Goal: Task Accomplishment & Management: Use online tool/utility

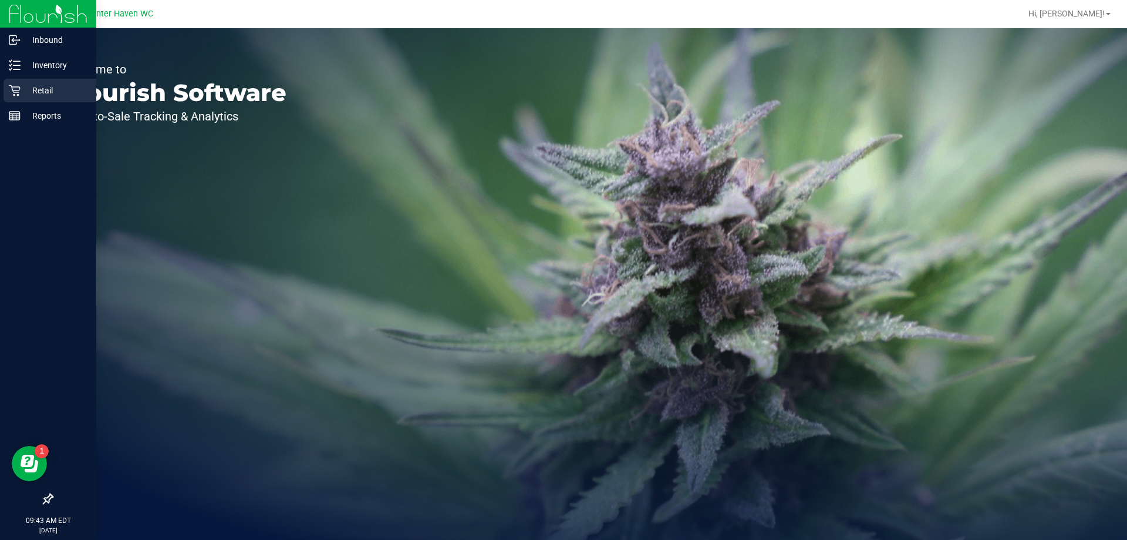
click at [18, 89] on icon at bounding box center [15, 91] width 12 height 12
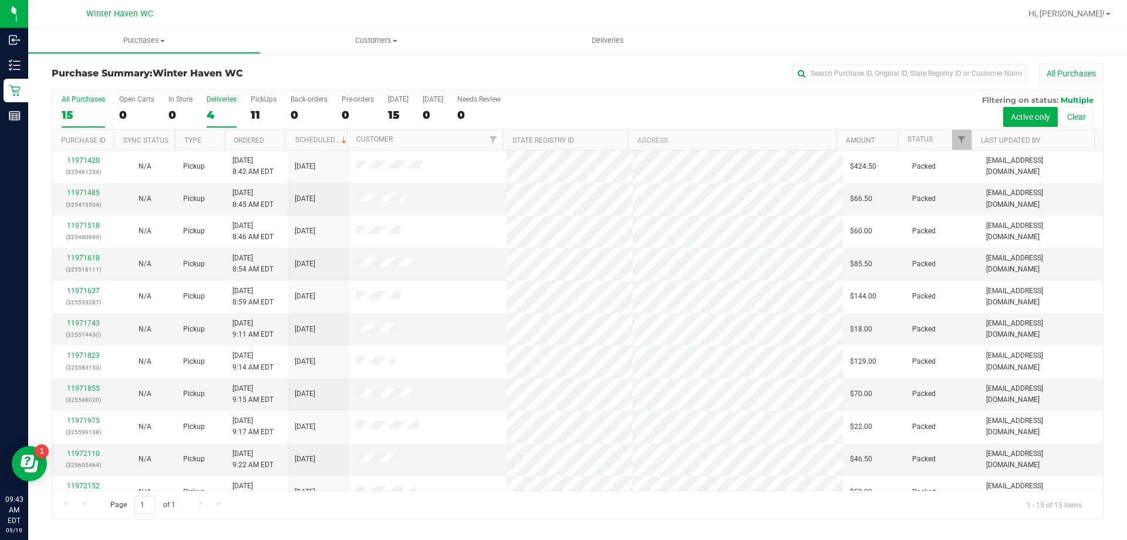
click at [216, 110] on div "4" at bounding box center [222, 115] width 30 height 14
click at [0, 0] on input "Deliveries 4" at bounding box center [0, 0] width 0 height 0
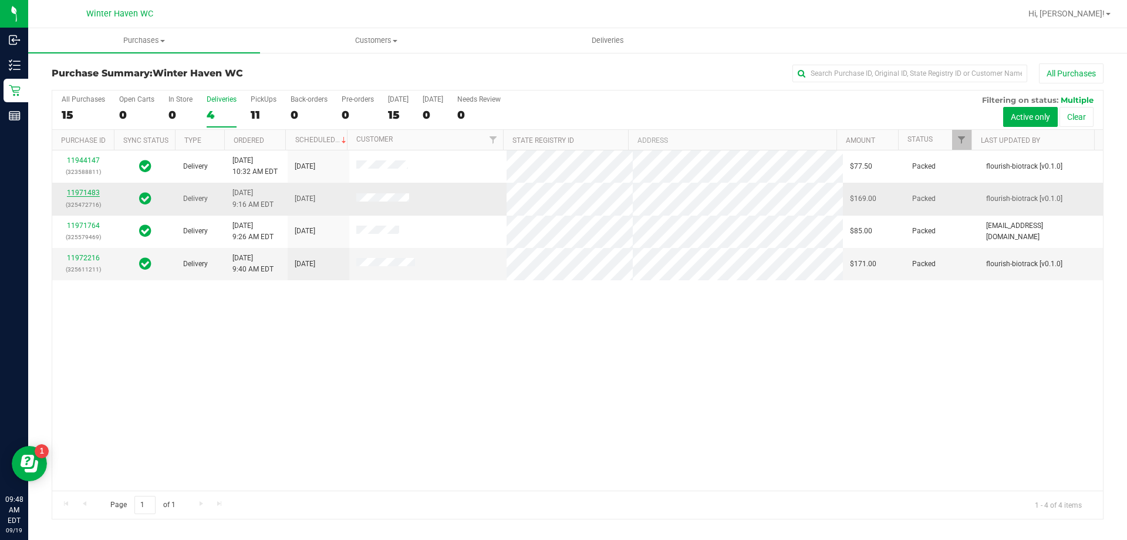
click at [89, 188] on link "11971483" at bounding box center [83, 192] width 33 height 8
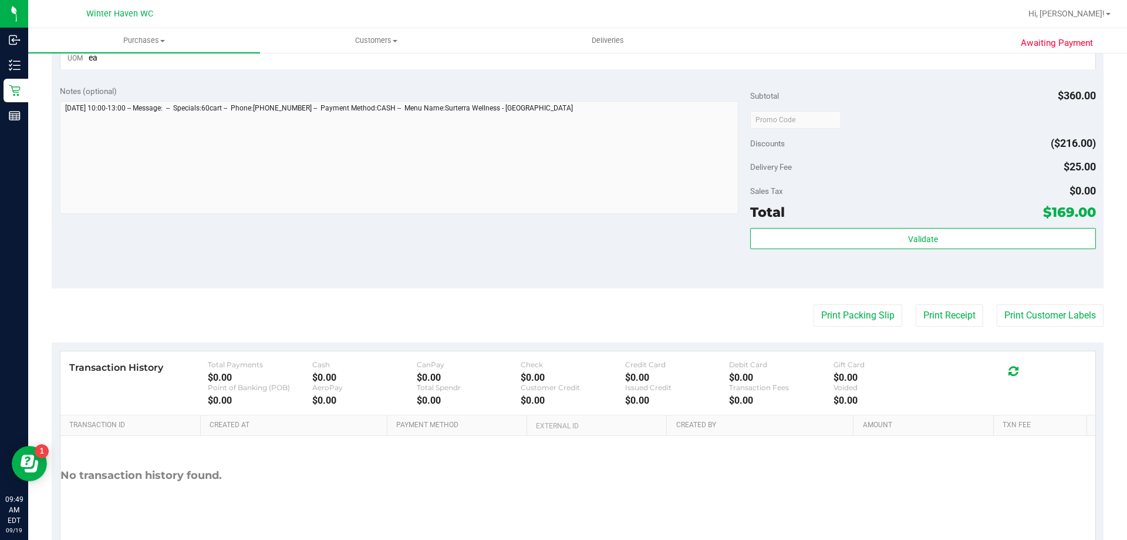
scroll to position [528, 0]
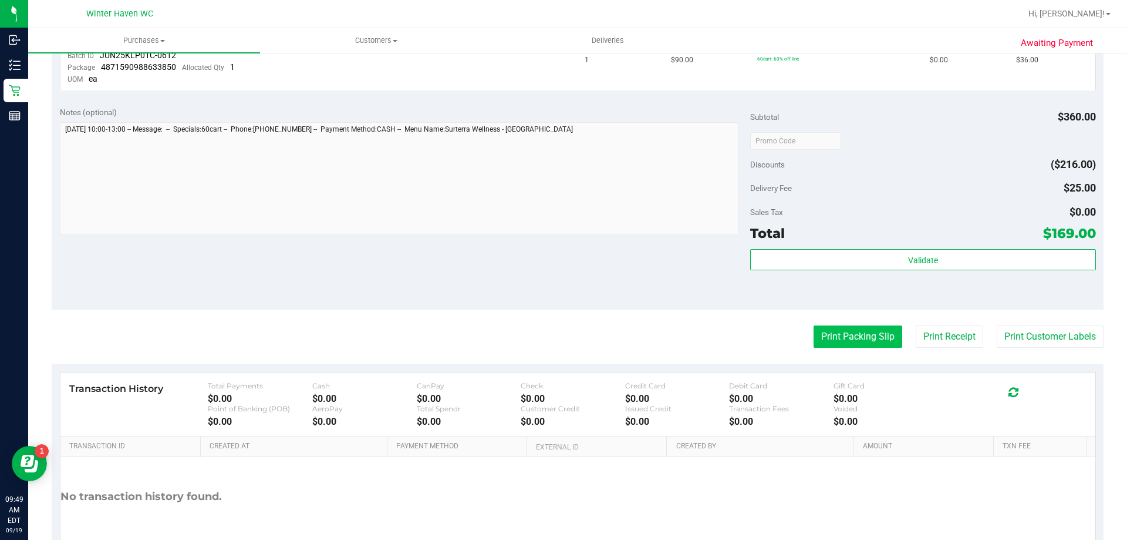
click at [837, 330] on button "Print Packing Slip" at bounding box center [858, 336] width 89 height 22
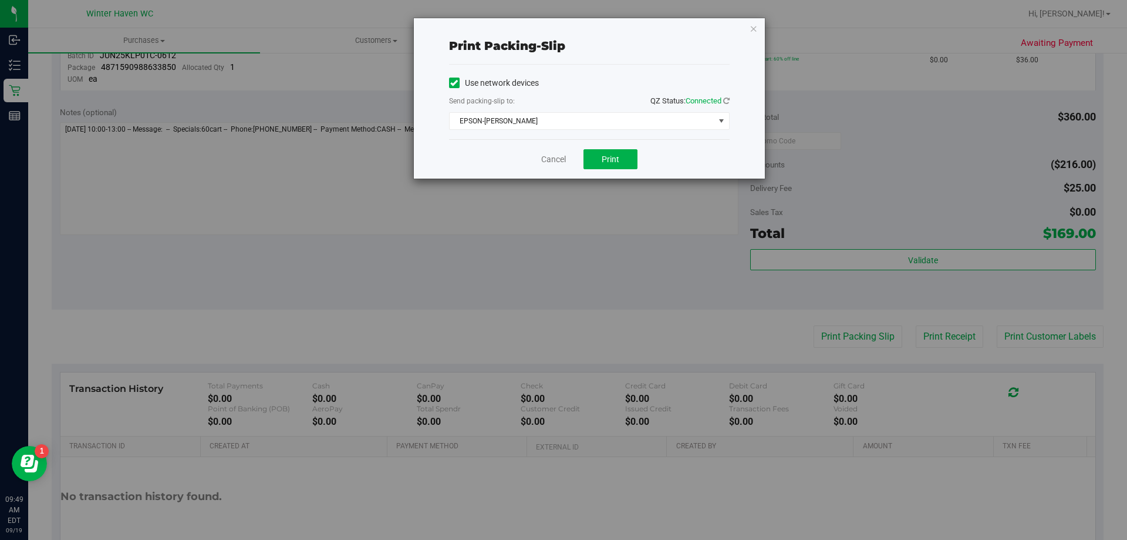
click at [578, 112] on div "Use network devices Send packing-slip to: QZ Status: Connected EPSON-[PERSON_NA…" at bounding box center [589, 102] width 281 height 56
click at [574, 115] on span "EPSON-[PERSON_NAME]" at bounding box center [582, 121] width 265 height 16
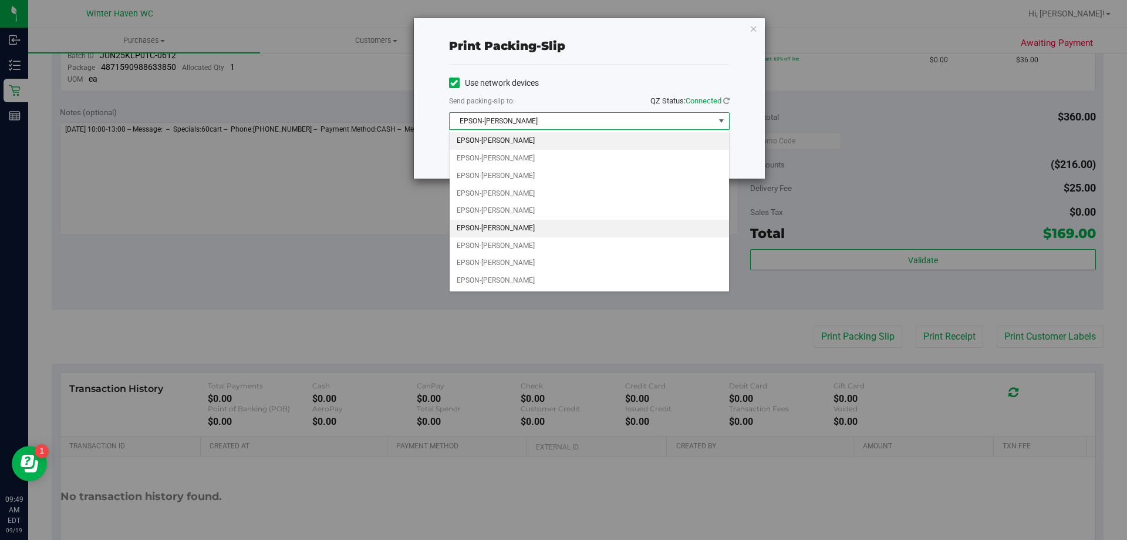
click at [544, 222] on li "EPSON-[PERSON_NAME]" at bounding box center [589, 229] width 279 height 18
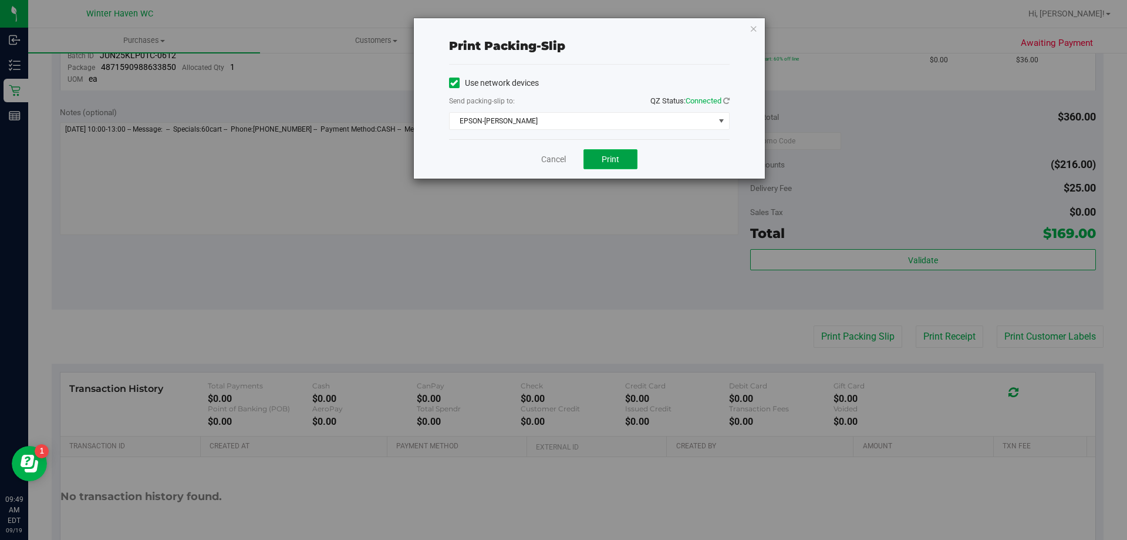
click at [603, 160] on span "Print" at bounding box center [611, 158] width 18 height 9
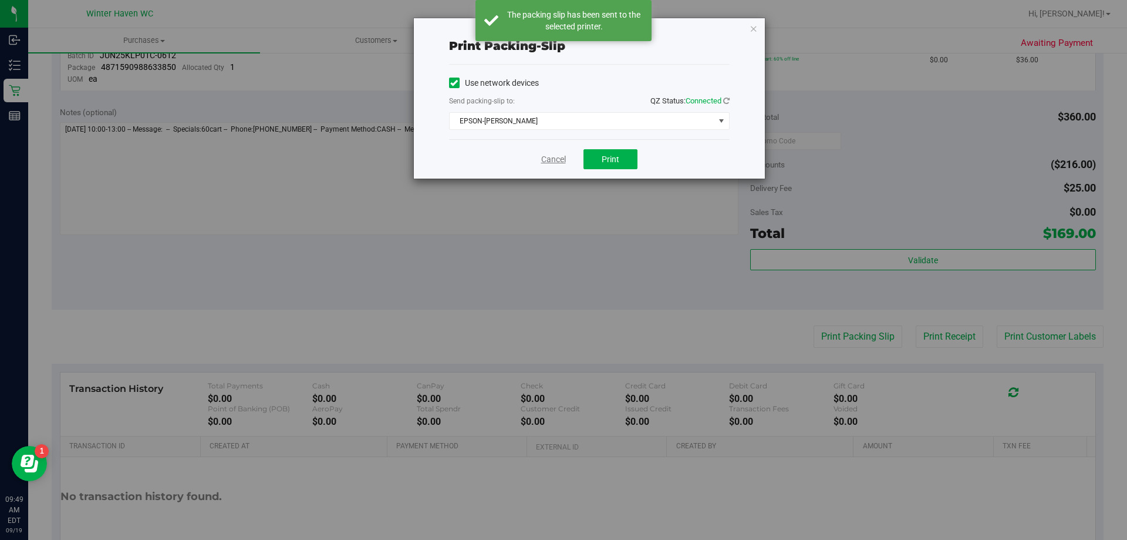
click at [548, 160] on link "Cancel" at bounding box center [553, 159] width 25 height 12
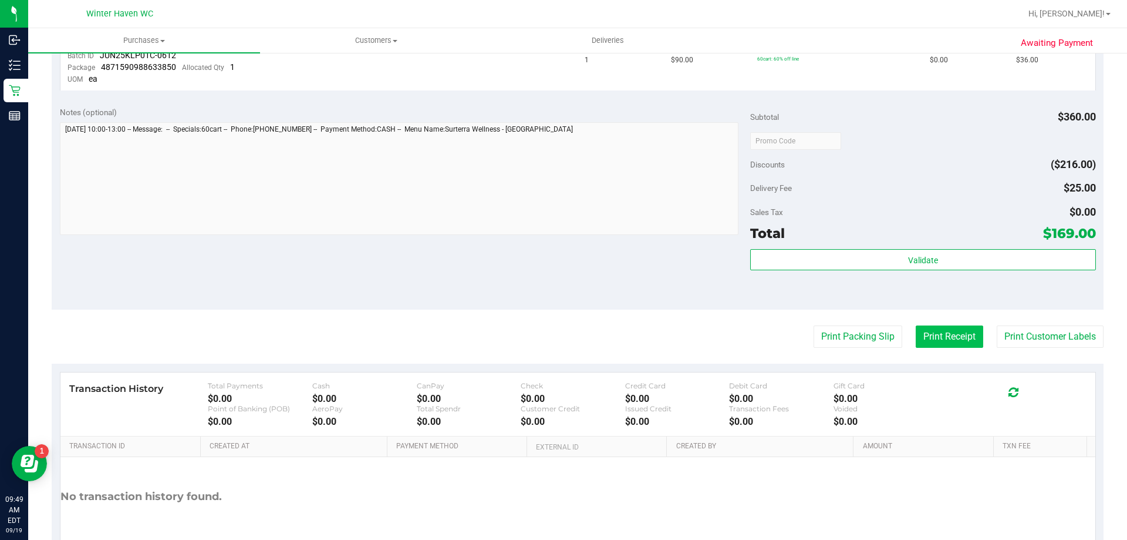
click at [920, 328] on button "Print Receipt" at bounding box center [950, 336] width 68 height 22
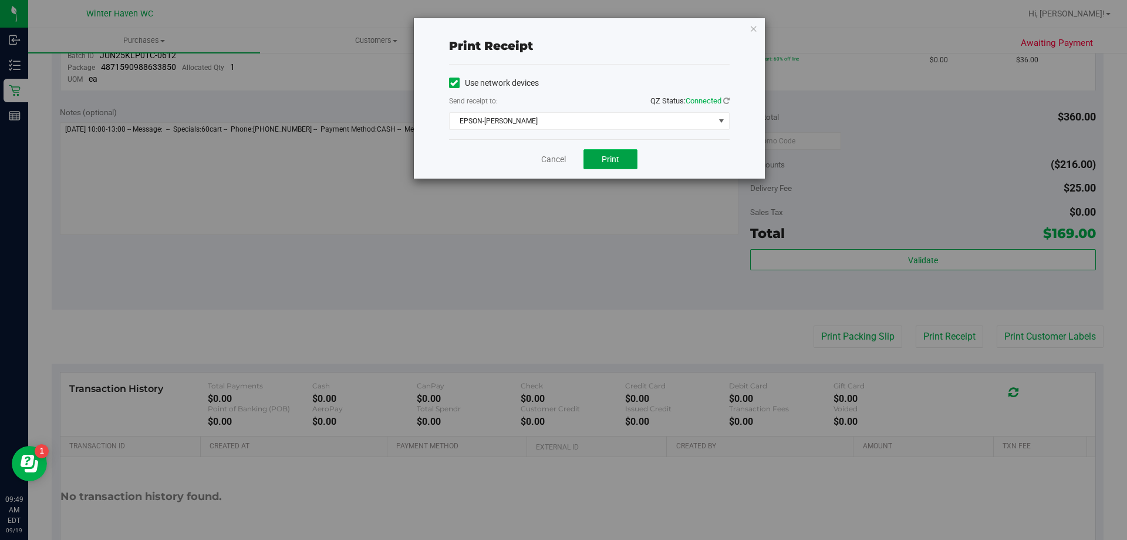
click at [623, 160] on button "Print" at bounding box center [611, 159] width 54 height 20
click at [557, 158] on link "Cancel" at bounding box center [553, 159] width 25 height 12
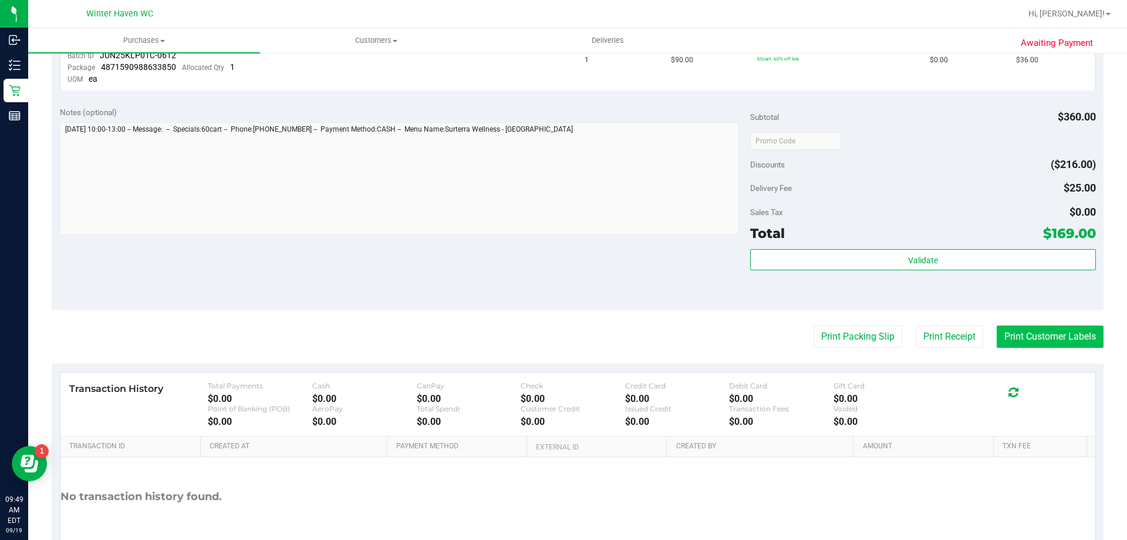
click at [1023, 333] on button "Print Customer Labels" at bounding box center [1050, 336] width 107 height 22
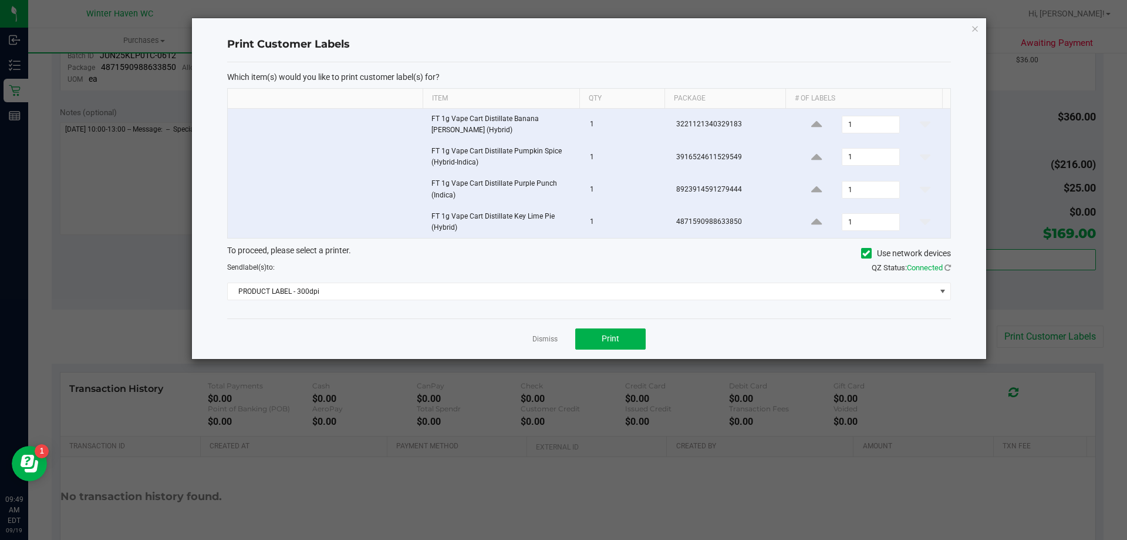
click at [438, 300] on div "Which item(s) would you like to print customer label(s) for? Item Qty Package #…" at bounding box center [589, 190] width 724 height 256
click at [439, 295] on span "PRODUCT LABEL - 300dpi" at bounding box center [582, 291] width 708 height 16
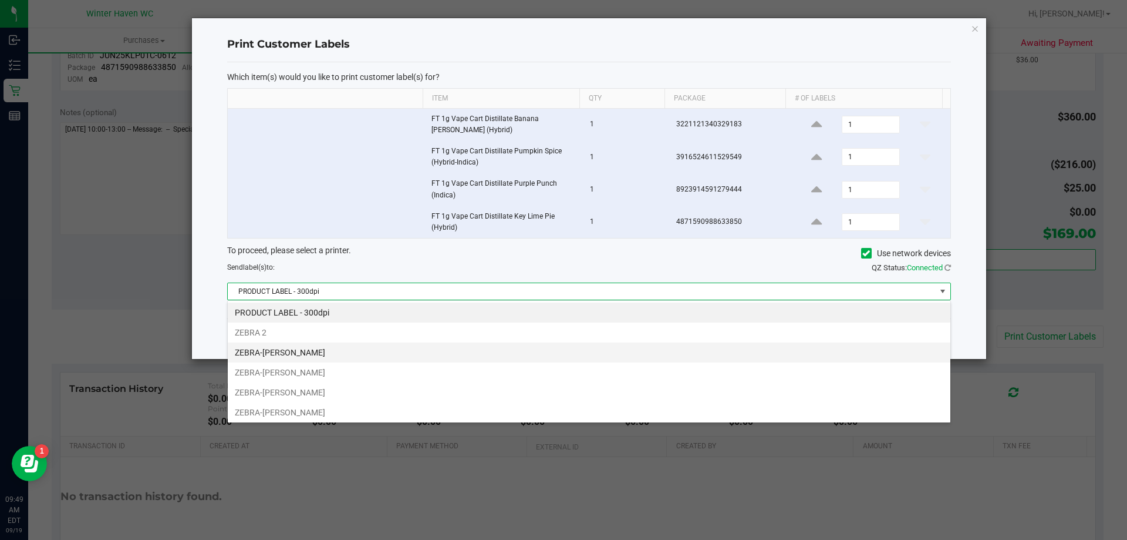
scroll to position [18, 723]
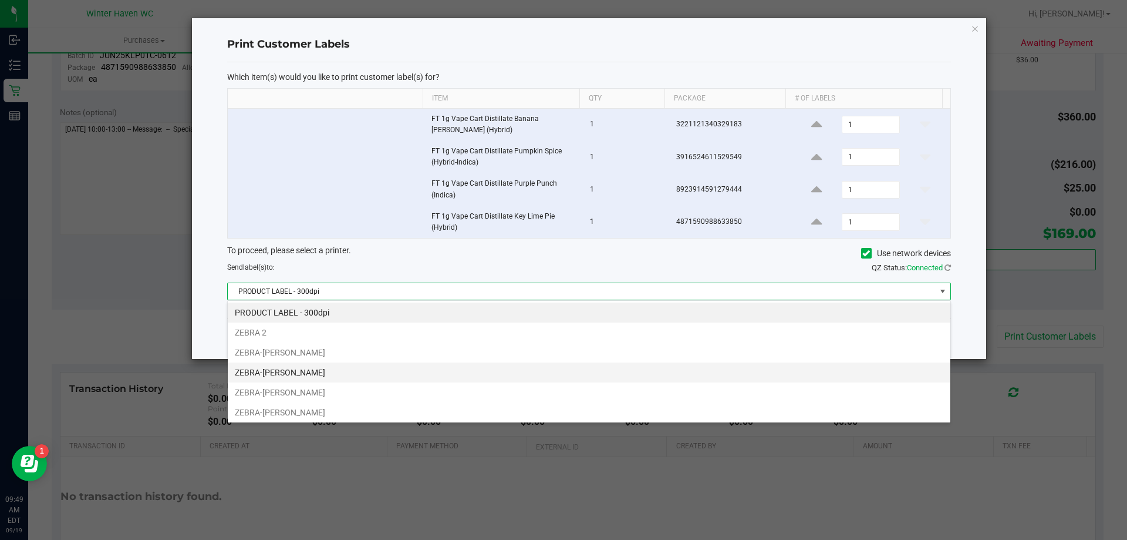
click at [363, 379] on li "ZEBRA-[PERSON_NAME]" at bounding box center [589, 372] width 723 height 20
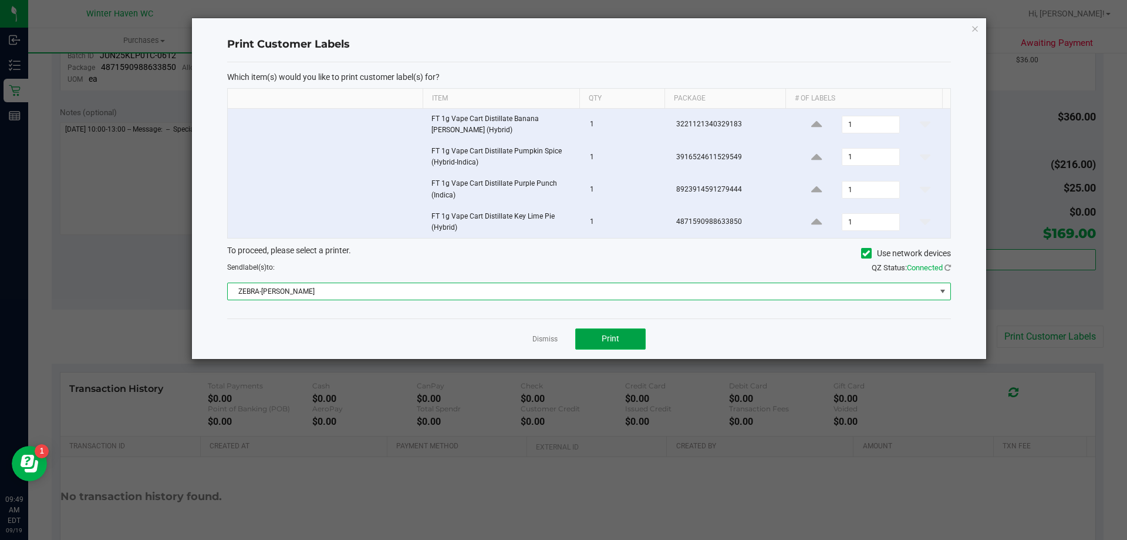
click at [642, 343] on button "Print" at bounding box center [610, 338] width 70 height 21
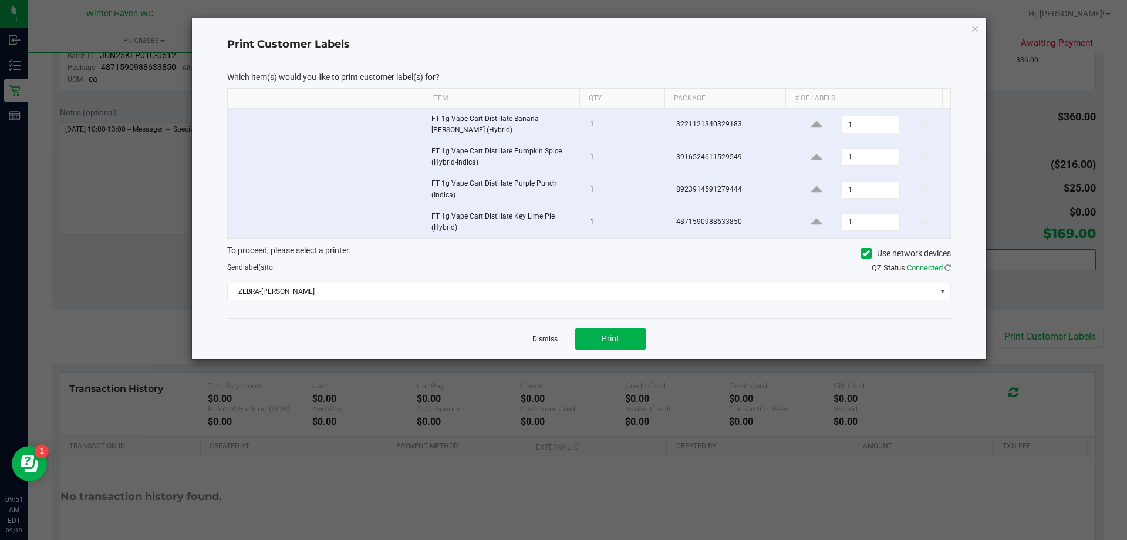
click at [557, 343] on link "Dismiss" at bounding box center [545, 339] width 25 height 10
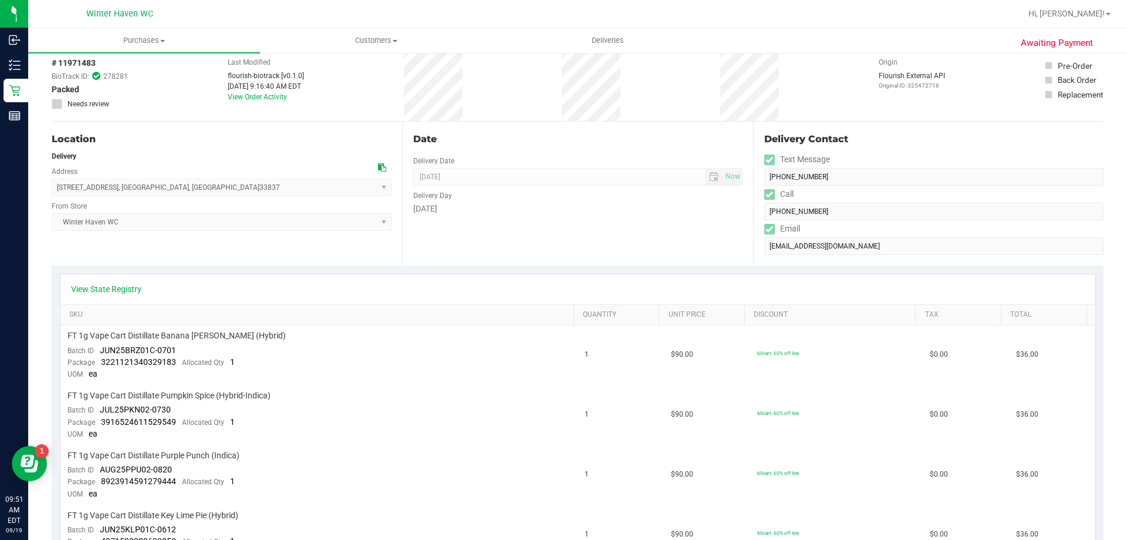
scroll to position [0, 0]
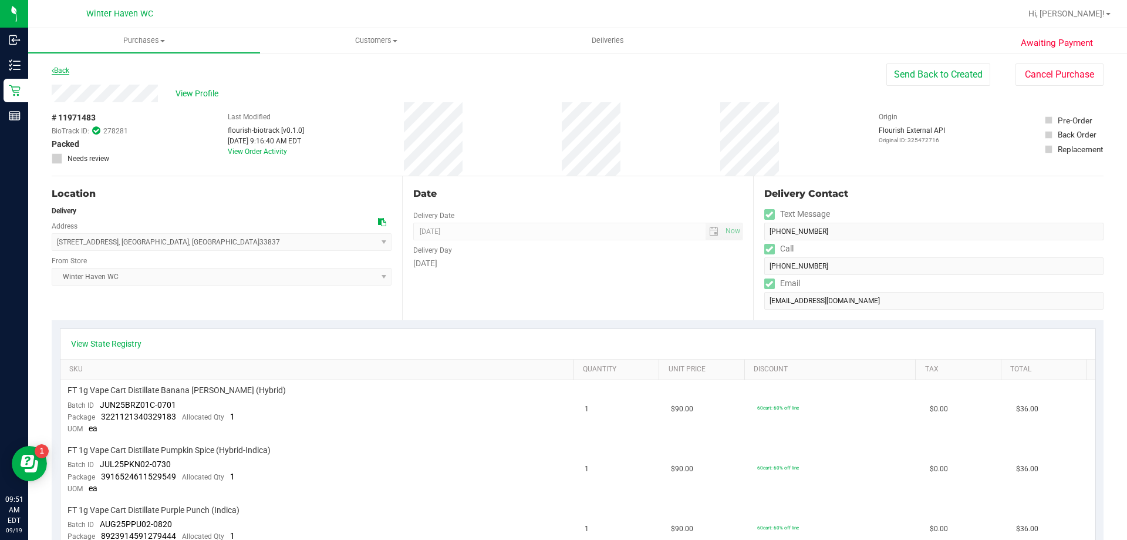
click at [60, 69] on link "Back" at bounding box center [61, 70] width 18 height 8
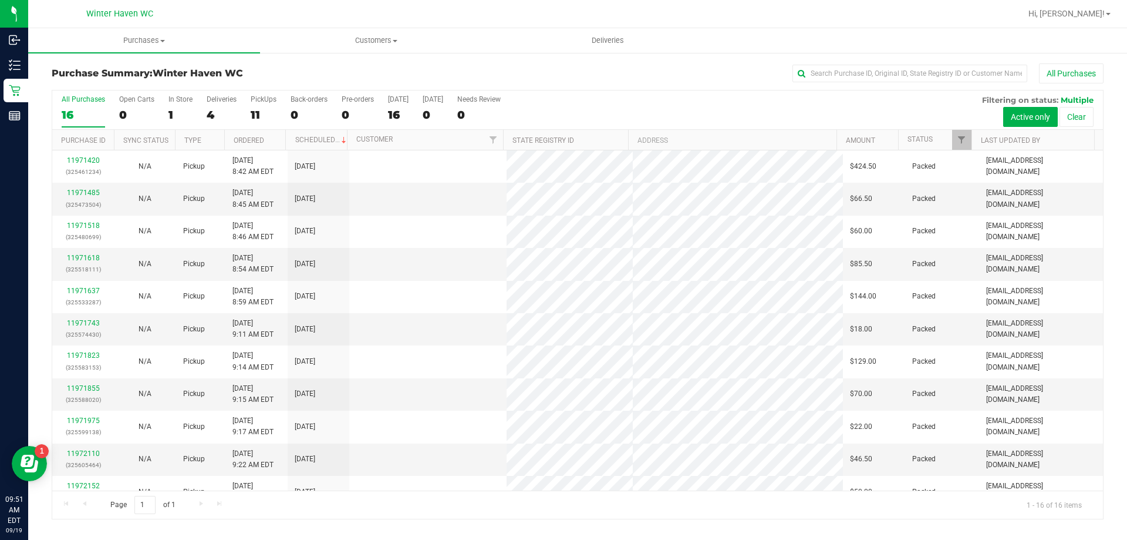
click at [217, 115] on div "4" at bounding box center [222, 115] width 30 height 14
click at [0, 0] on input "Deliveries 4" at bounding box center [0, 0] width 0 height 0
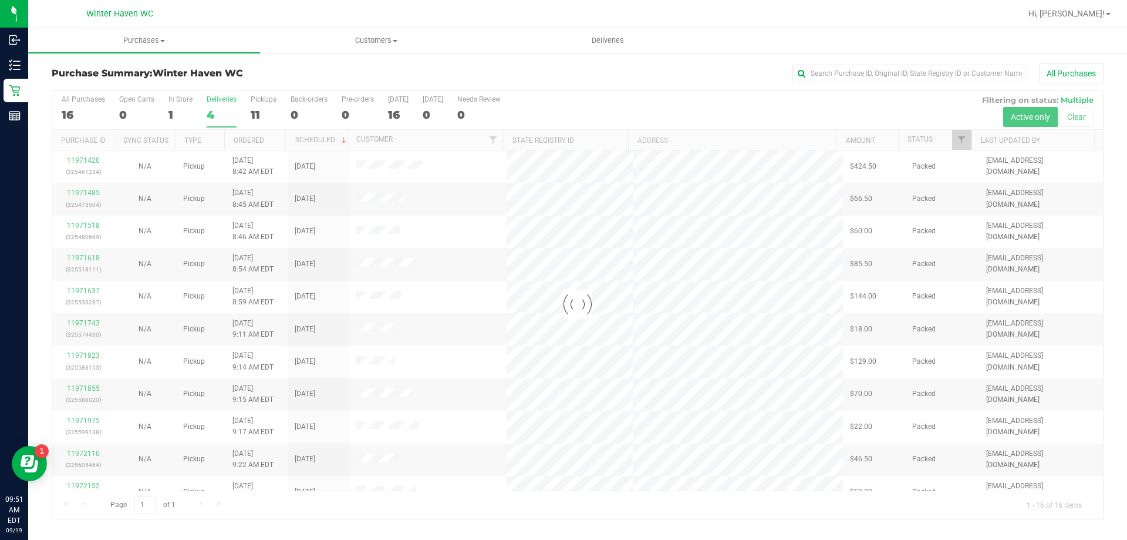
click at [217, 115] on div at bounding box center [577, 304] width 1051 height 428
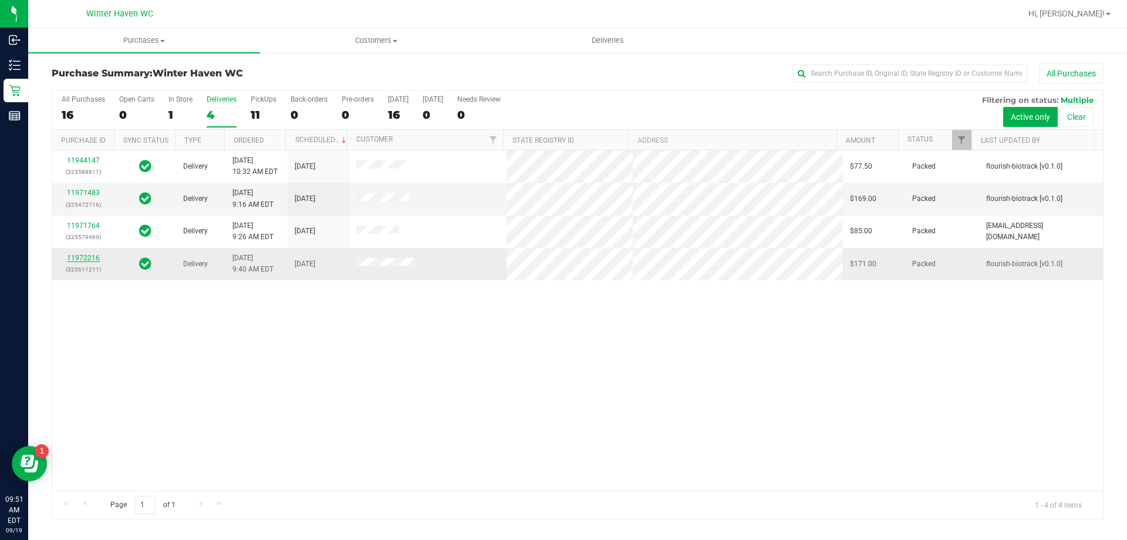
click at [87, 258] on link "11972216" at bounding box center [83, 258] width 33 height 8
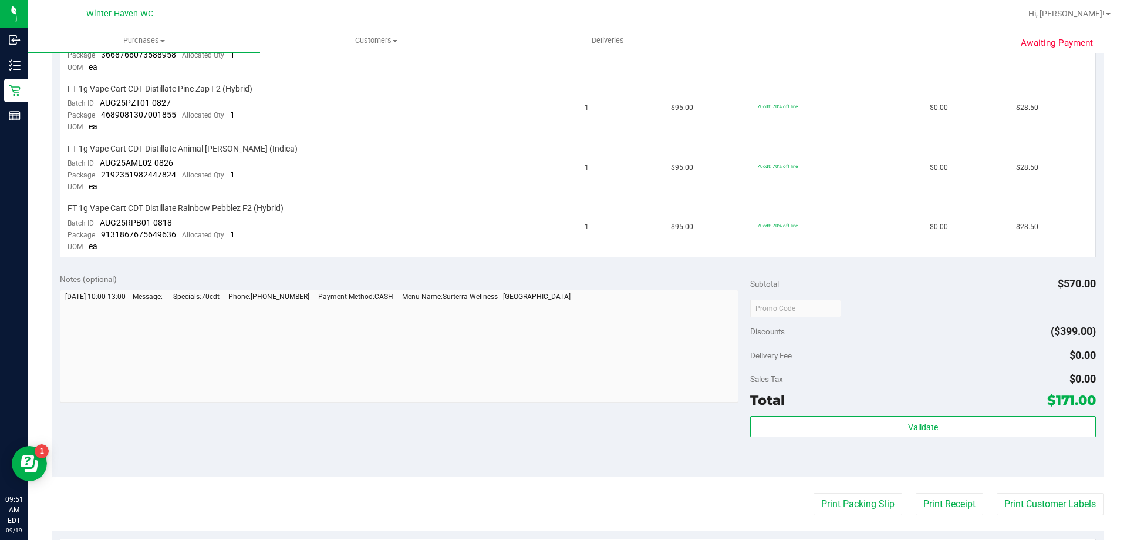
scroll to position [528, 0]
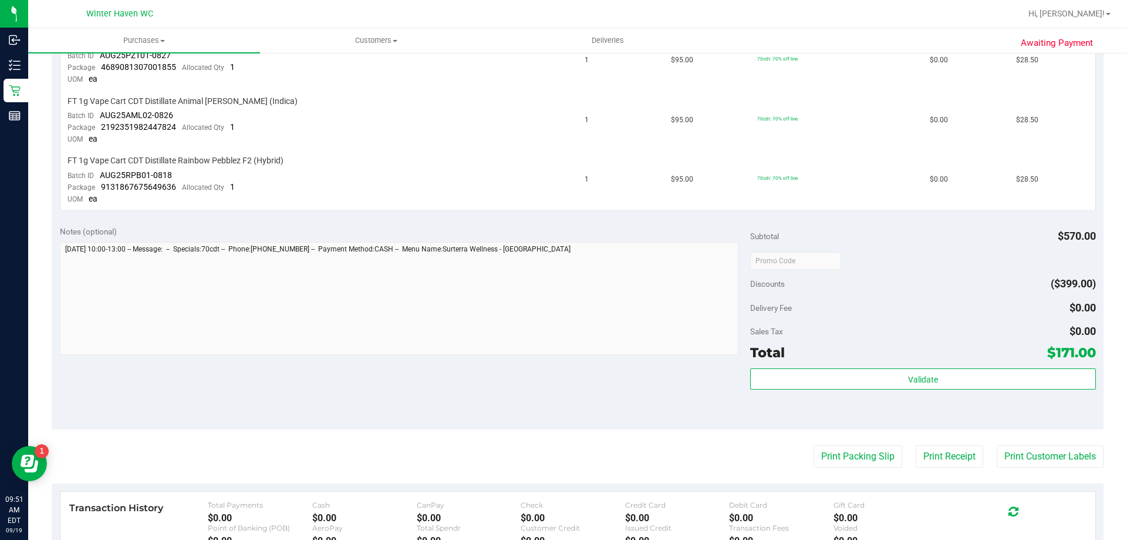
click at [839, 469] on purchase-details "Back Send Back to Created Cancel Purchase View Profile # 11972216 BioTrack ID: …" at bounding box center [578, 119] width 1052 height 1168
click at [842, 465] on button "Print Packing Slip" at bounding box center [858, 456] width 89 height 22
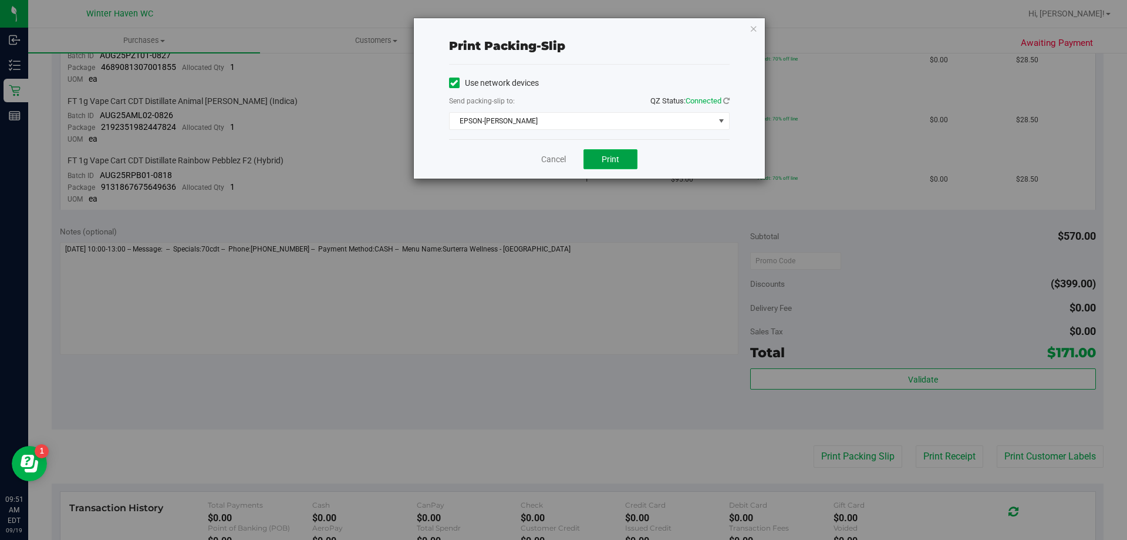
click at [631, 167] on button "Print" at bounding box center [611, 159] width 54 height 20
click at [554, 151] on div "Cancel Print" at bounding box center [589, 158] width 281 height 39
click at [556, 160] on link "Cancel" at bounding box center [553, 159] width 25 height 12
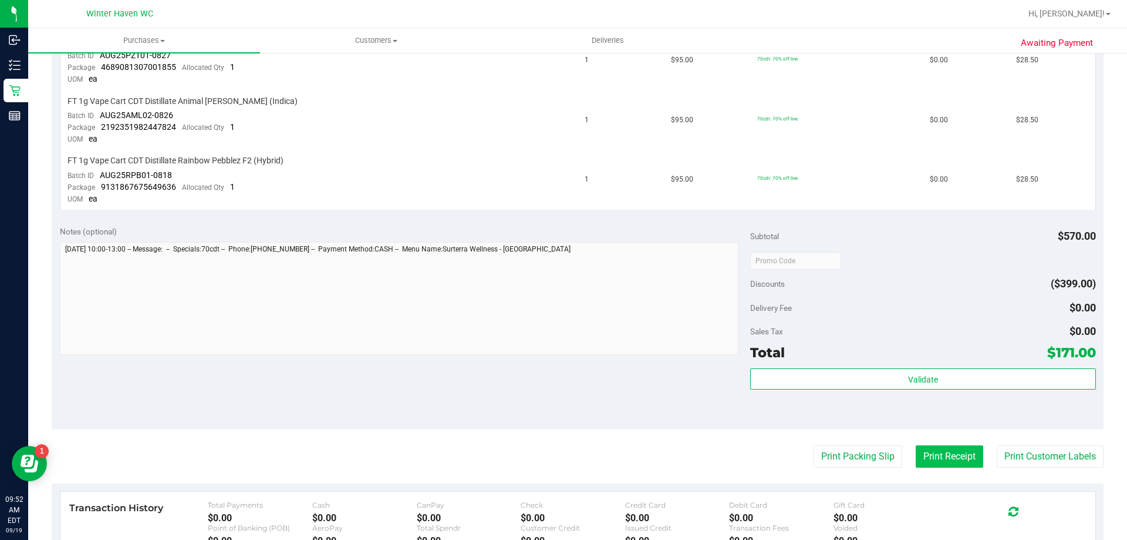
click at [933, 448] on button "Print Receipt" at bounding box center [950, 456] width 68 height 22
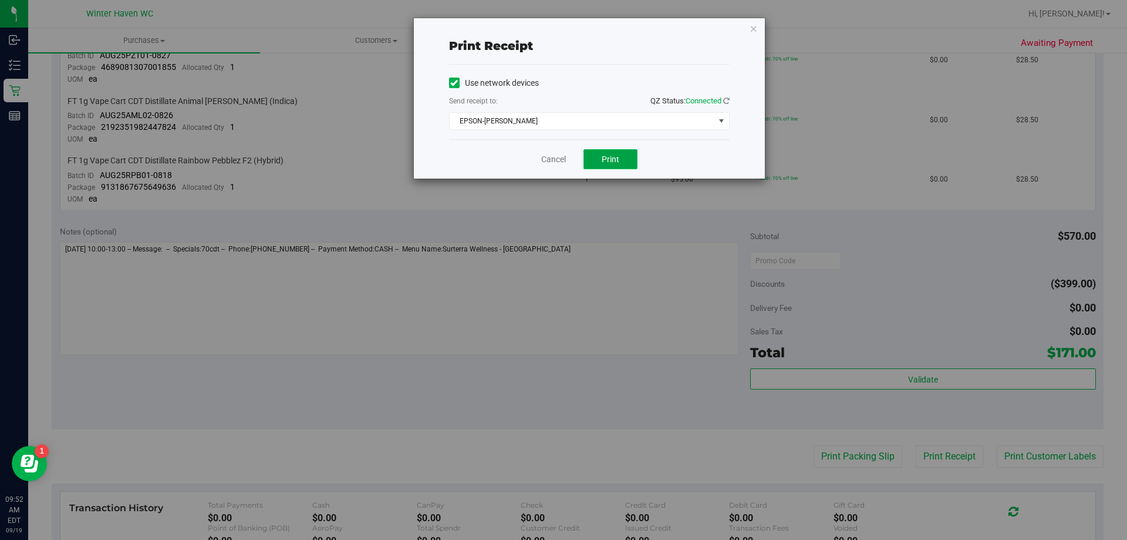
click at [603, 156] on span "Print" at bounding box center [611, 158] width 18 height 9
click at [541, 146] on div "Cancel Print" at bounding box center [589, 158] width 281 height 39
click at [547, 158] on div "Cancel Print" at bounding box center [589, 158] width 281 height 39
click at [547, 158] on link "Cancel" at bounding box center [553, 159] width 25 height 12
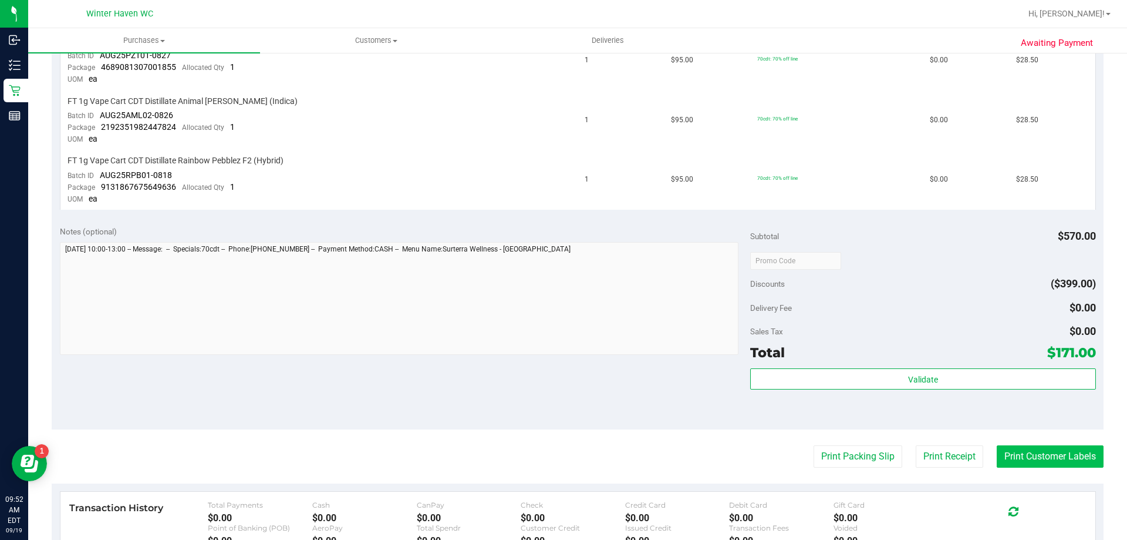
click at [1002, 463] on button "Print Customer Labels" at bounding box center [1050, 456] width 107 height 22
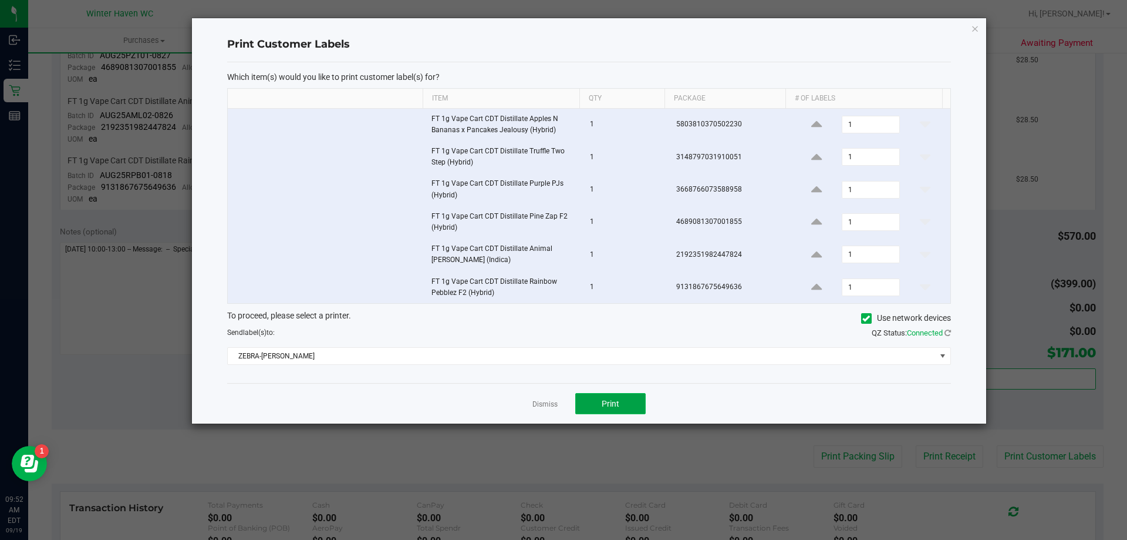
click at [600, 394] on button "Print" at bounding box center [610, 403] width 70 height 21
drag, startPoint x: 614, startPoint y: 538, endPoint x: 545, endPoint y: 401, distance: 153.6
click at [545, 401] on link "Dismiss" at bounding box center [545, 404] width 25 height 10
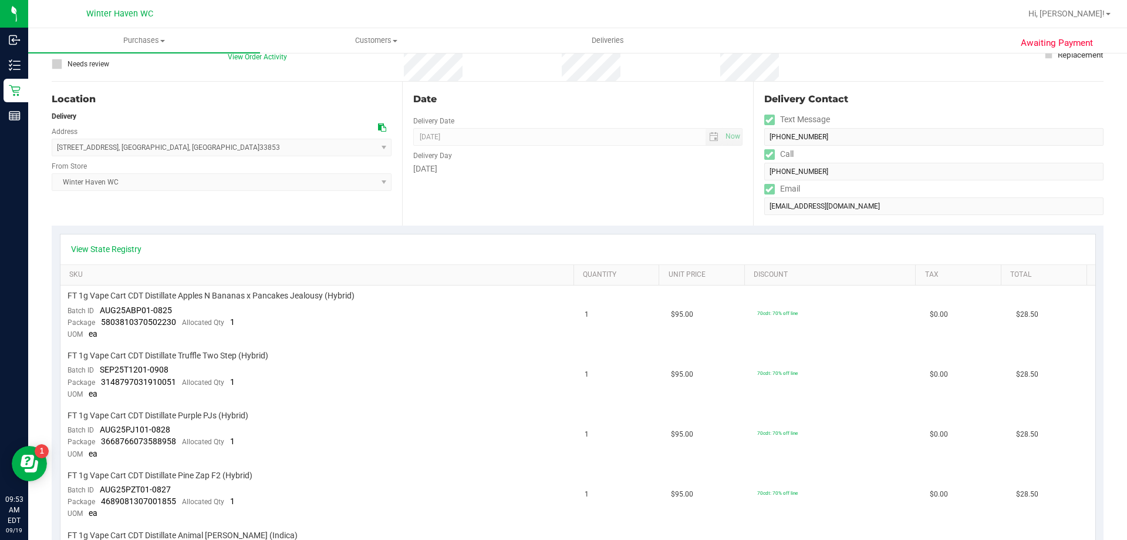
scroll to position [0, 0]
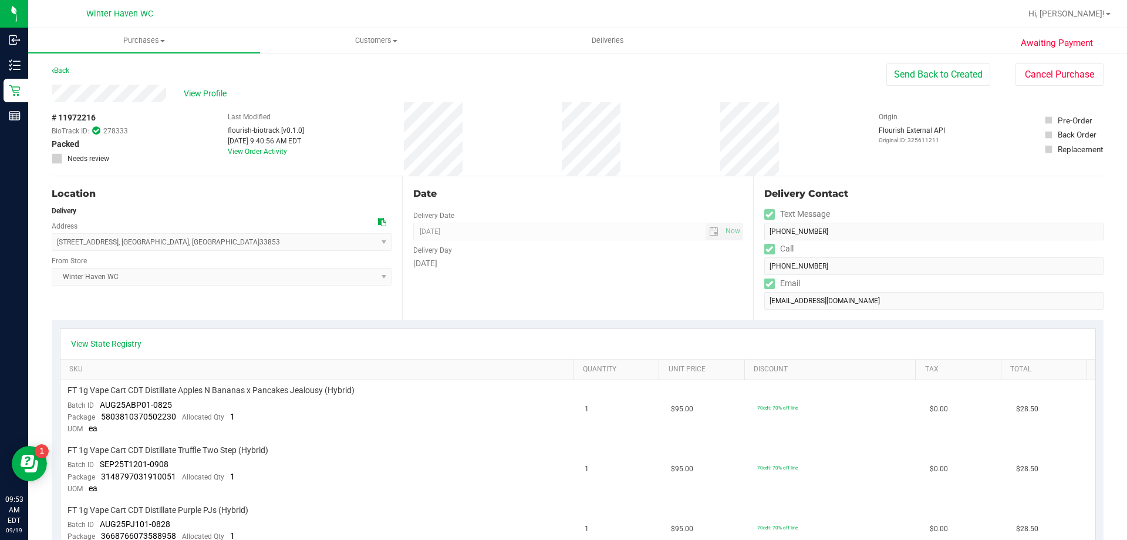
click at [63, 75] on div "Back" at bounding box center [61, 70] width 18 height 14
click at [65, 72] on link "Back" at bounding box center [61, 70] width 18 height 8
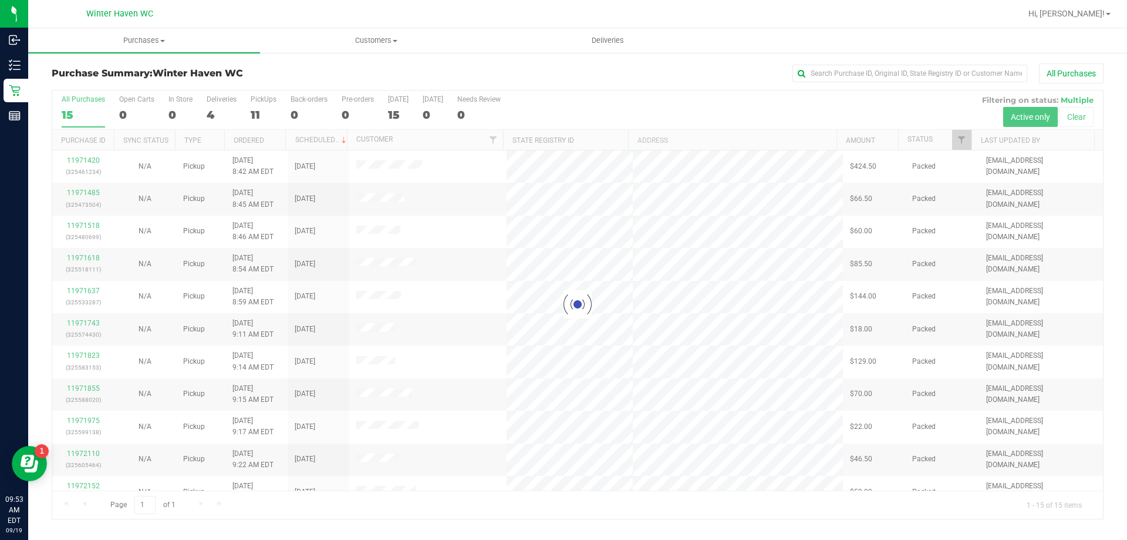
click at [217, 116] on div at bounding box center [577, 304] width 1051 height 428
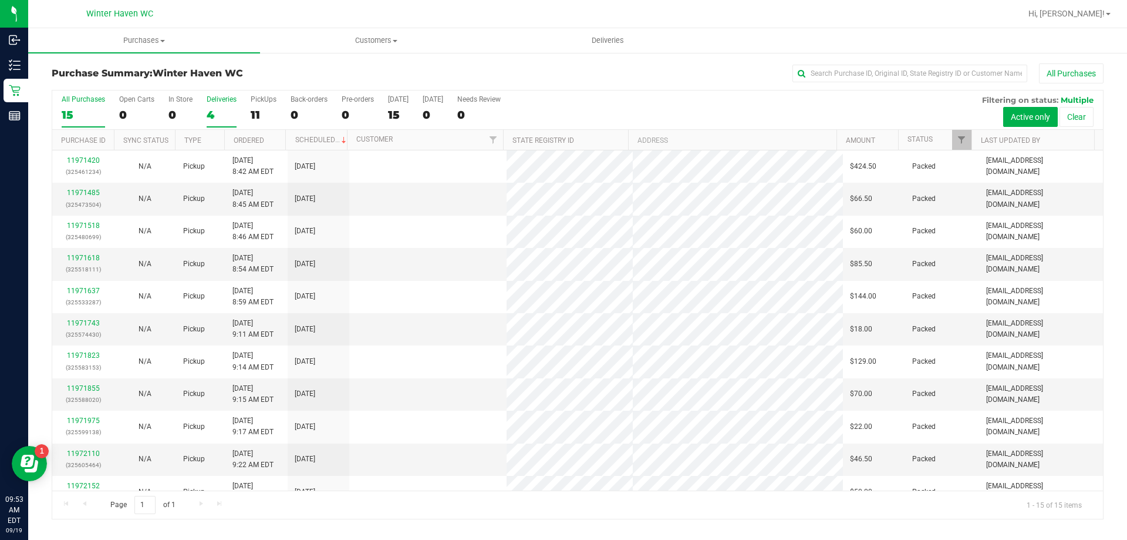
click at [213, 113] on div "4" at bounding box center [222, 115] width 30 height 14
click at [0, 0] on input "Deliveries 4" at bounding box center [0, 0] width 0 height 0
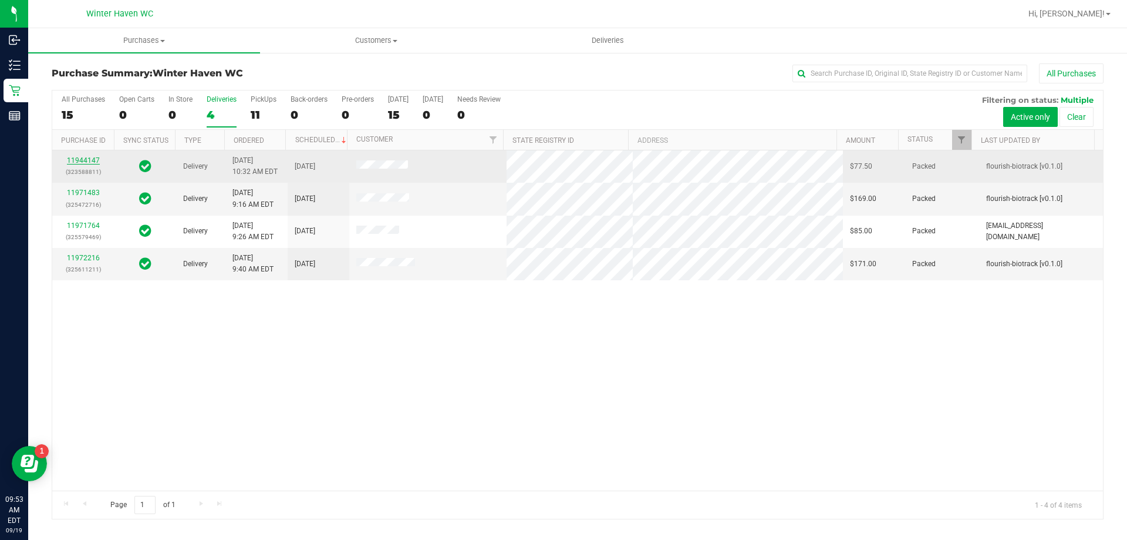
click at [85, 159] on link "11944147" at bounding box center [83, 160] width 33 height 8
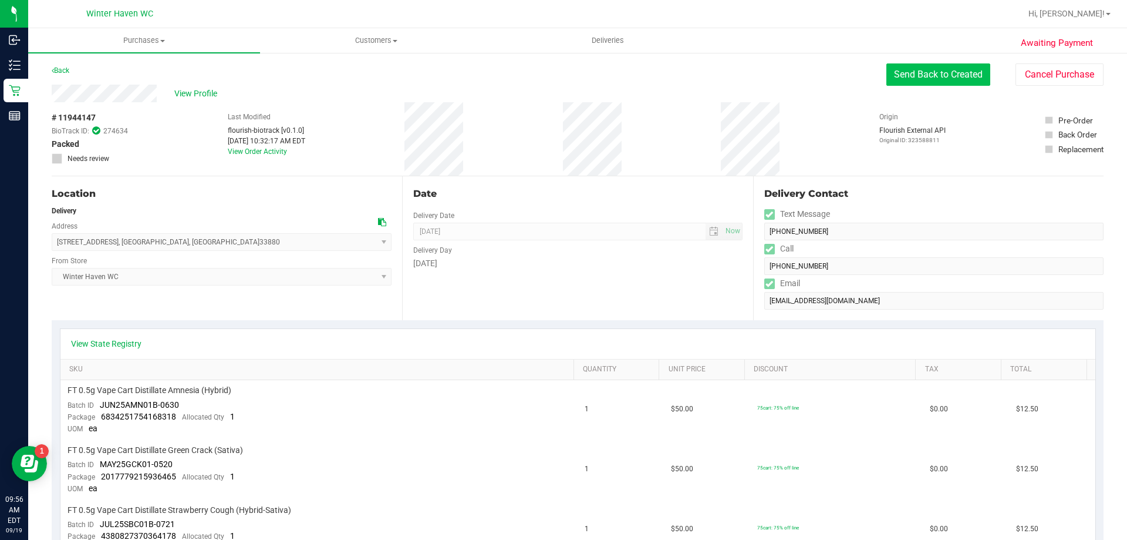
click at [950, 69] on button "Send Back to Created" at bounding box center [939, 74] width 104 height 22
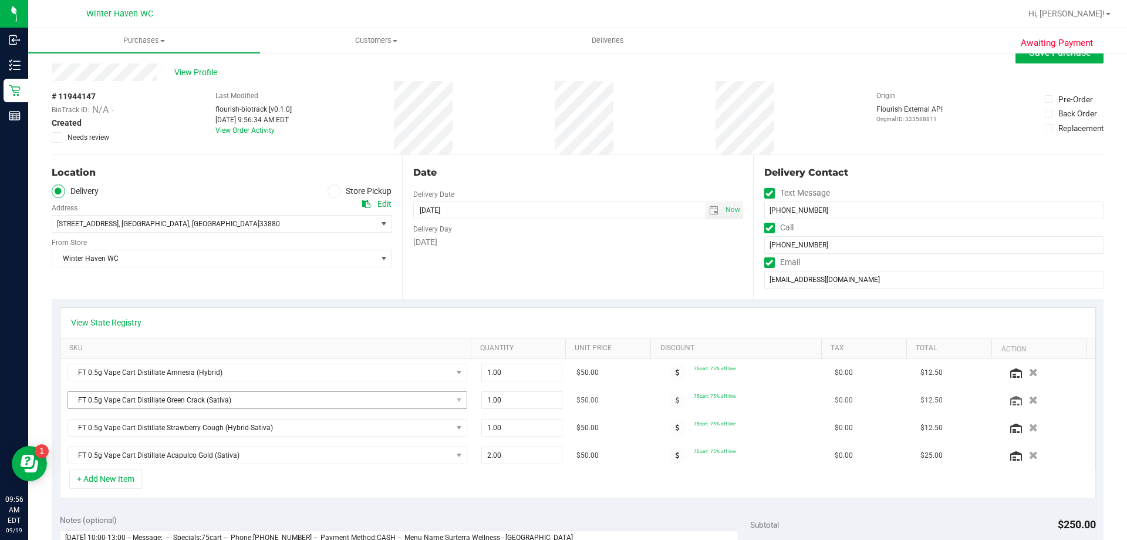
scroll to position [59, 0]
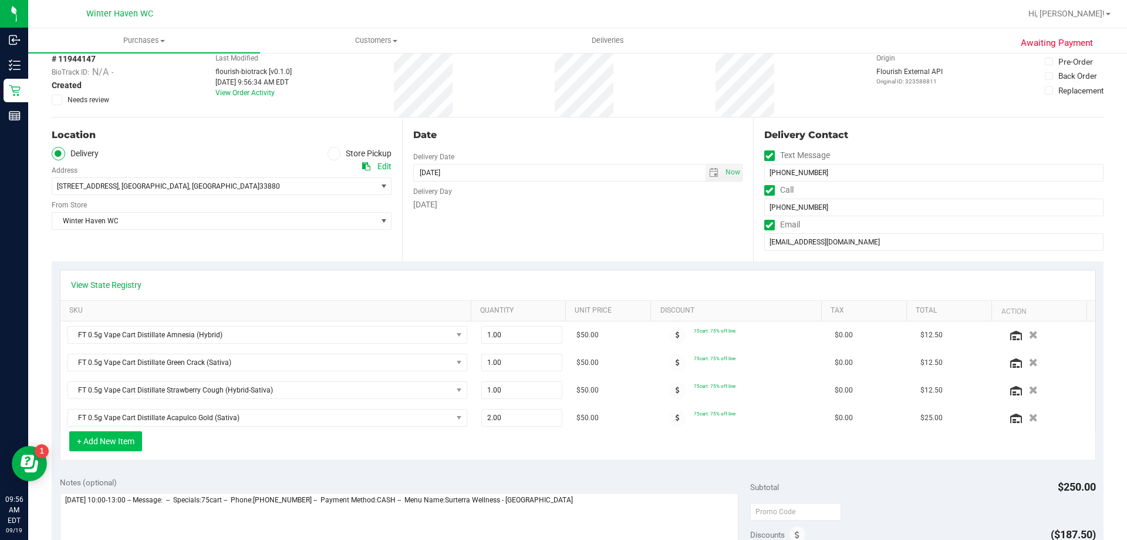
click at [120, 439] on button "+ Add New Item" at bounding box center [105, 441] width 73 height 20
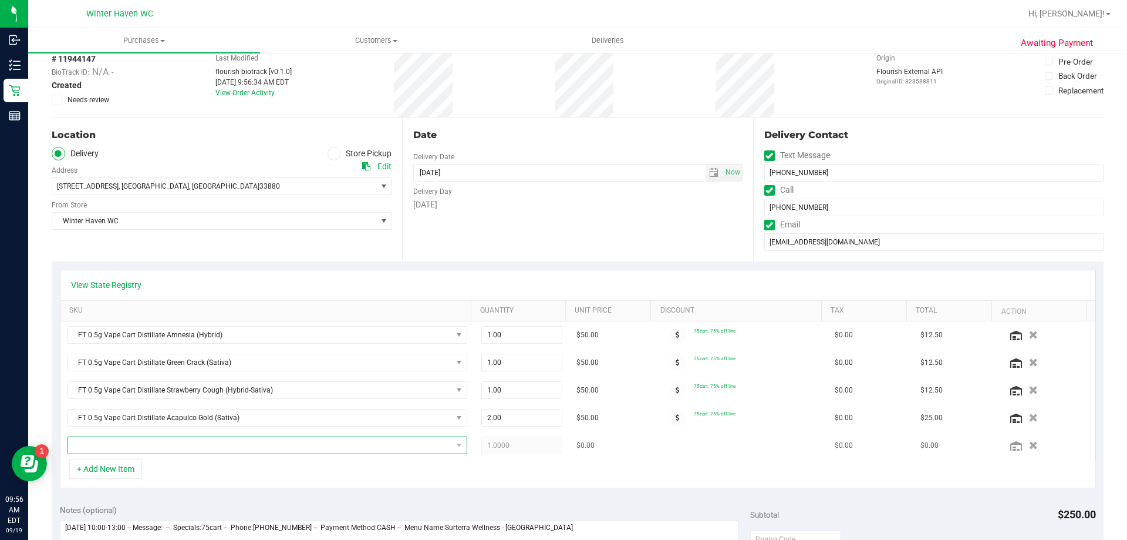
click at [241, 446] on span "NO DATA FOUND" at bounding box center [260, 445] width 384 height 16
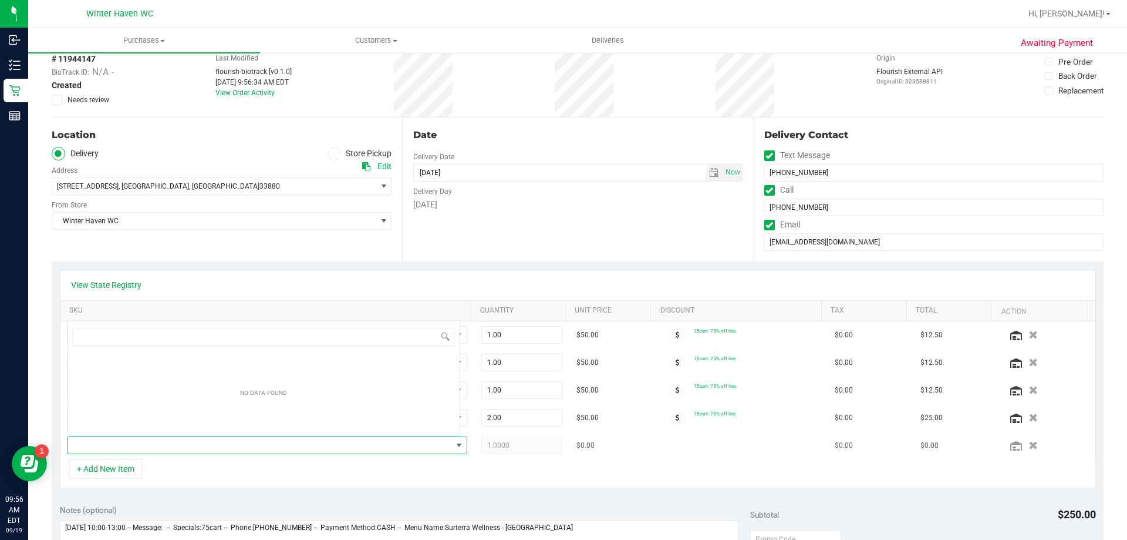
scroll to position [18, 389]
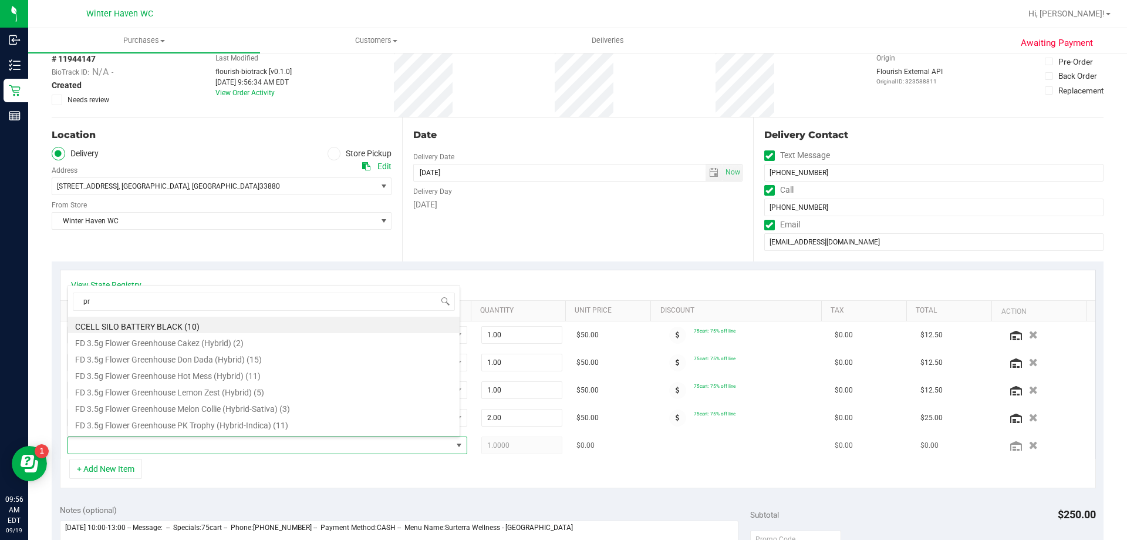
type input "pre"
click at [278, 419] on li "FT 0.5g Pre-Roll Black Triangle Kush (Indica) 5ct (11)" at bounding box center [264, 423] width 392 height 16
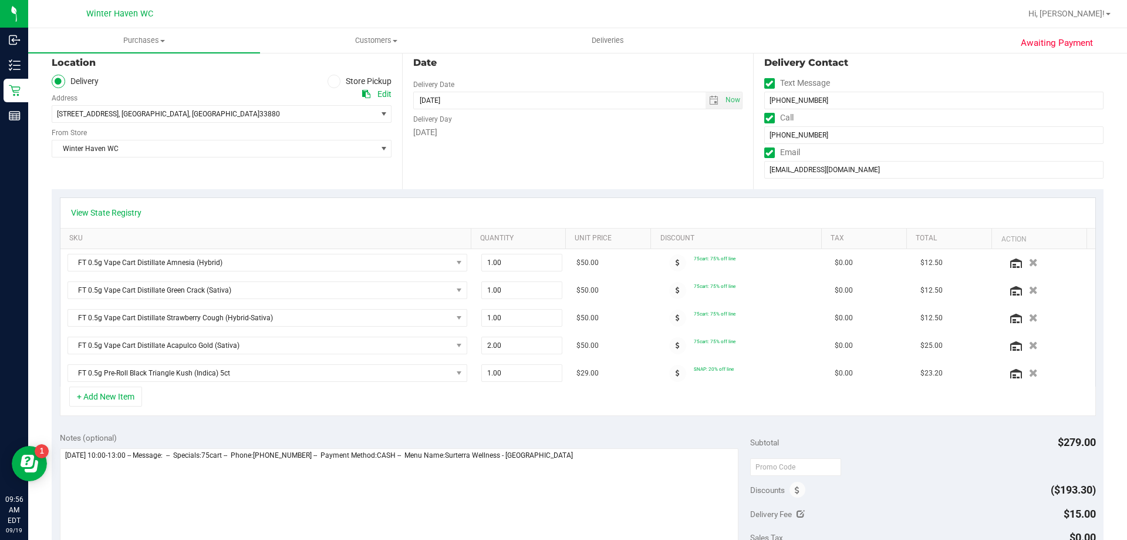
scroll to position [294, 0]
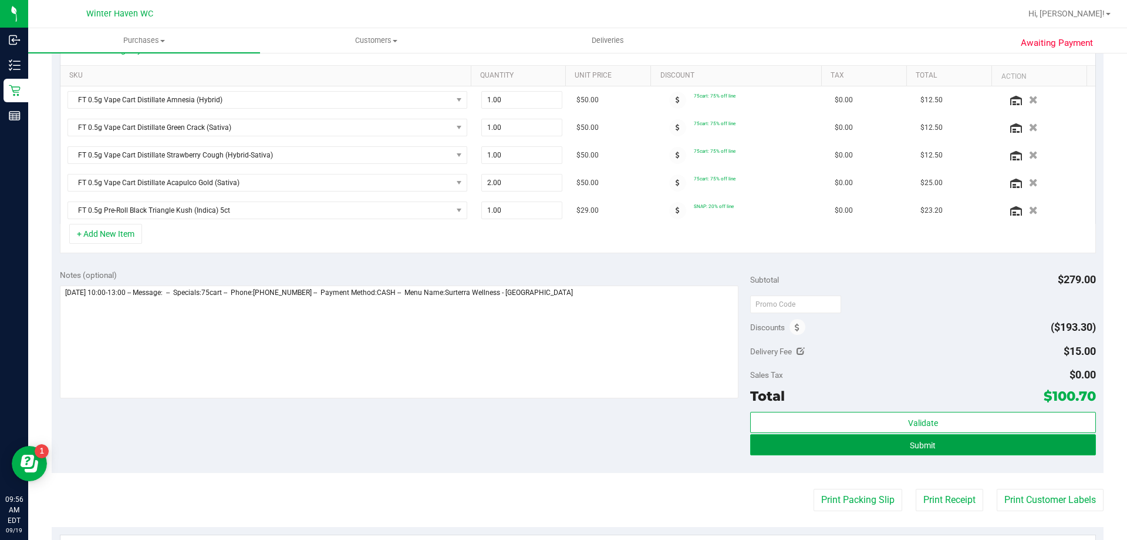
click at [910, 447] on span "Submit" at bounding box center [923, 444] width 26 height 9
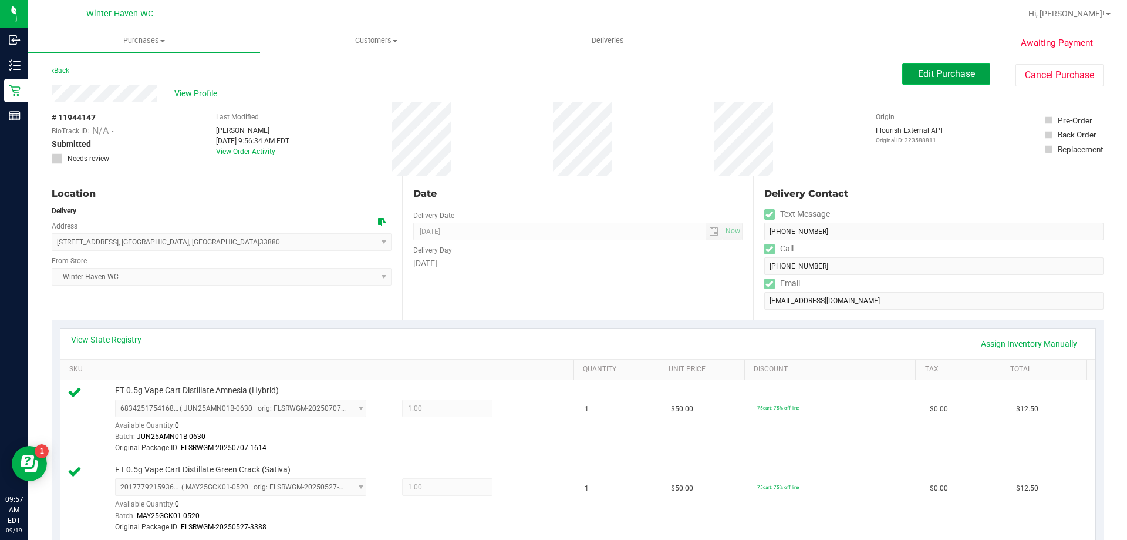
click at [964, 78] on span "Edit Purchase" at bounding box center [946, 73] width 57 height 11
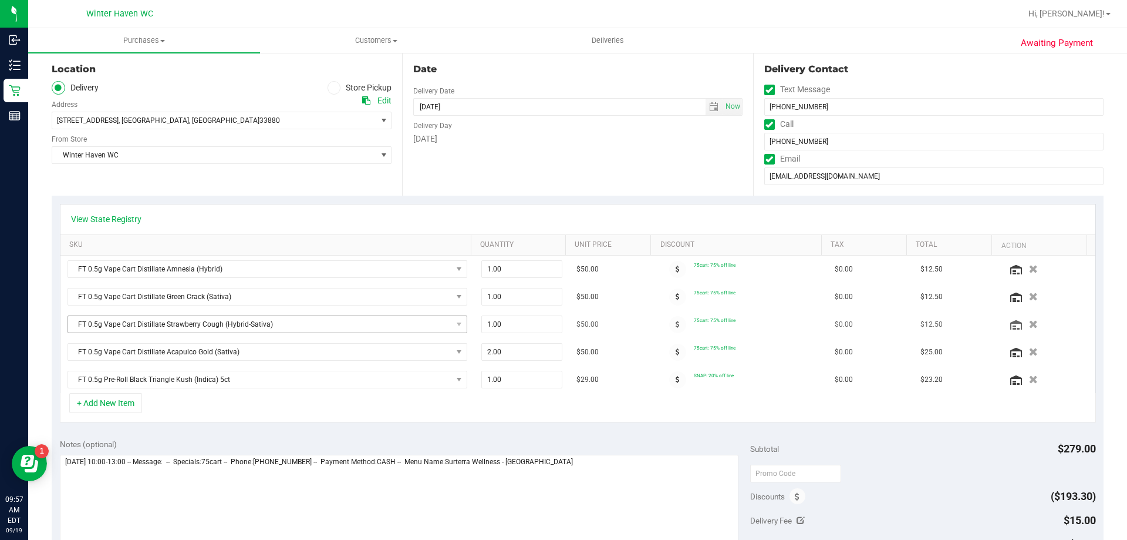
scroll to position [294, 0]
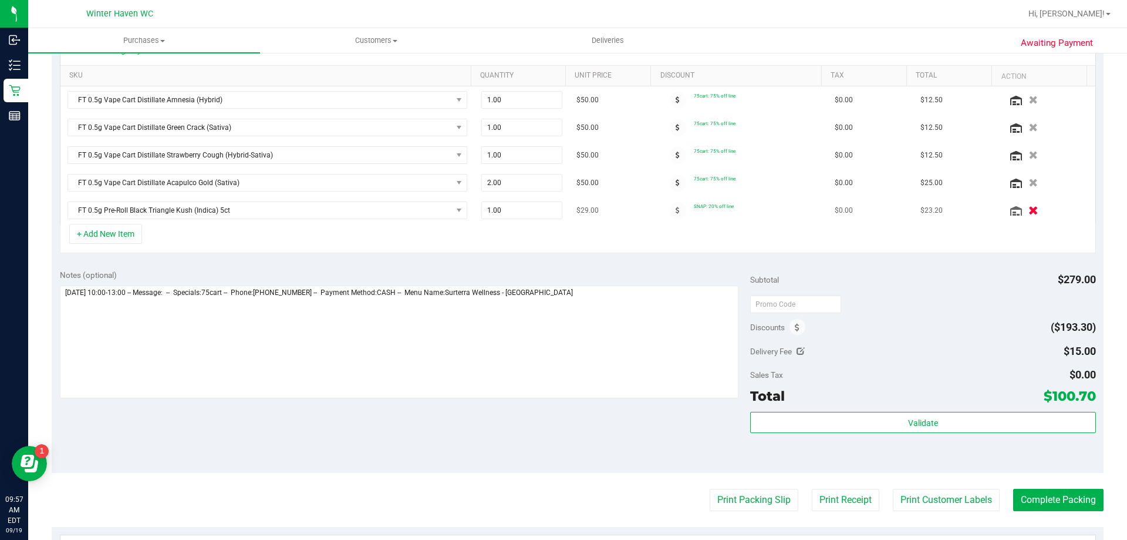
click at [1023, 211] on button "button" at bounding box center [1033, 210] width 20 height 12
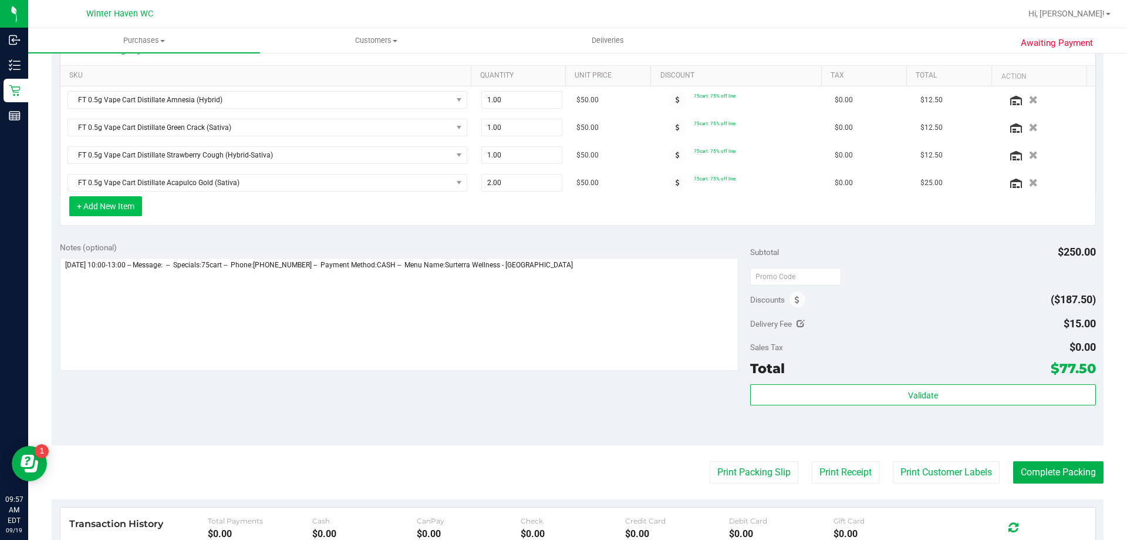
click at [109, 206] on button "+ Add New Item" at bounding box center [105, 206] width 73 height 20
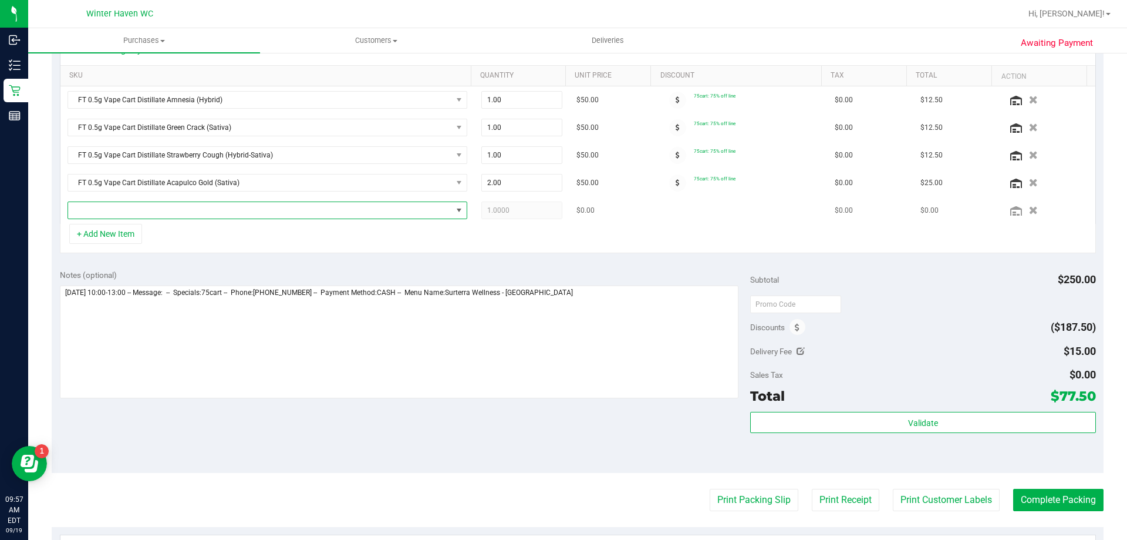
click at [164, 204] on span "NO DATA FOUND" at bounding box center [260, 210] width 384 height 16
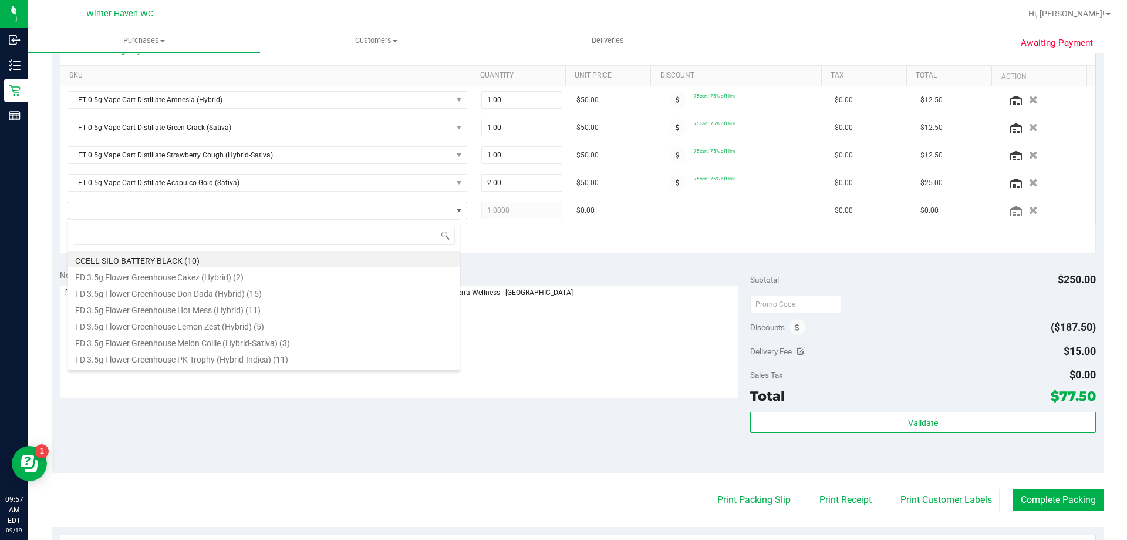
scroll to position [18, 393]
type input "pre"
click at [238, 344] on li "FT 0.5g Pre-Roll Black Triangle Kush (Indica) 1ct (8)" at bounding box center [264, 341] width 392 height 16
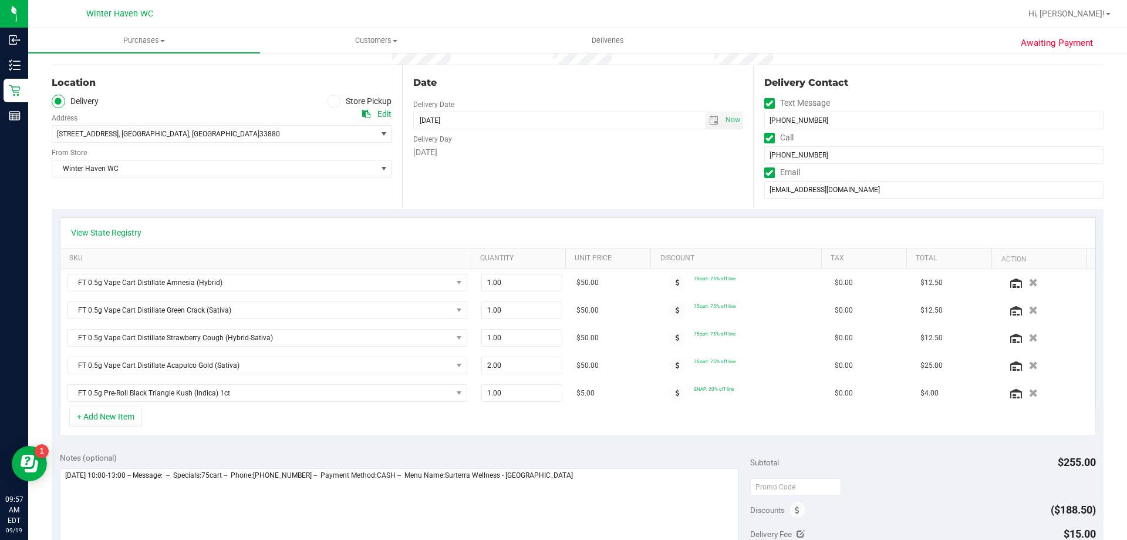
scroll to position [0, 0]
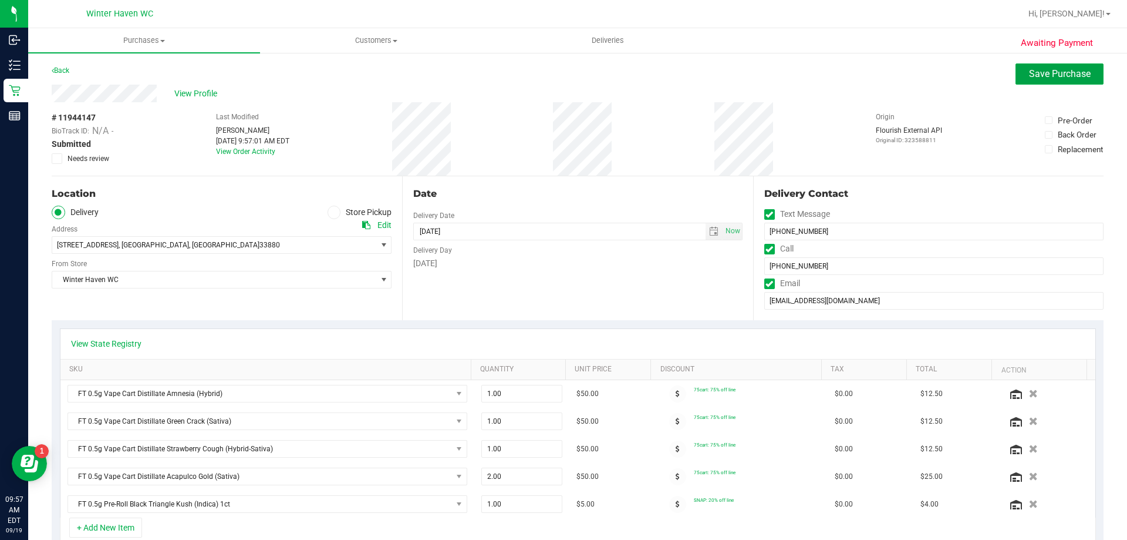
drag, startPoint x: 1022, startPoint y: 75, endPoint x: 943, endPoint y: 191, distance: 140.4
click at [1032, 65] on button "Save Purchase" at bounding box center [1060, 73] width 88 height 21
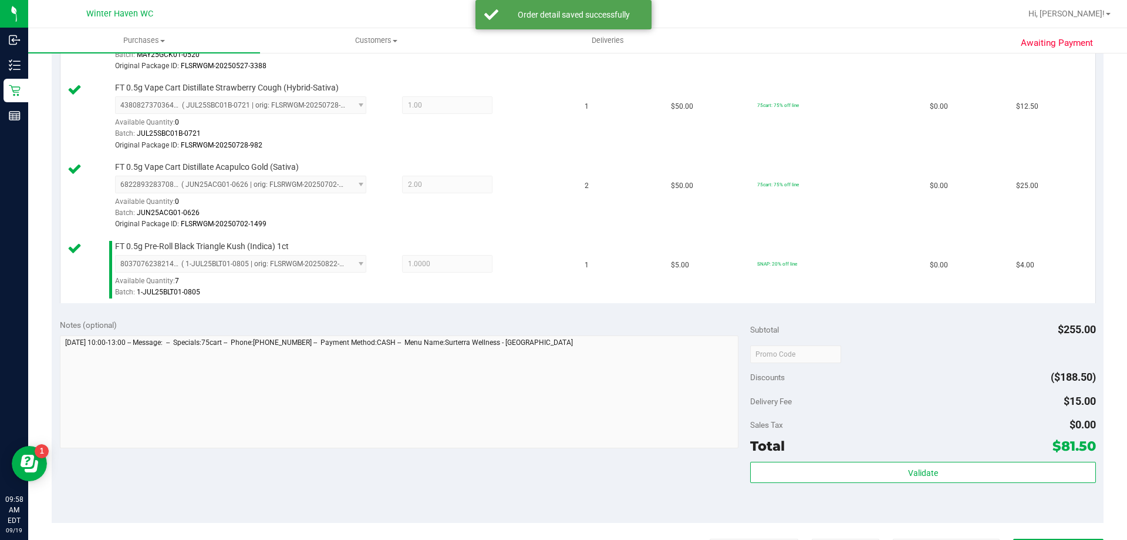
scroll to position [506, 0]
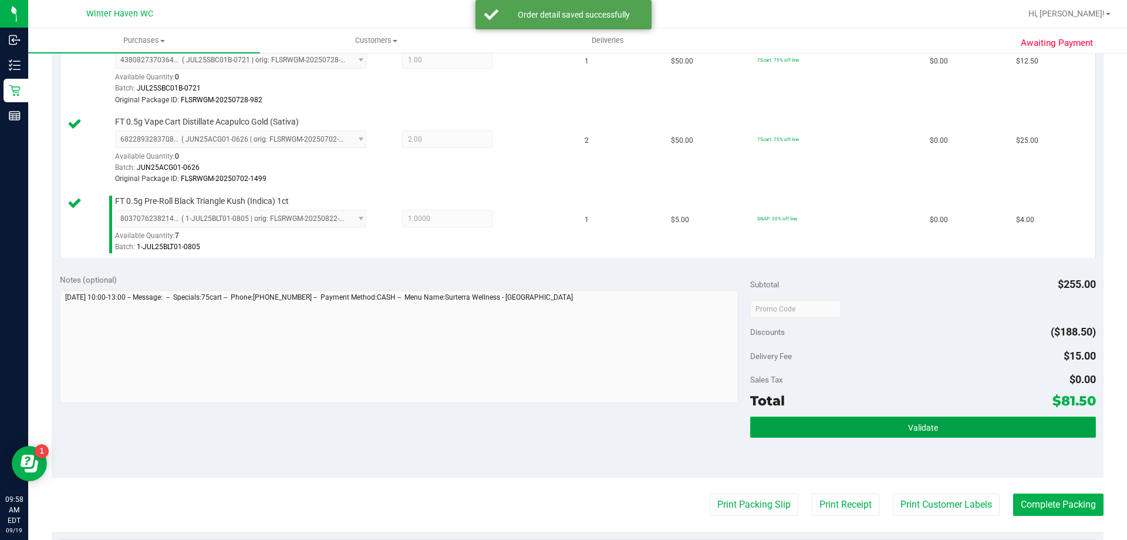
click at [934, 423] on button "Validate" at bounding box center [922, 426] width 345 height 21
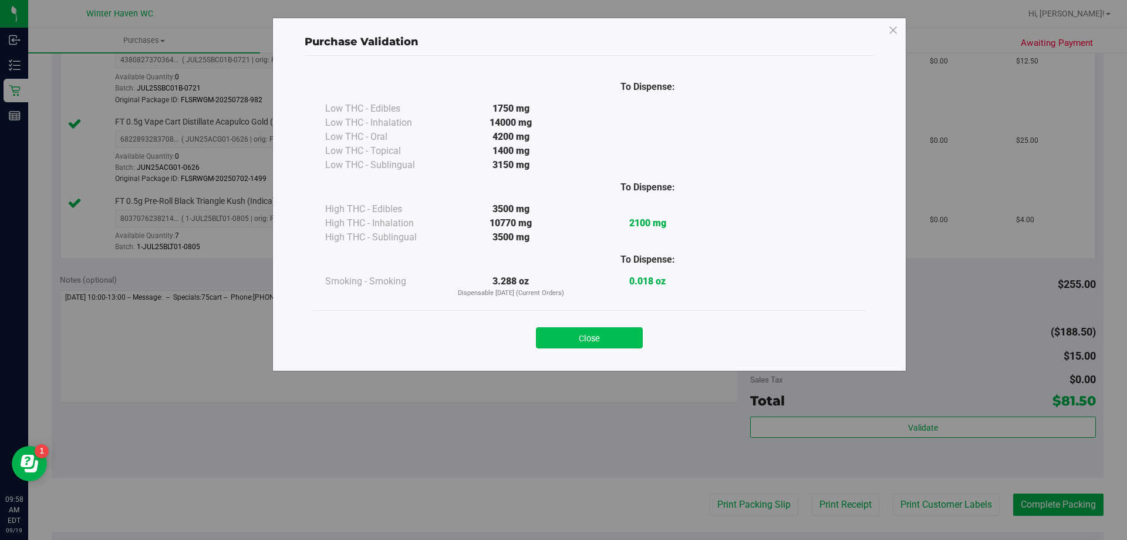
click at [577, 338] on button "Close" at bounding box center [589, 337] width 107 height 21
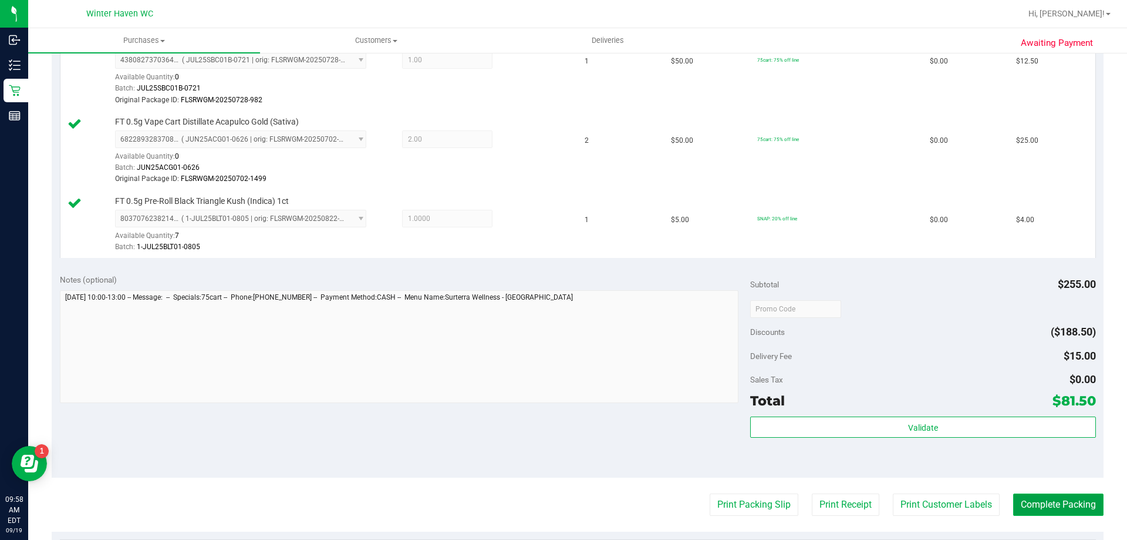
click at [1059, 508] on button "Complete Packing" at bounding box center [1058, 504] width 90 height 22
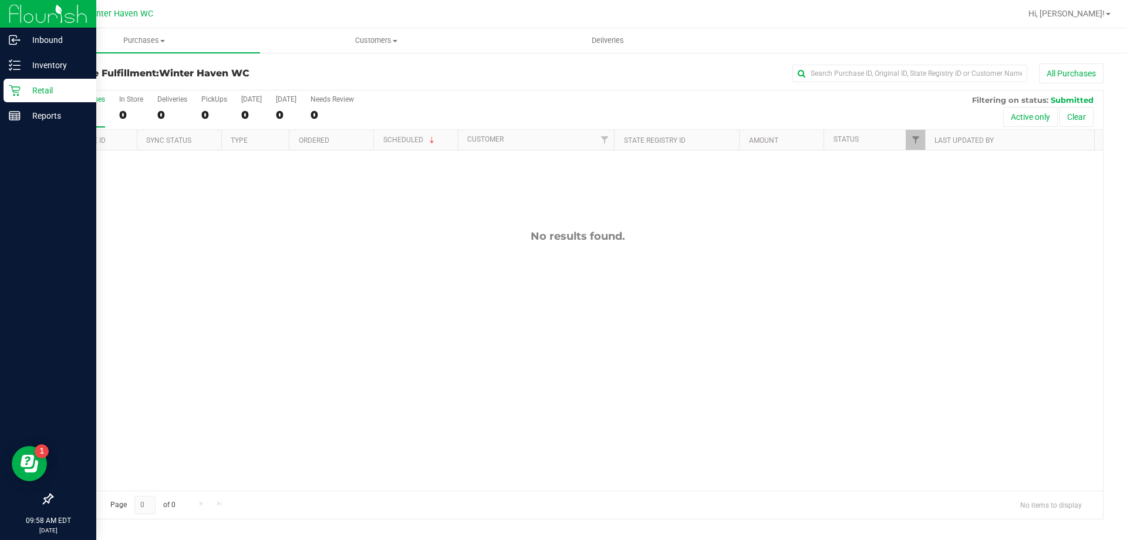
click at [17, 83] on div "Retail" at bounding box center [50, 90] width 93 height 23
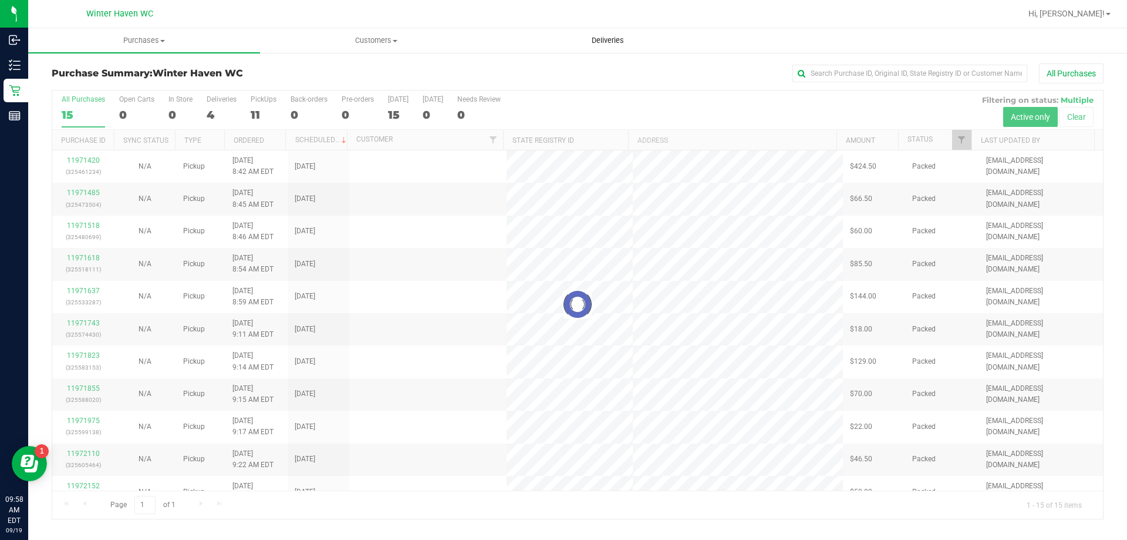
click at [592, 35] on uib-tab-heading "Deliveries" at bounding box center [608, 40] width 231 height 23
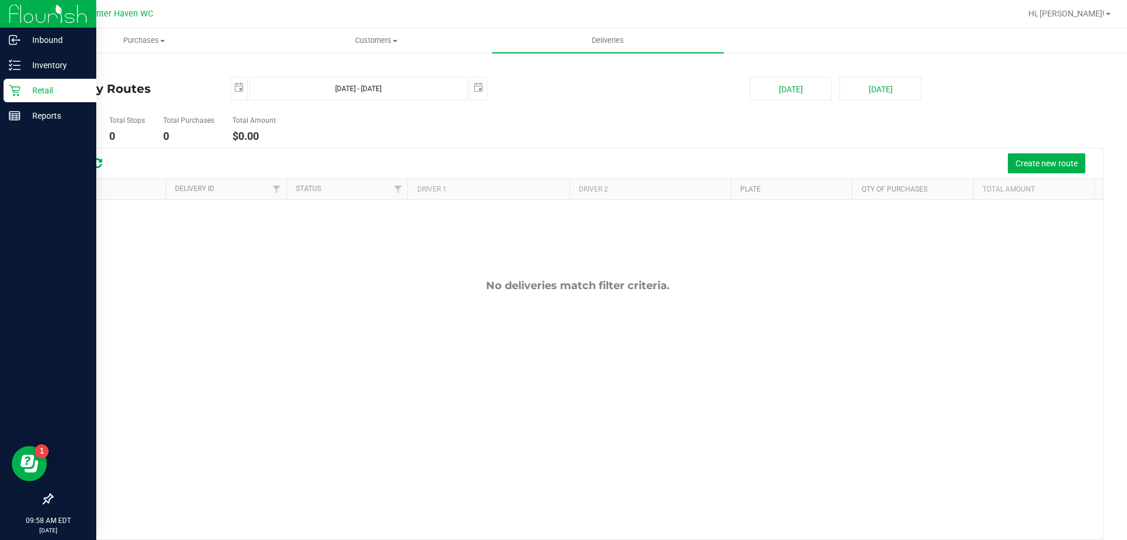
click at [24, 87] on p "Retail" at bounding box center [56, 90] width 70 height 14
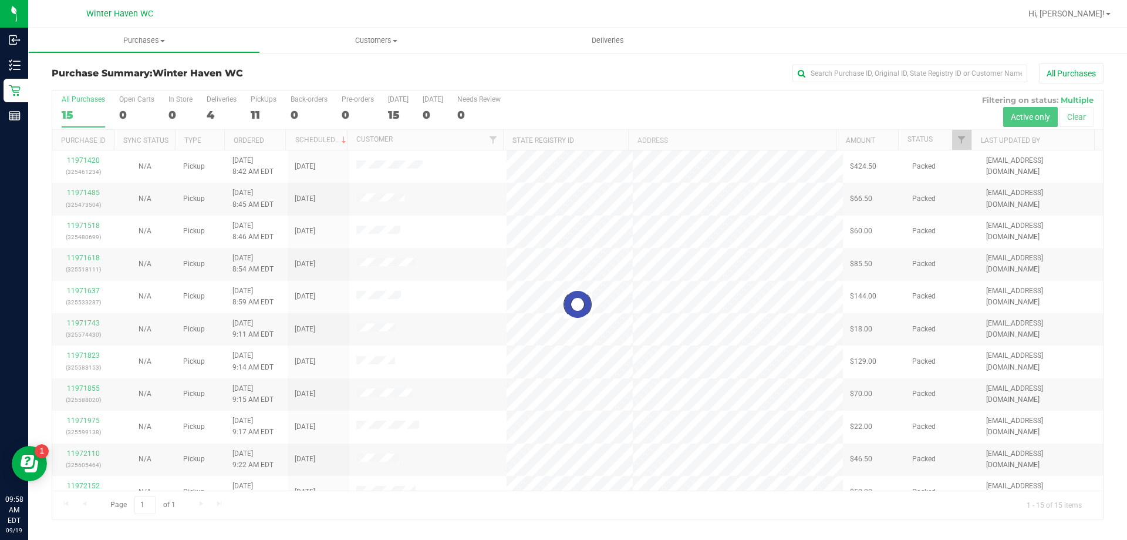
click at [210, 112] on div at bounding box center [577, 304] width 1051 height 428
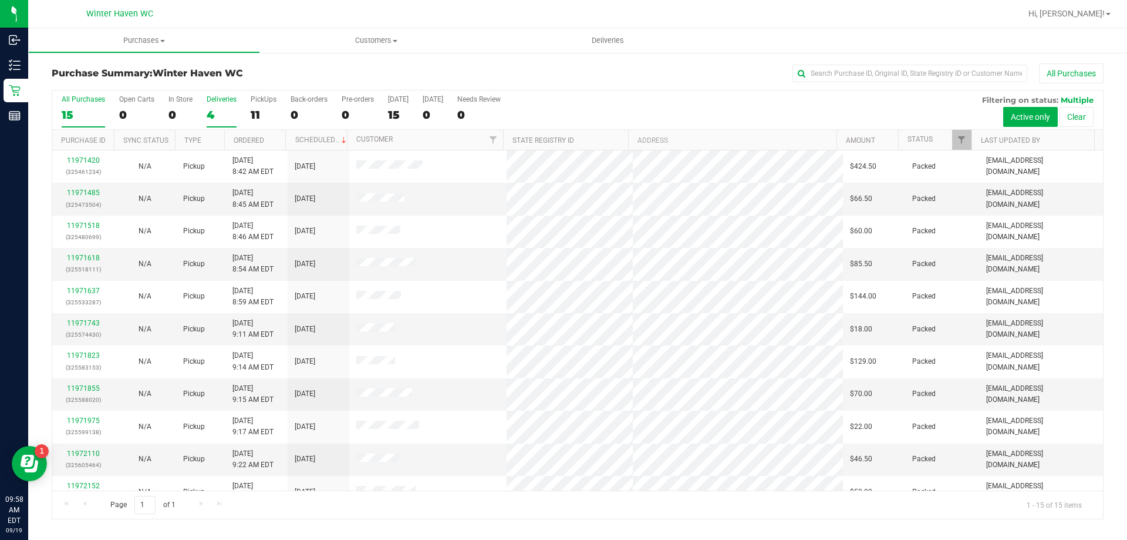
drag, startPoint x: 210, startPoint y: 112, endPoint x: 211, endPoint y: 120, distance: 8.3
click at [211, 120] on div "4" at bounding box center [222, 115] width 30 height 14
click at [0, 0] on input "Deliveries 4" at bounding box center [0, 0] width 0 height 0
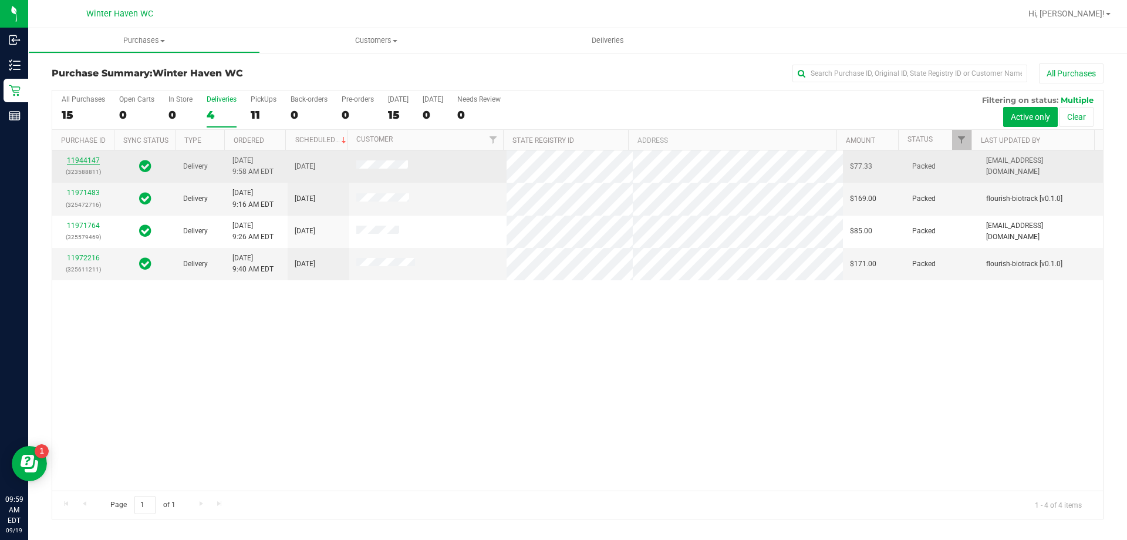
click at [89, 159] on link "11944147" at bounding box center [83, 160] width 33 height 8
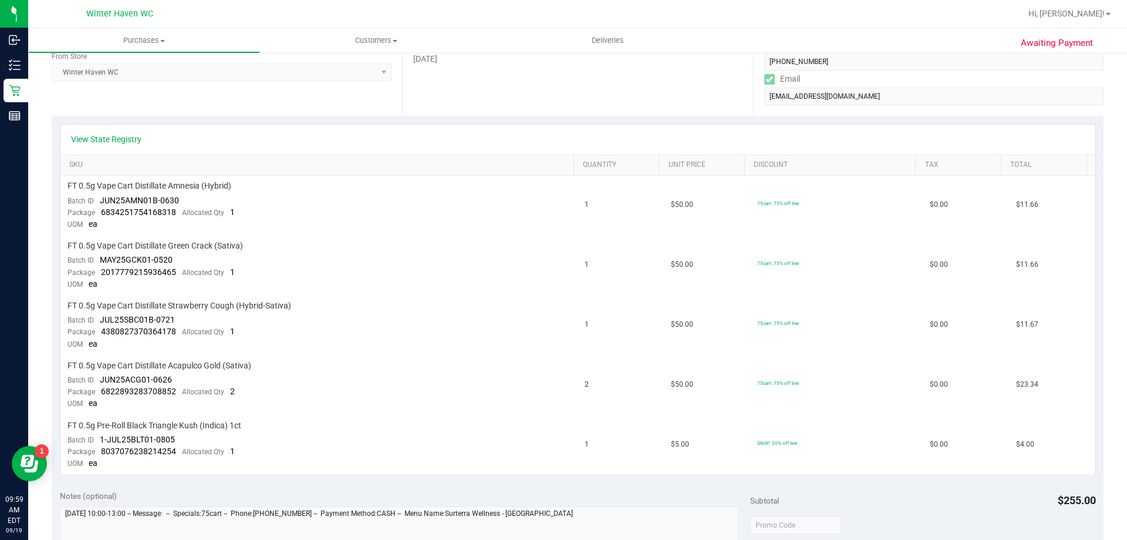
scroll to position [470, 0]
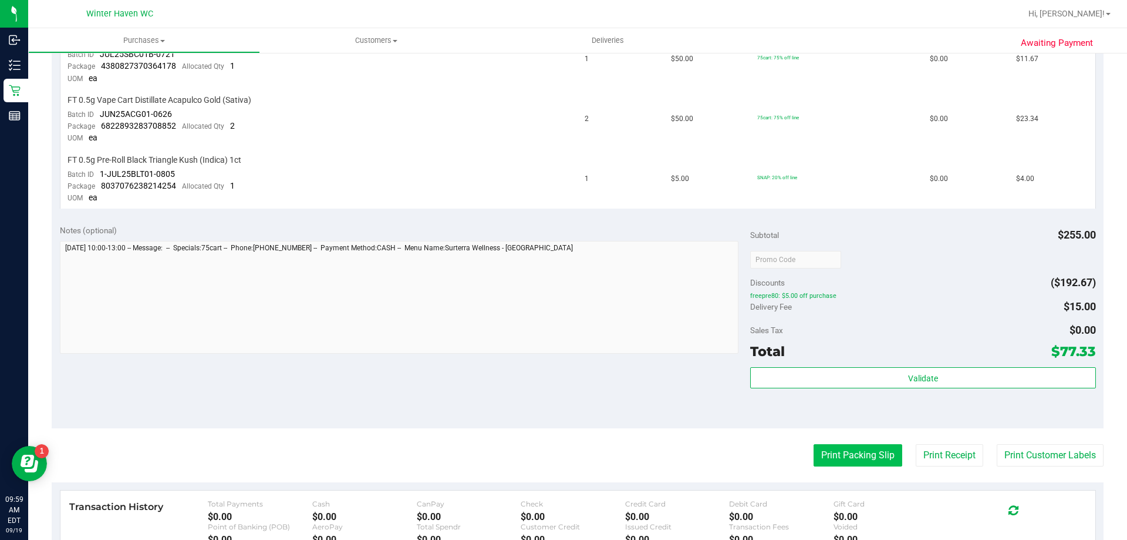
click at [860, 458] on button "Print Packing Slip" at bounding box center [858, 455] width 89 height 22
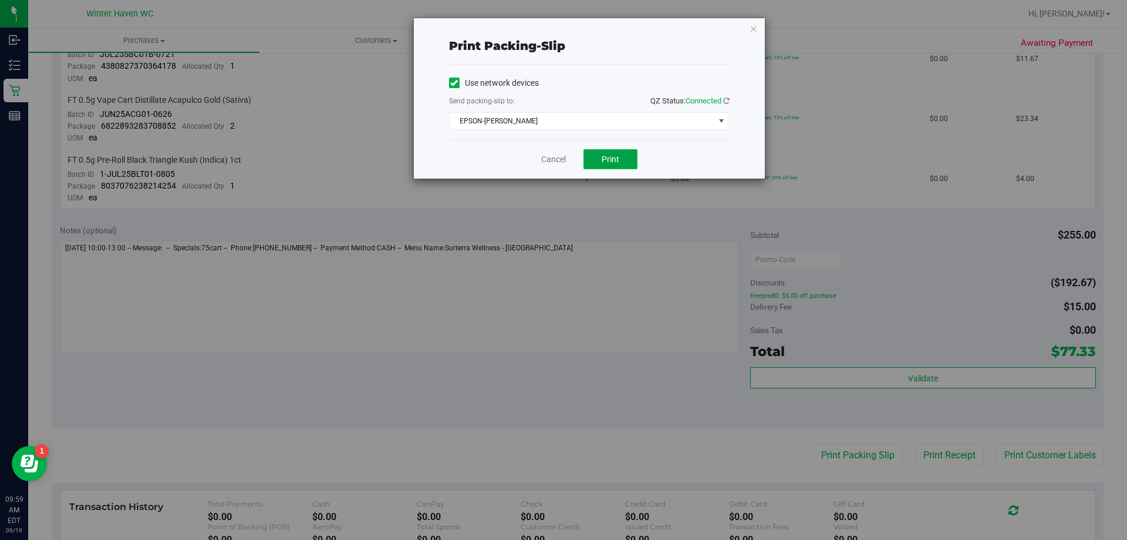
click at [605, 156] on span "Print" at bounding box center [611, 158] width 18 height 9
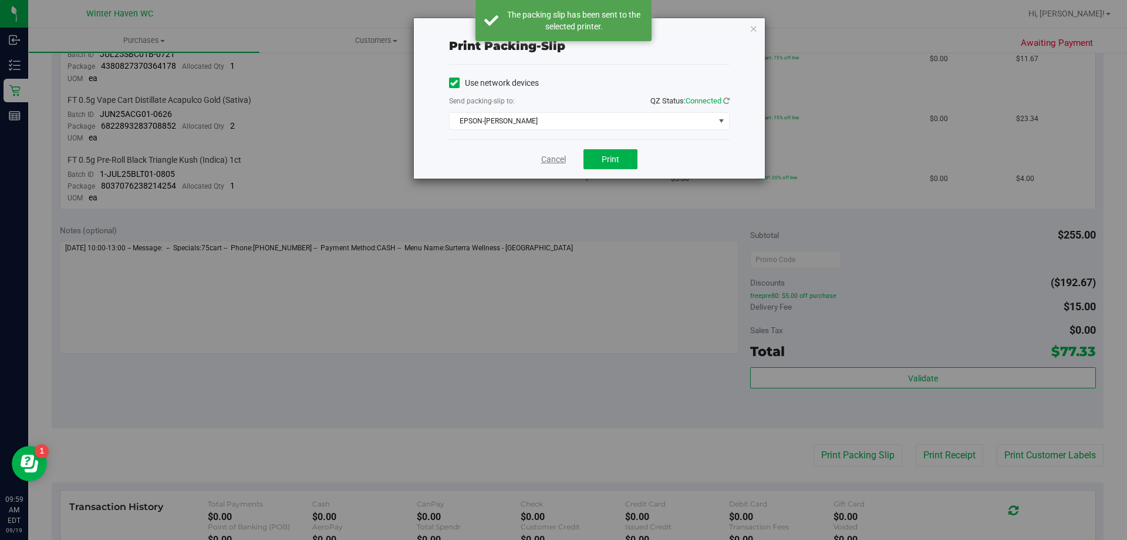
click at [544, 153] on link "Cancel" at bounding box center [553, 159] width 25 height 12
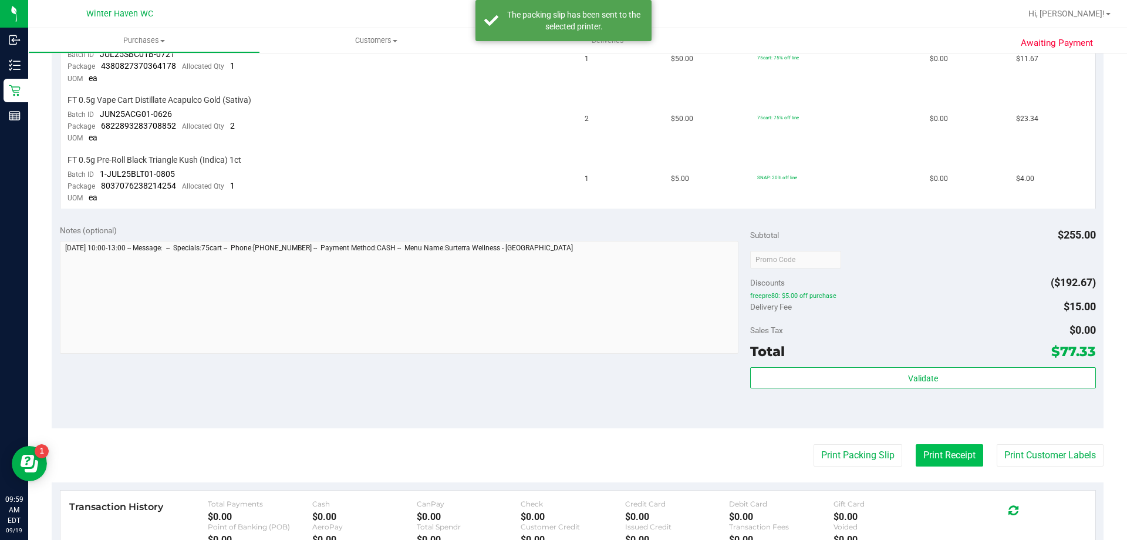
click at [941, 462] on button "Print Receipt" at bounding box center [950, 455] width 68 height 22
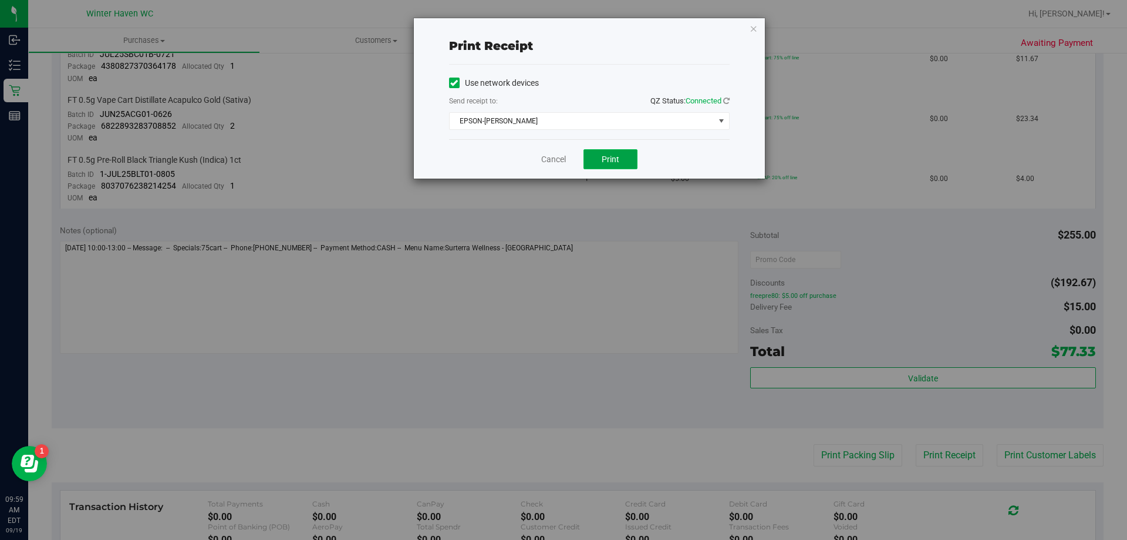
click at [608, 151] on button "Print" at bounding box center [611, 159] width 54 height 20
click at [571, 155] on div "Cancel Print" at bounding box center [589, 158] width 281 height 39
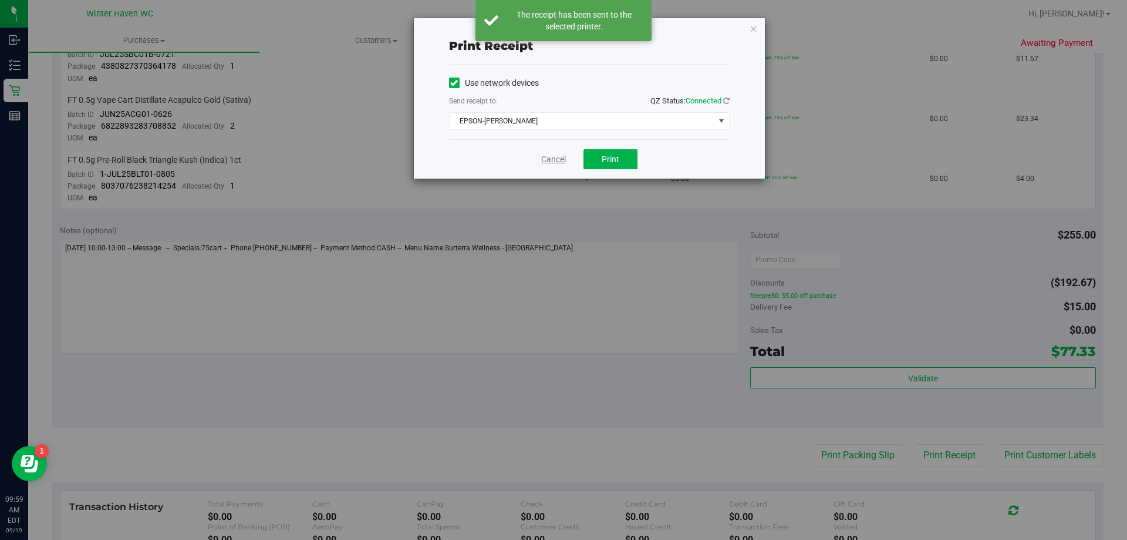
click at [545, 156] on link "Cancel" at bounding box center [553, 159] width 25 height 12
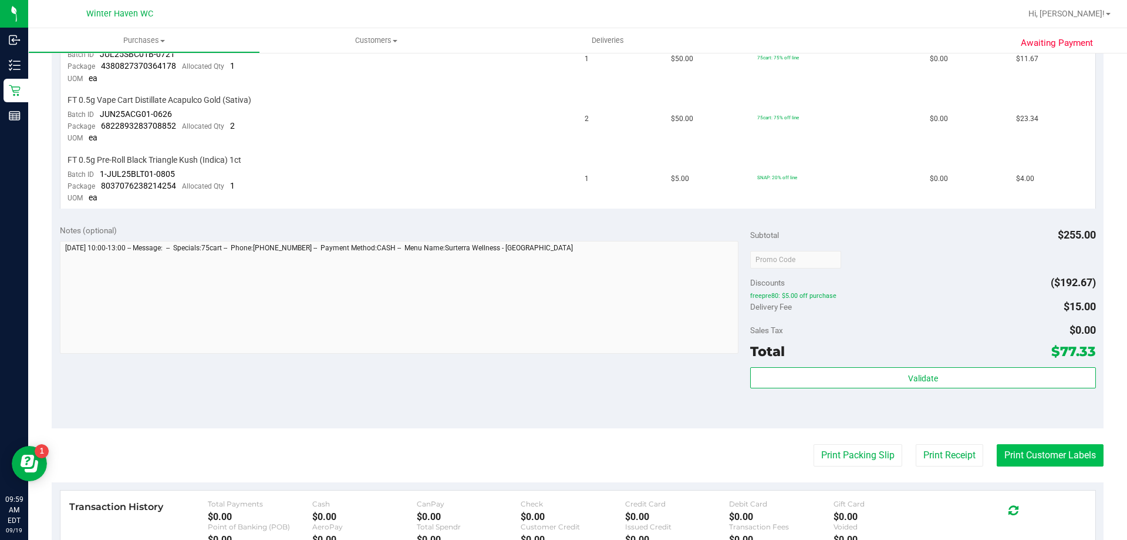
click at [1055, 450] on button "Print Customer Labels" at bounding box center [1050, 455] width 107 height 22
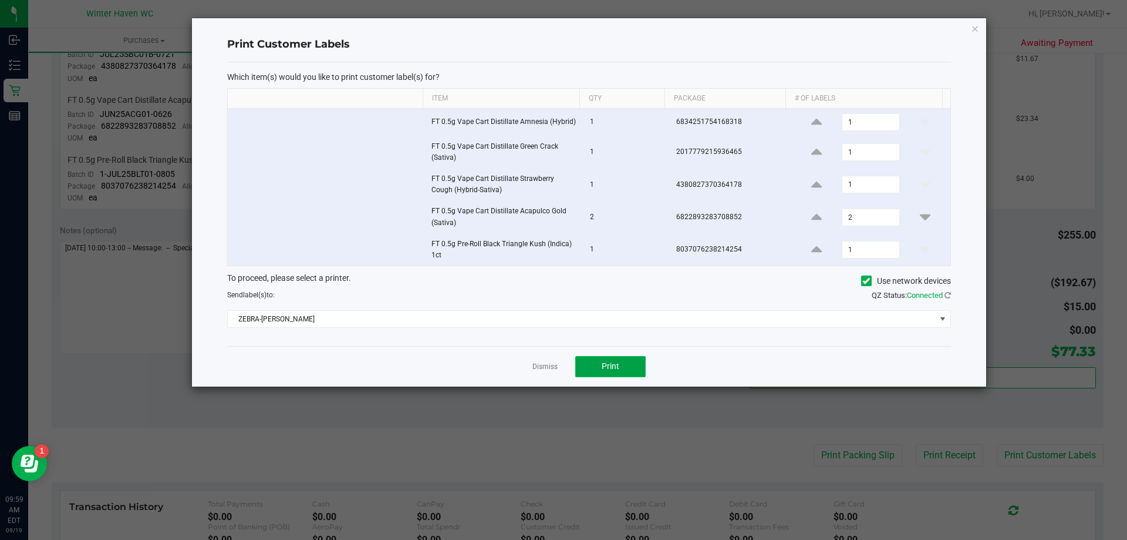
click at [624, 365] on button "Print" at bounding box center [610, 366] width 70 height 21
click at [538, 369] on link "Dismiss" at bounding box center [545, 367] width 25 height 10
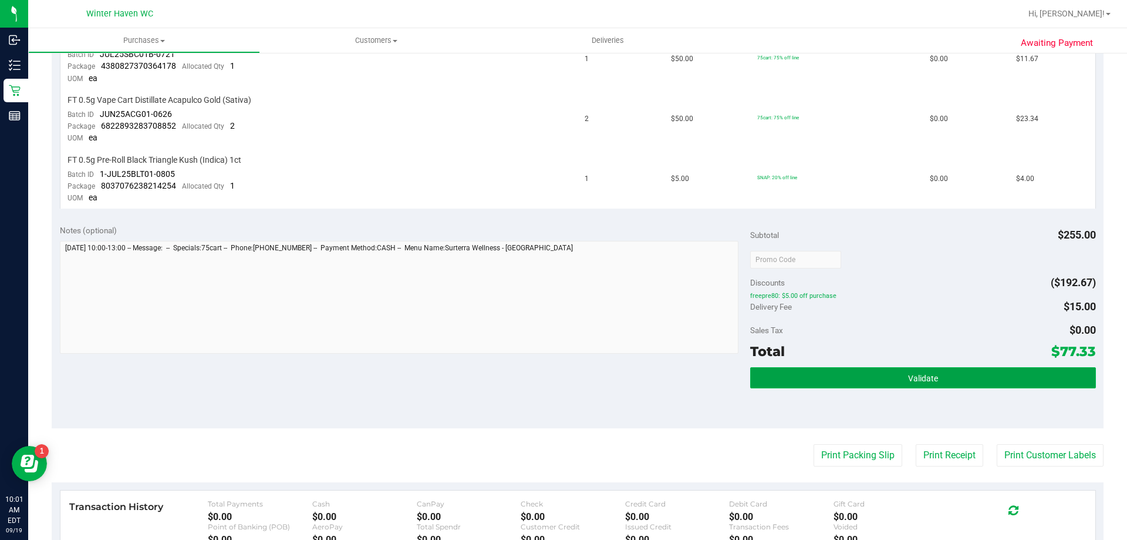
click at [863, 376] on button "Validate" at bounding box center [922, 377] width 345 height 21
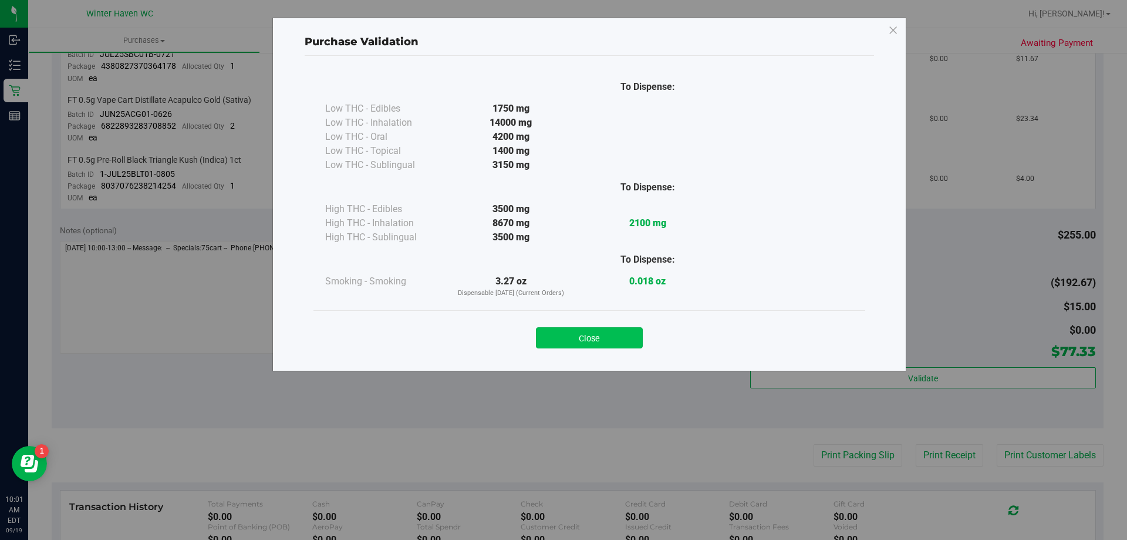
click at [583, 333] on button "Close" at bounding box center [589, 337] width 107 height 21
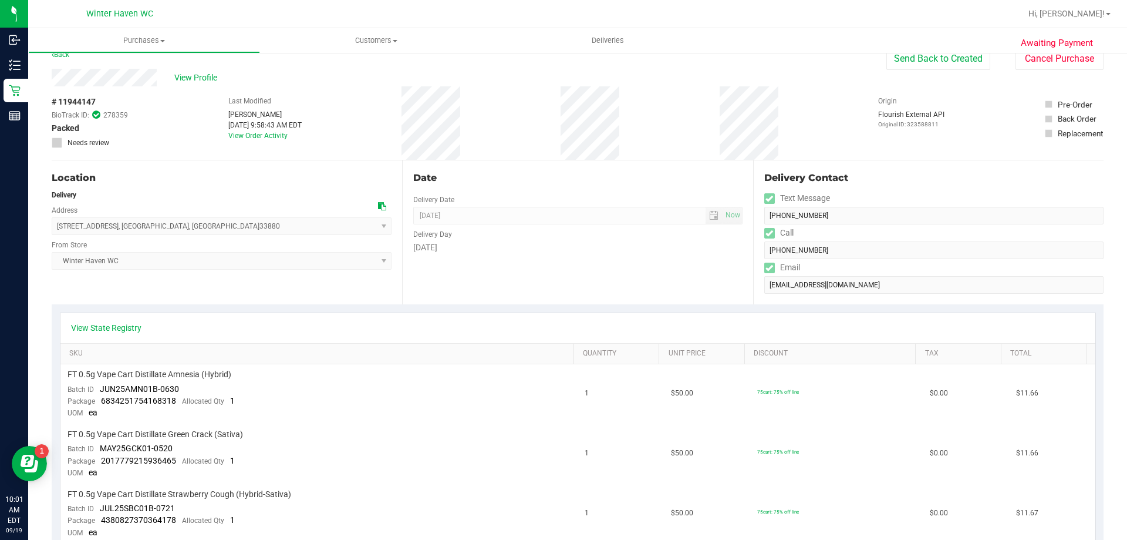
scroll to position [0, 0]
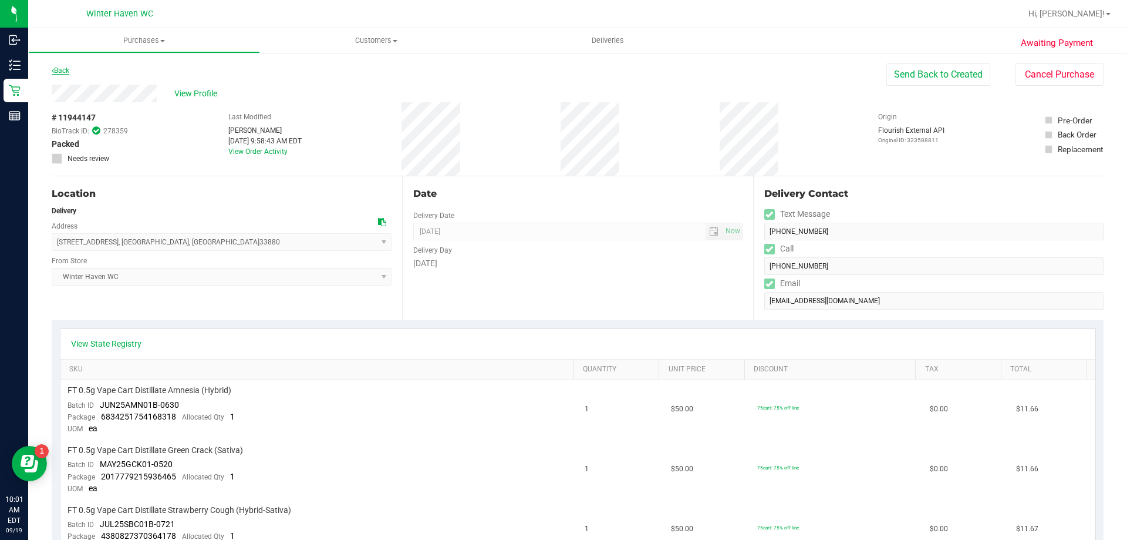
click at [56, 69] on link "Back" at bounding box center [61, 70] width 18 height 8
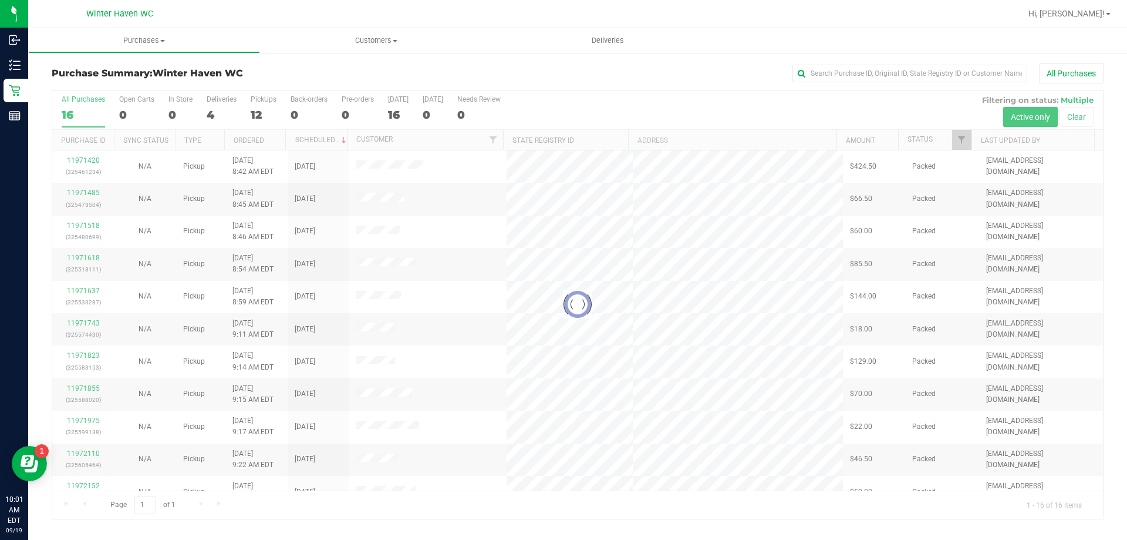
click at [208, 114] on div at bounding box center [577, 304] width 1051 height 428
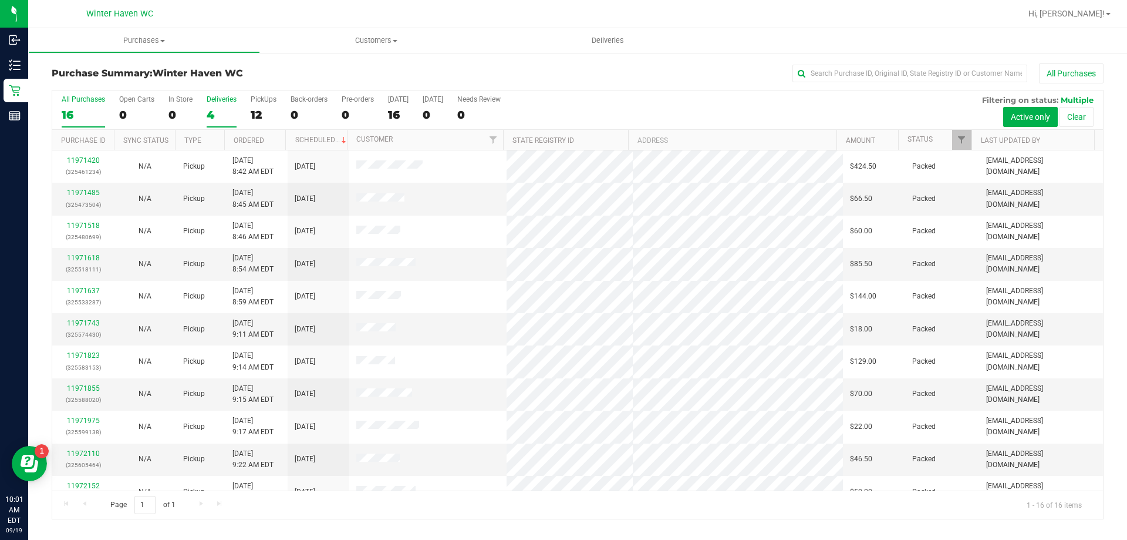
click at [207, 113] on div "4" at bounding box center [222, 115] width 30 height 14
click at [0, 0] on input "Deliveries 4" at bounding box center [0, 0] width 0 height 0
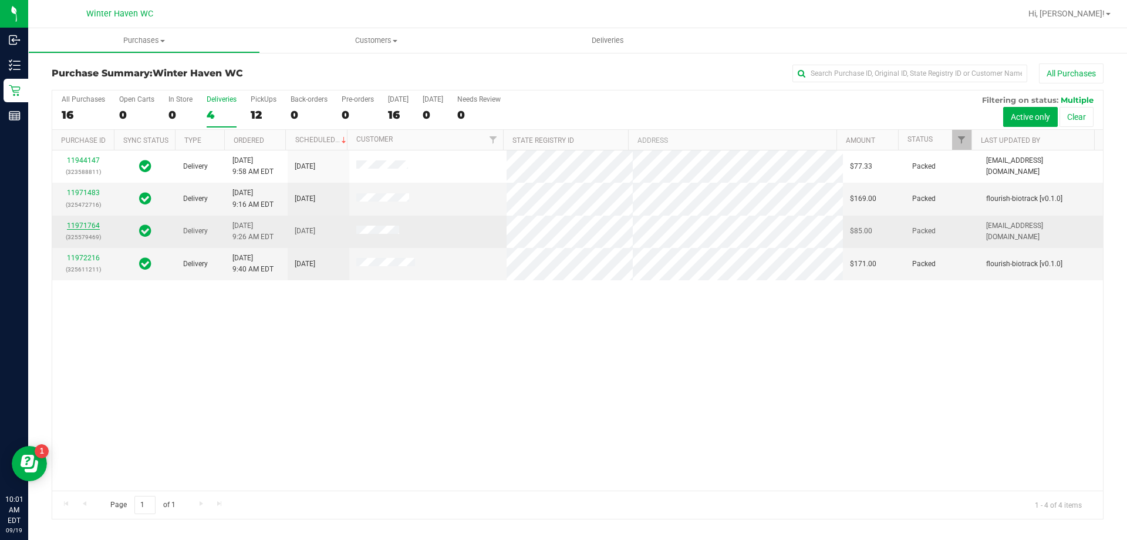
click at [84, 228] on link "11971764" at bounding box center [83, 225] width 33 height 8
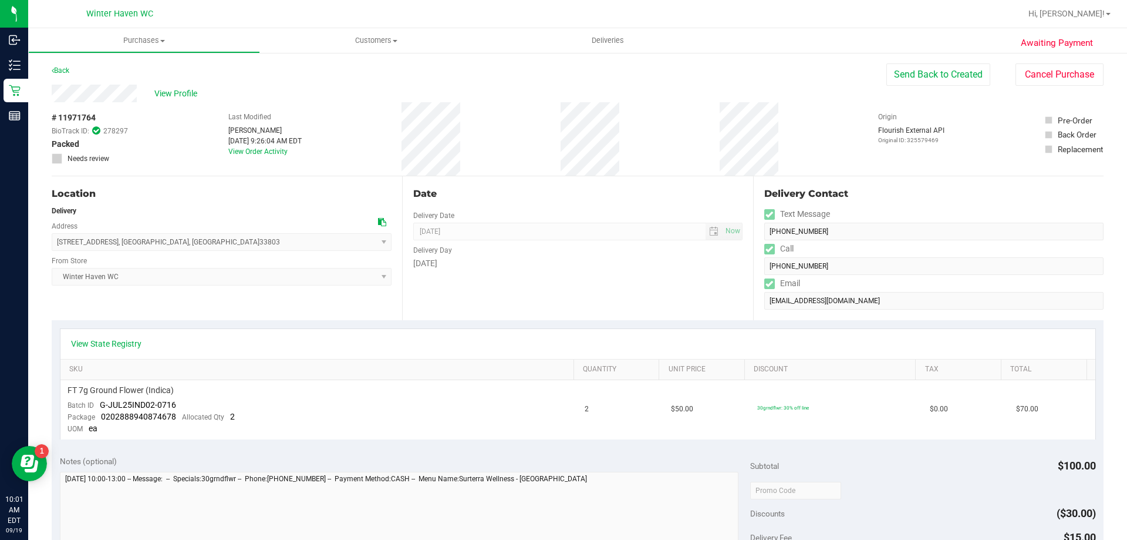
scroll to position [352, 0]
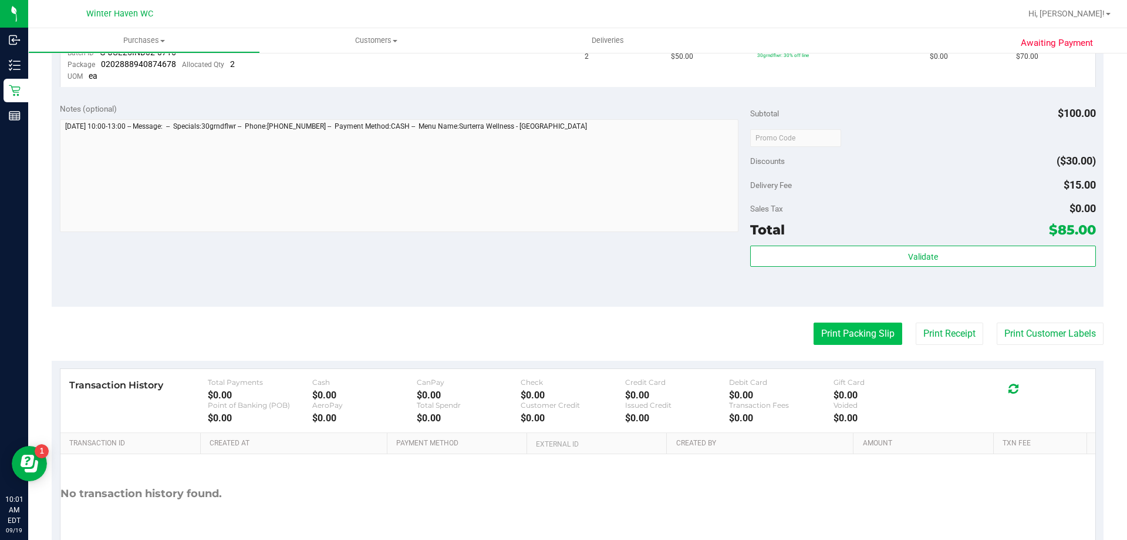
click at [818, 334] on button "Print Packing Slip" at bounding box center [858, 333] width 89 height 22
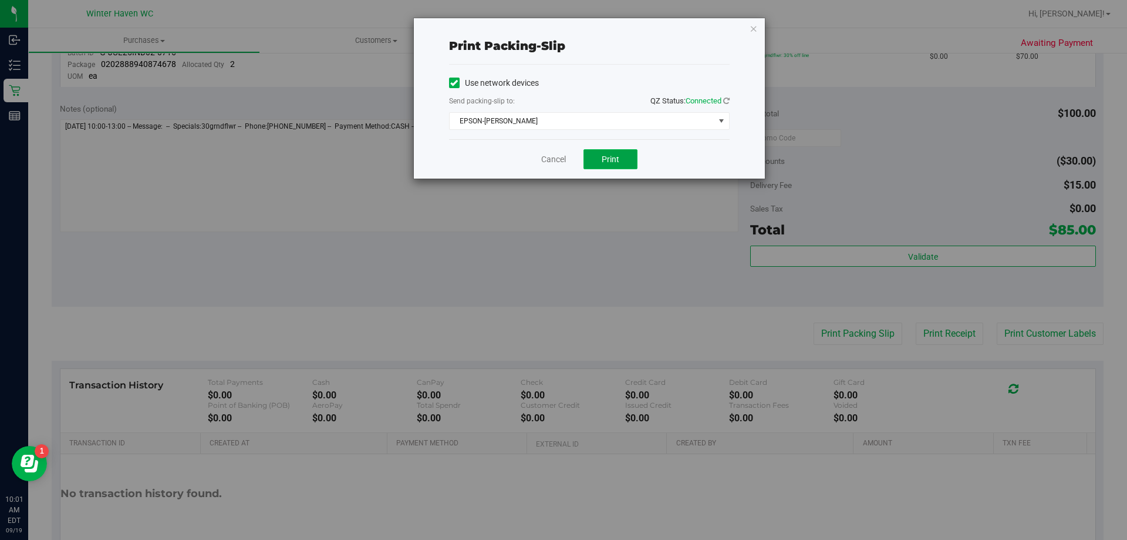
click at [628, 158] on button "Print" at bounding box center [611, 159] width 54 height 20
click at [553, 161] on link "Cancel" at bounding box center [553, 159] width 25 height 12
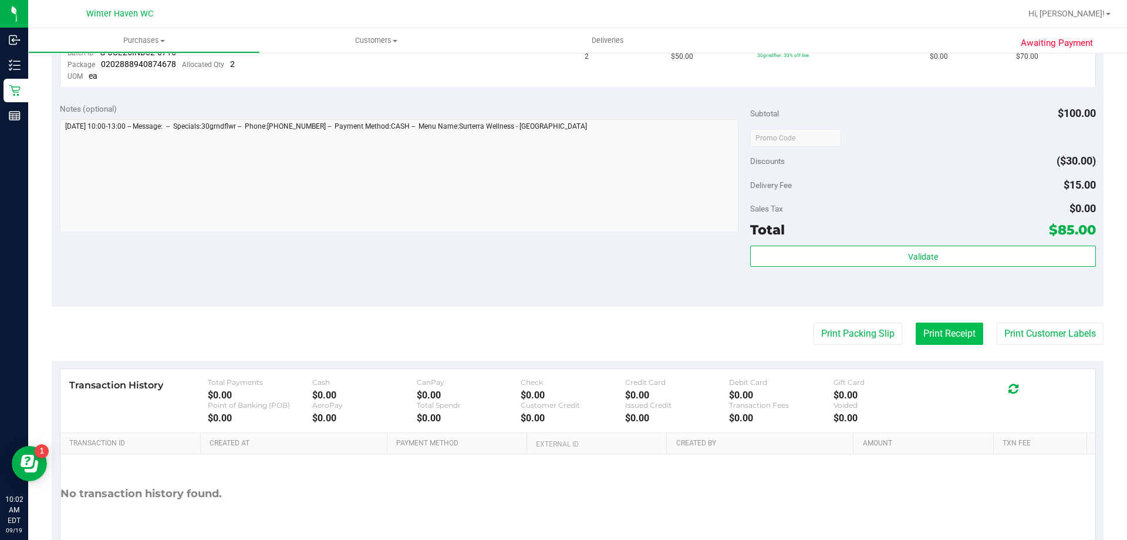
click at [942, 336] on button "Print Receipt" at bounding box center [950, 333] width 68 height 22
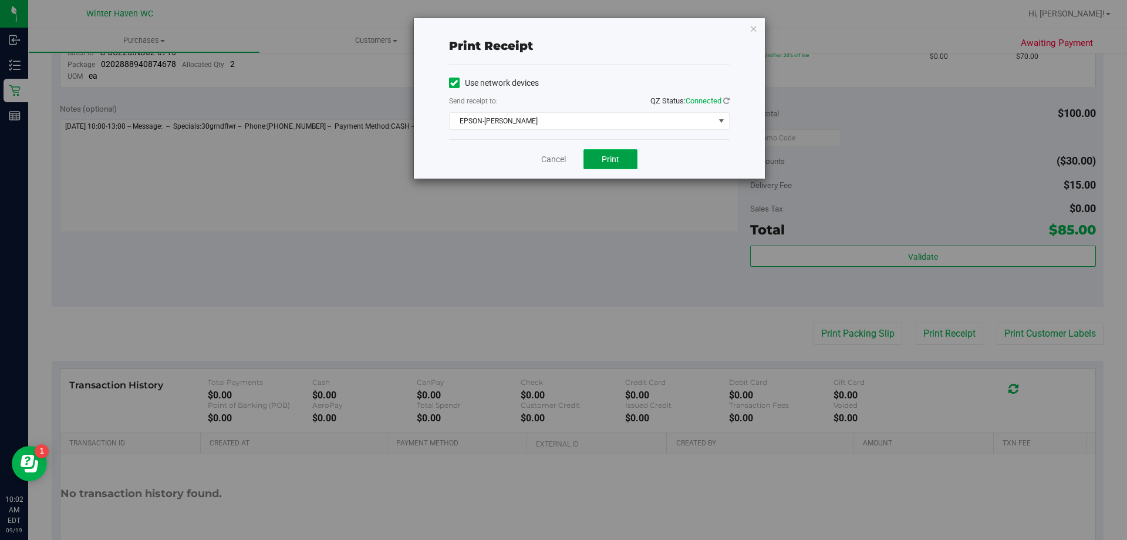
click at [617, 161] on span "Print" at bounding box center [611, 158] width 18 height 9
drag, startPoint x: 571, startPoint y: 168, endPoint x: 568, endPoint y: 158, distance: 10.6
click at [570, 166] on div "Cancel Print" at bounding box center [589, 158] width 281 height 39
click at [568, 157] on div "Cancel Print" at bounding box center [589, 158] width 281 height 39
click at [561, 157] on link "Cancel" at bounding box center [553, 159] width 25 height 12
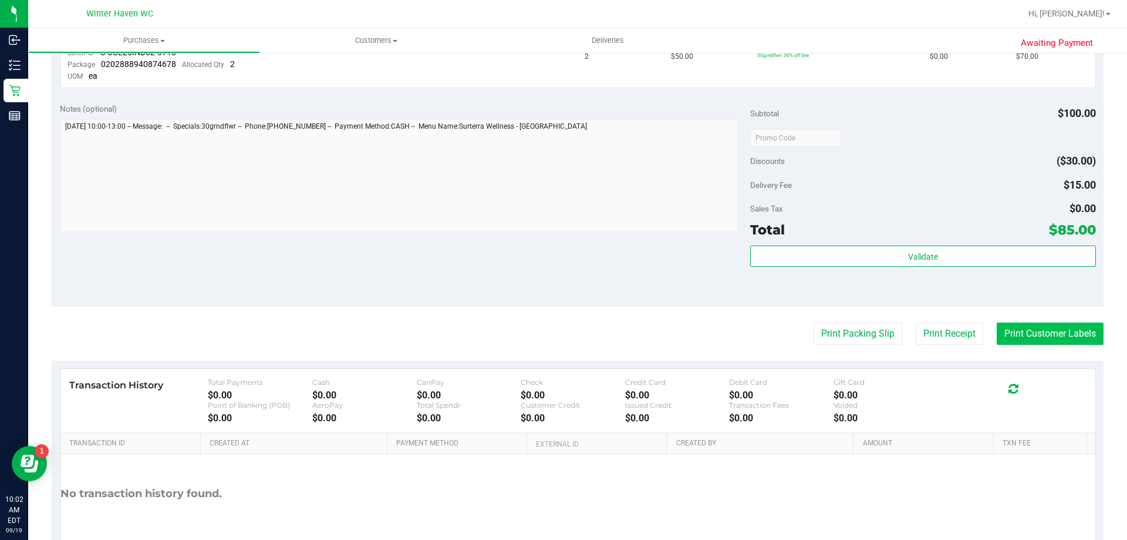
click at [997, 338] on button "Print Customer Labels" at bounding box center [1050, 333] width 107 height 22
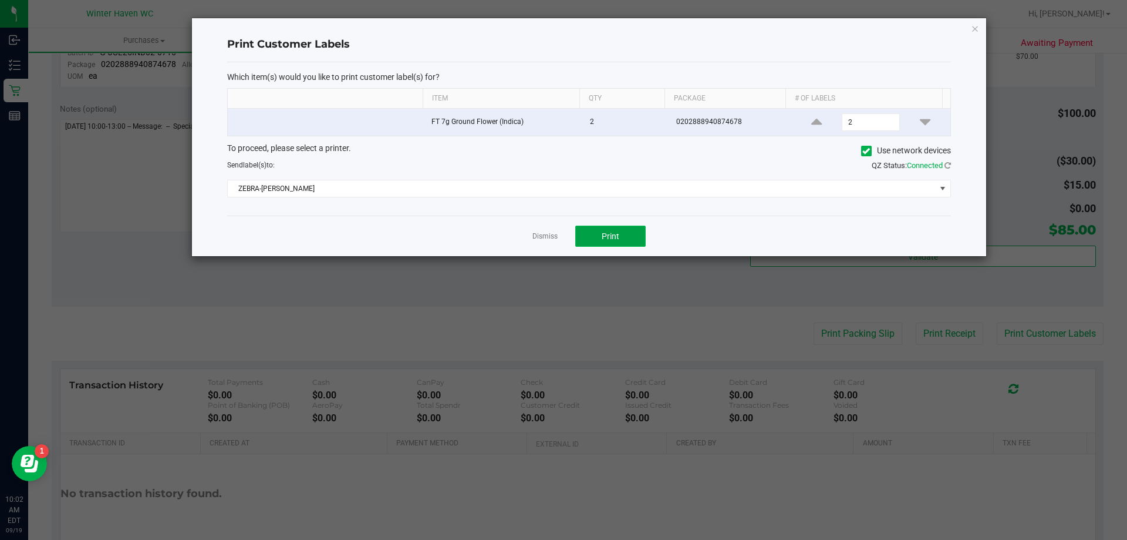
click at [617, 241] on span "Print" at bounding box center [611, 235] width 18 height 9
click at [560, 234] on div "Dismiss Print" at bounding box center [589, 235] width 724 height 41
click at [548, 241] on link "Dismiss" at bounding box center [545, 236] width 25 height 10
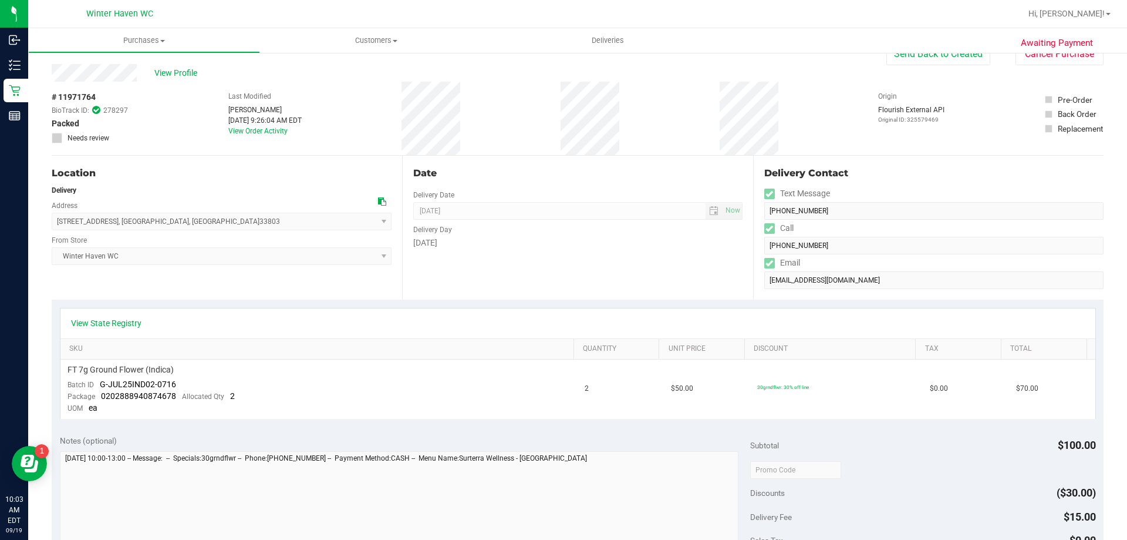
scroll to position [0, 0]
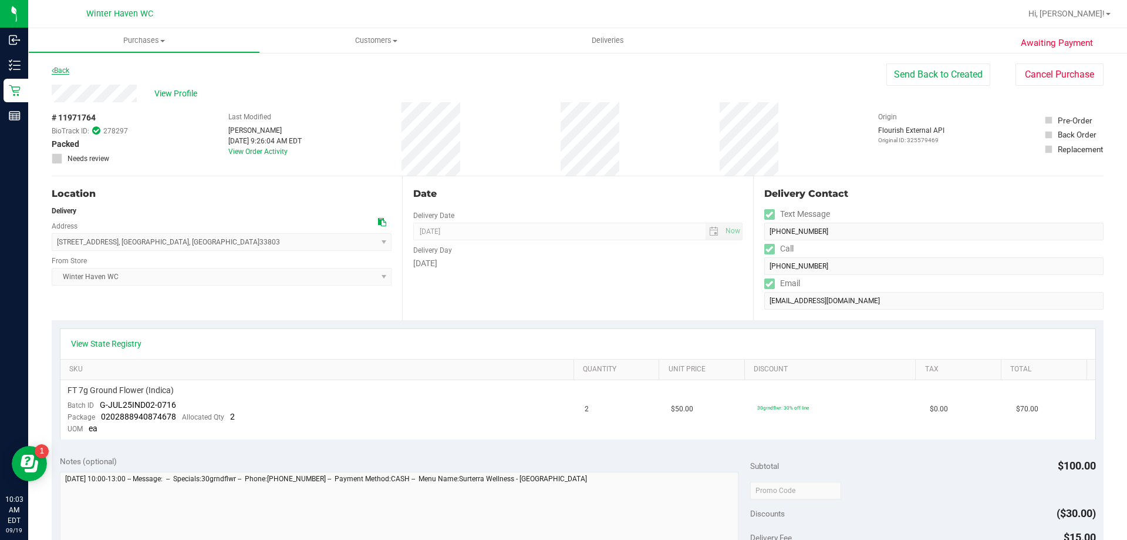
click at [62, 74] on link "Back" at bounding box center [61, 70] width 18 height 8
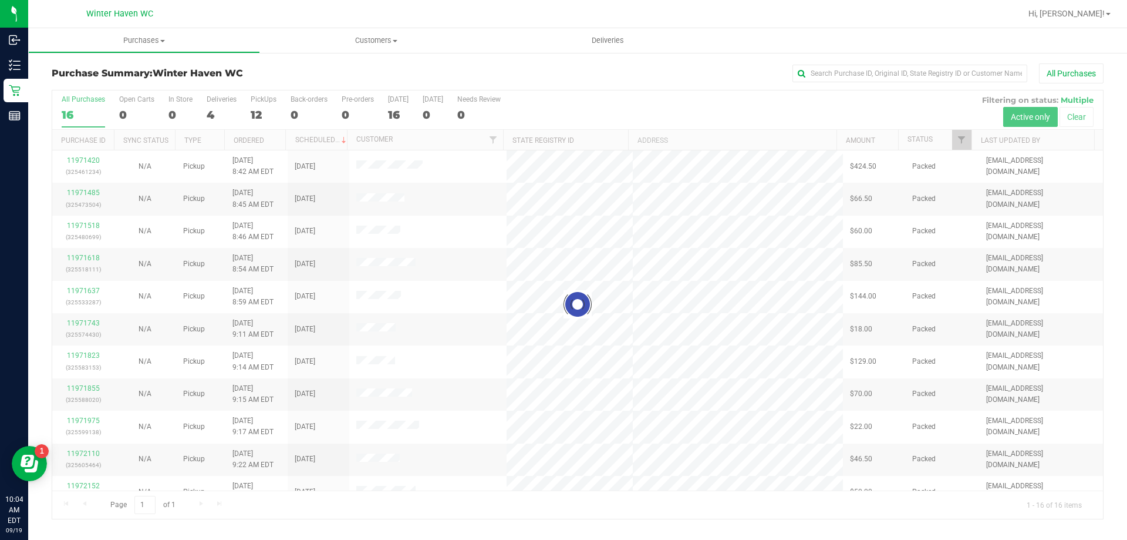
click at [217, 114] on div at bounding box center [577, 304] width 1051 height 428
click at [215, 114] on div at bounding box center [577, 304] width 1051 height 428
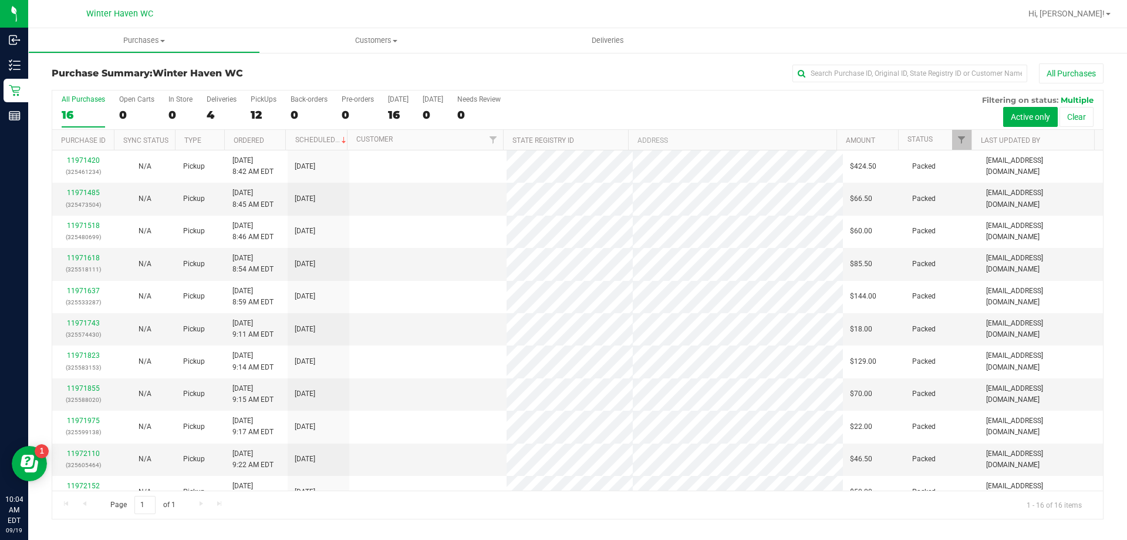
click at [215, 114] on div "4" at bounding box center [222, 115] width 30 height 14
click at [0, 0] on input "Deliveries 4" at bounding box center [0, 0] width 0 height 0
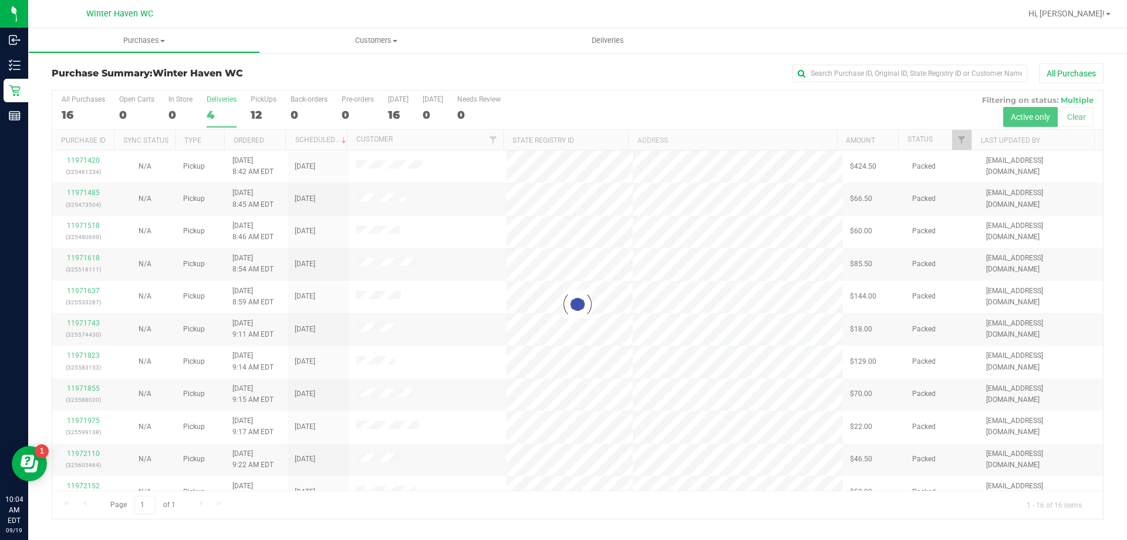
click at [215, 114] on div at bounding box center [577, 304] width 1051 height 428
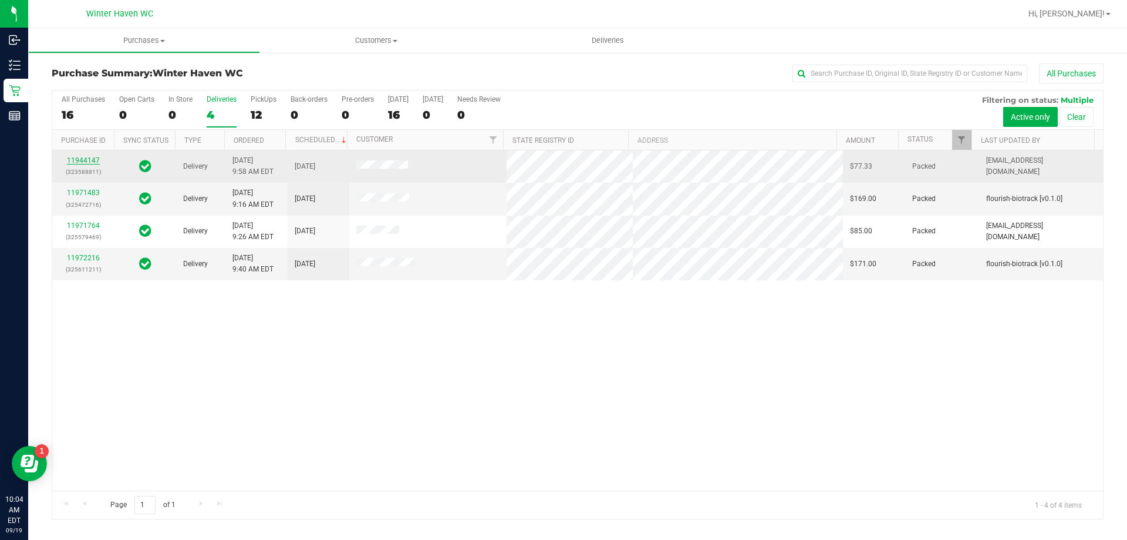
click at [96, 164] on link "11944147" at bounding box center [83, 160] width 33 height 8
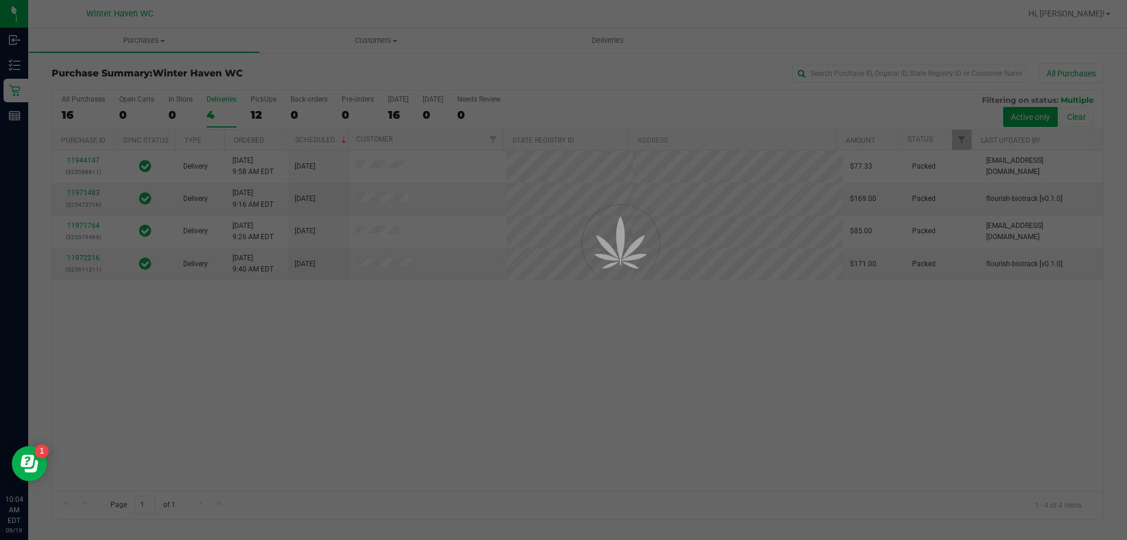
click at [94, 163] on div at bounding box center [563, 270] width 1127 height 540
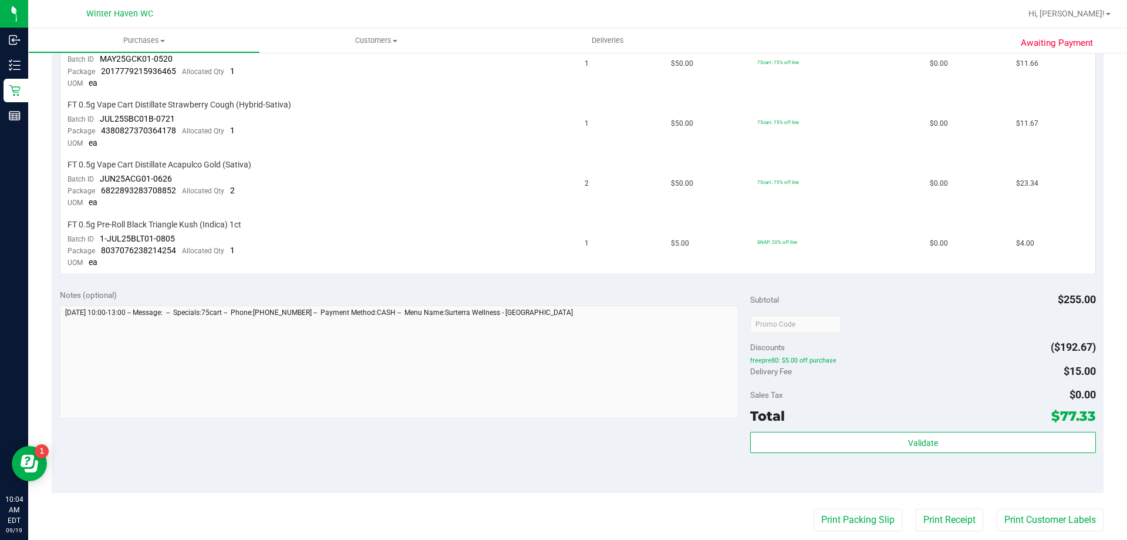
scroll to position [470, 0]
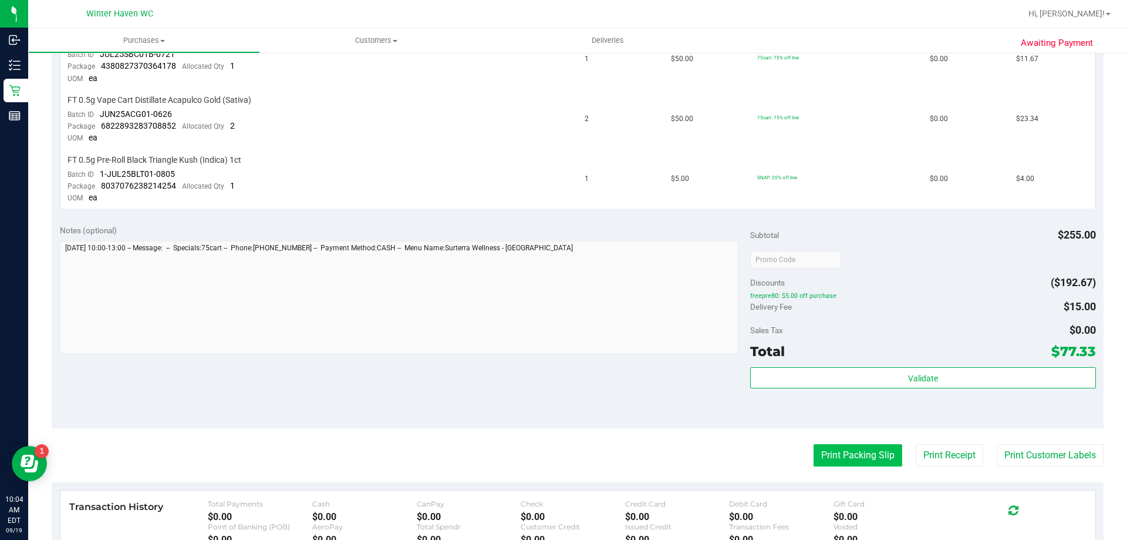
click at [845, 456] on button "Print Packing Slip" at bounding box center [858, 455] width 89 height 22
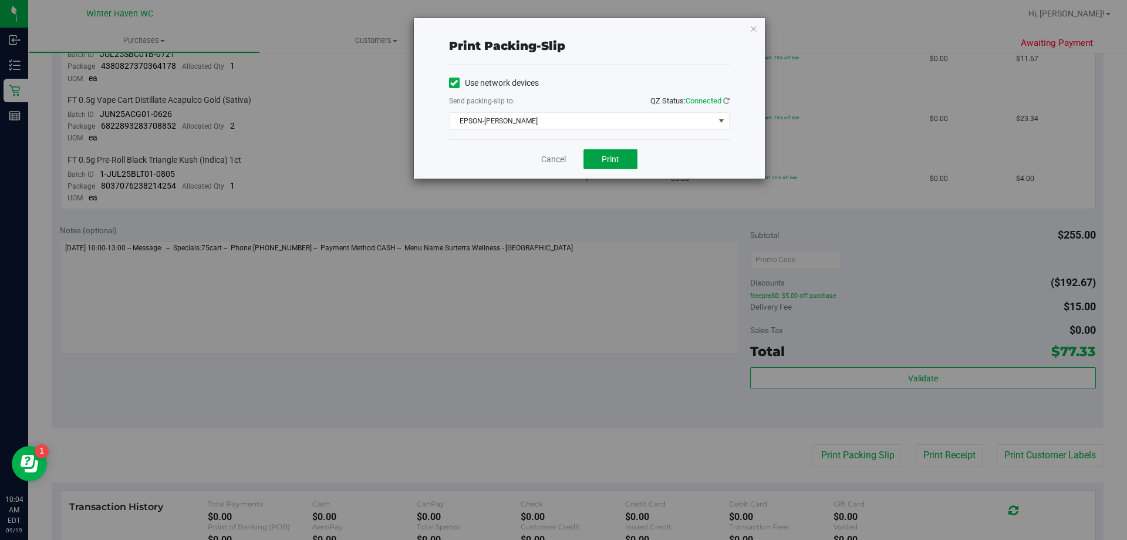
click at [629, 157] on button "Print" at bounding box center [611, 159] width 54 height 20
click at [544, 166] on div "Cancel Print" at bounding box center [589, 158] width 281 height 39
click at [548, 160] on link "Cancel" at bounding box center [553, 159] width 25 height 12
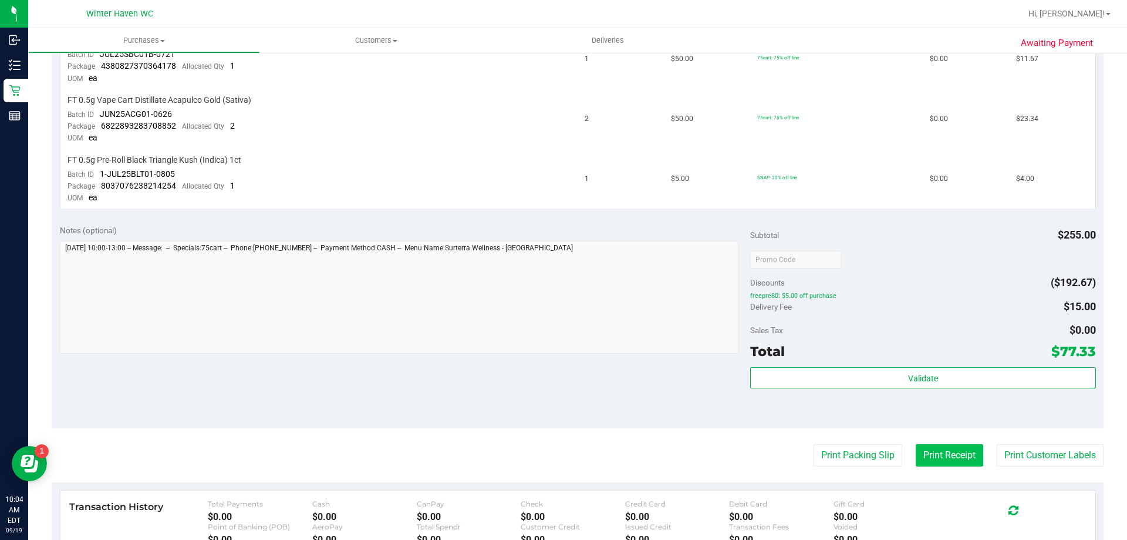
click at [939, 453] on button "Print Receipt" at bounding box center [950, 455] width 68 height 22
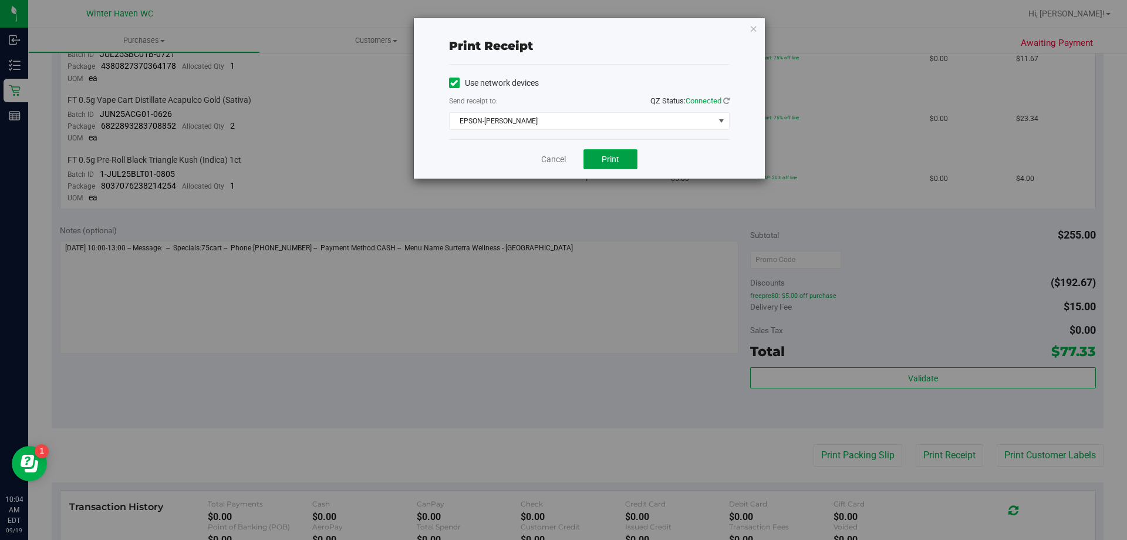
click at [634, 163] on button "Print" at bounding box center [611, 159] width 54 height 20
click at [552, 153] on link "Cancel" at bounding box center [553, 159] width 25 height 12
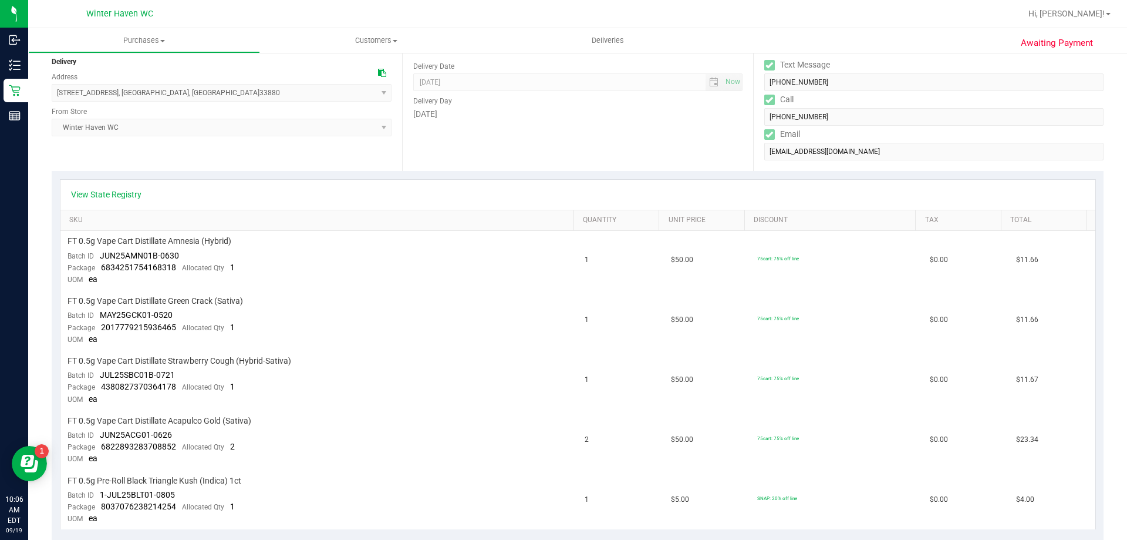
scroll to position [0, 0]
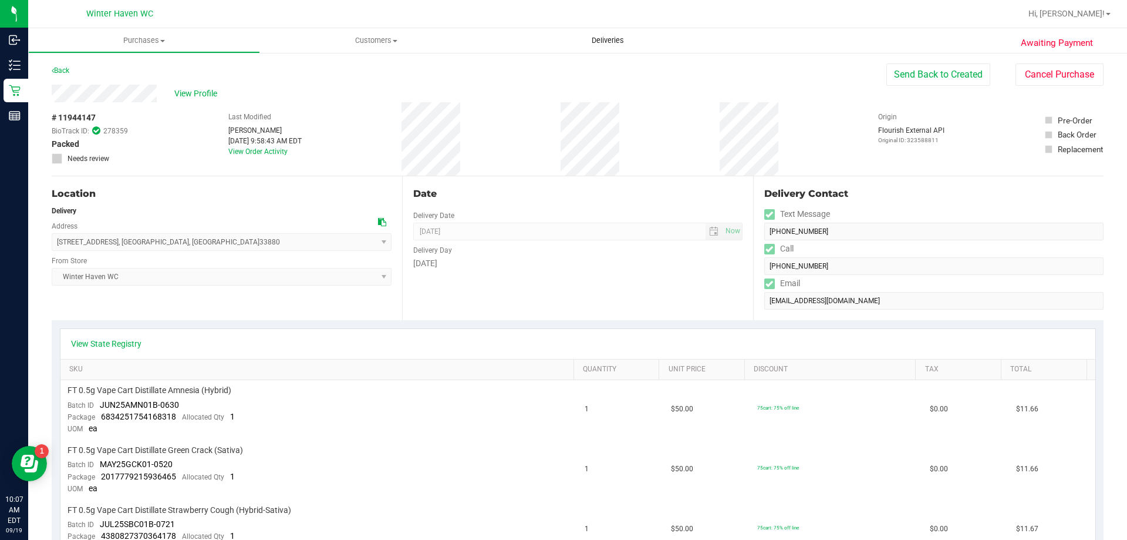
click at [617, 39] on span "Deliveries" at bounding box center [608, 40] width 64 height 11
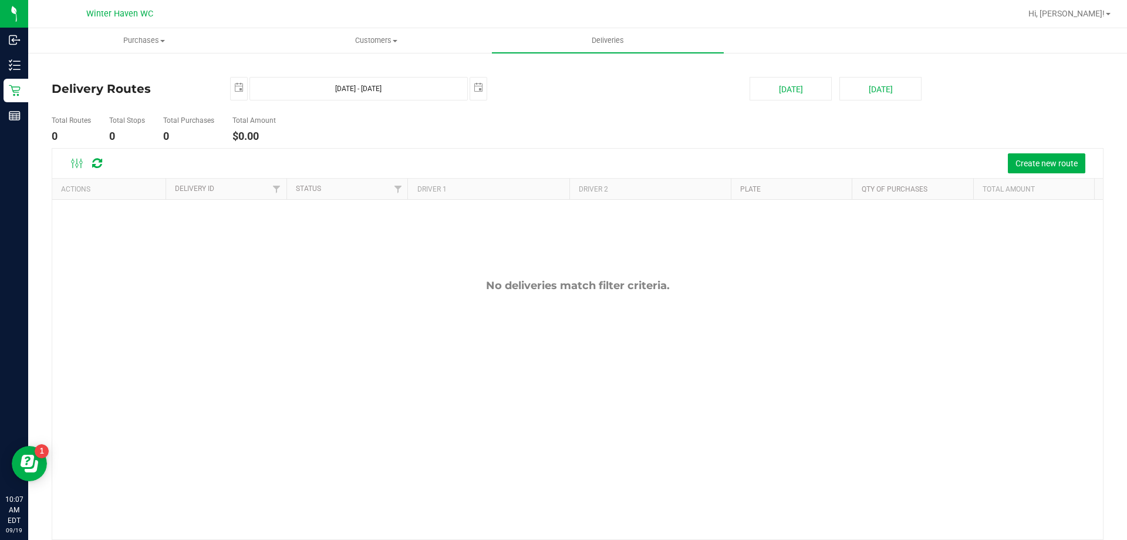
click at [1060, 180] on th "Total Amount" at bounding box center [1034, 188] width 121 height 21
click at [1059, 160] on span "Create new route" at bounding box center [1047, 163] width 62 height 9
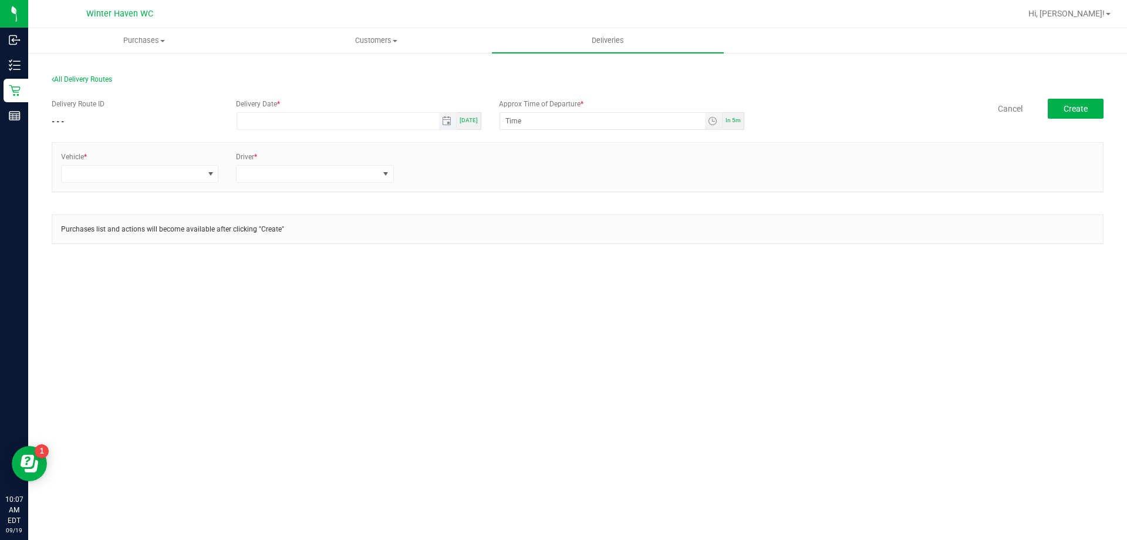
type input "month/day/year"
click at [368, 113] on input "month/day/year" at bounding box center [338, 121] width 202 height 16
click at [479, 120] on div "[DATE]" at bounding box center [469, 121] width 25 height 18
type input "[DATE]"
click at [728, 117] on span "In 5m" at bounding box center [733, 120] width 15 height 6
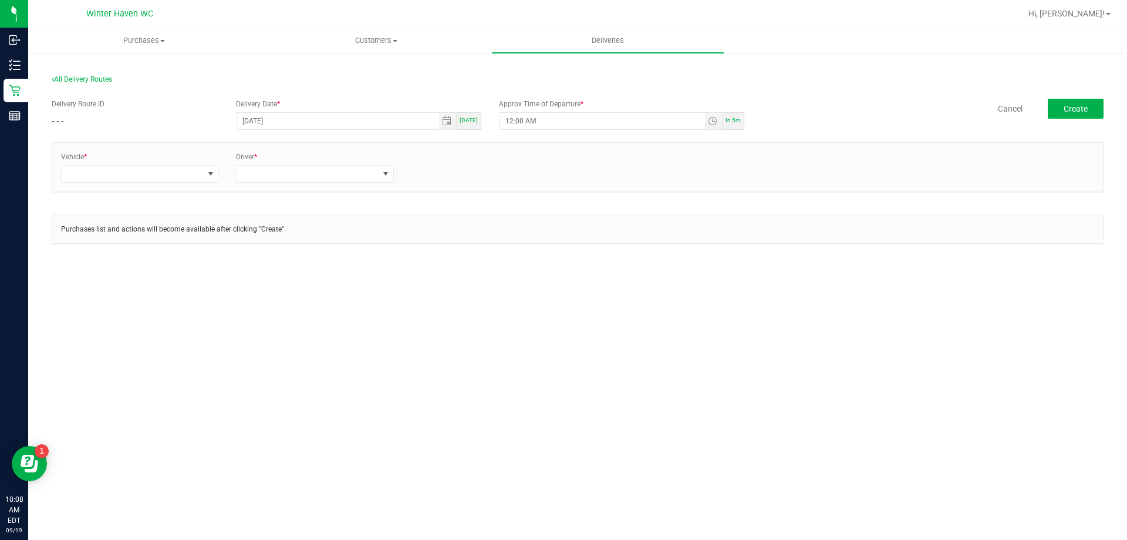
type input "10:13 AM"
click at [204, 170] on span at bounding box center [210, 174] width 15 height 16
type input "31"
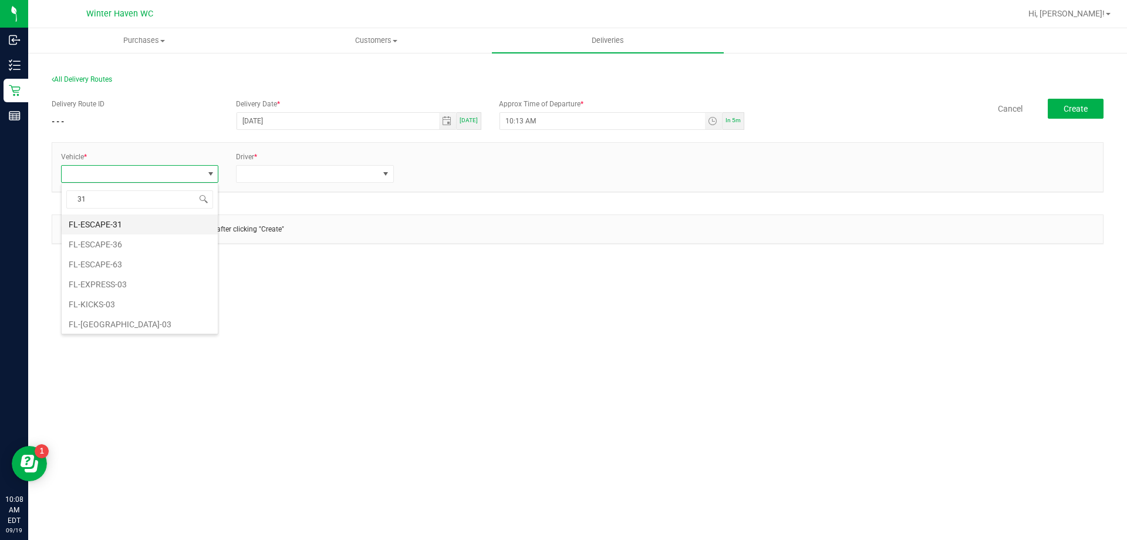
click at [135, 227] on li "FL-ESCAPE-31" at bounding box center [140, 224] width 156 height 20
click at [369, 161] on div "Driver *" at bounding box center [314, 166] width 175 height 31
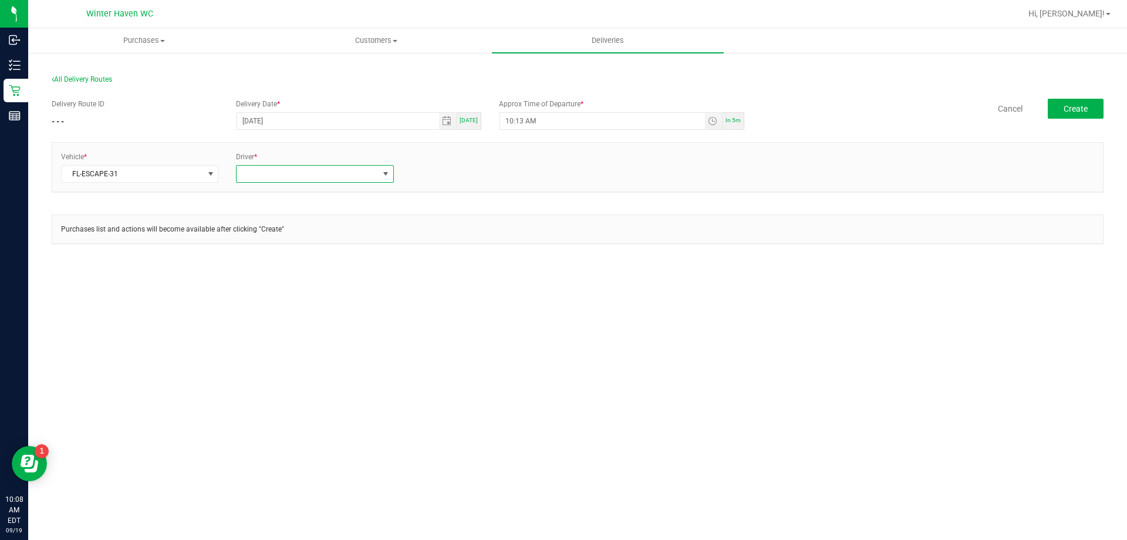
click at [365, 170] on span at bounding box center [308, 174] width 142 height 16
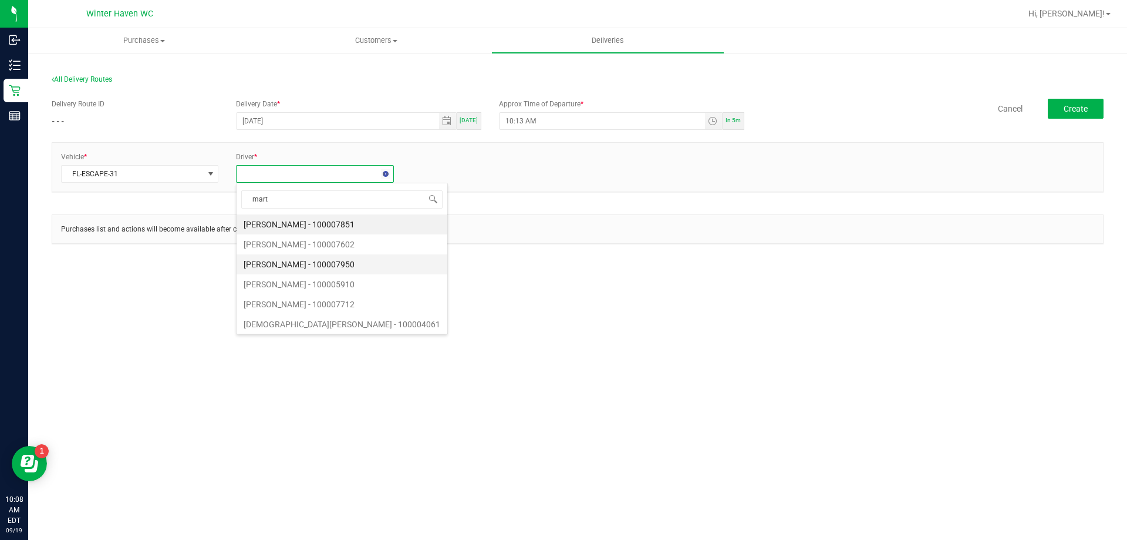
type input "[PERSON_NAME]"
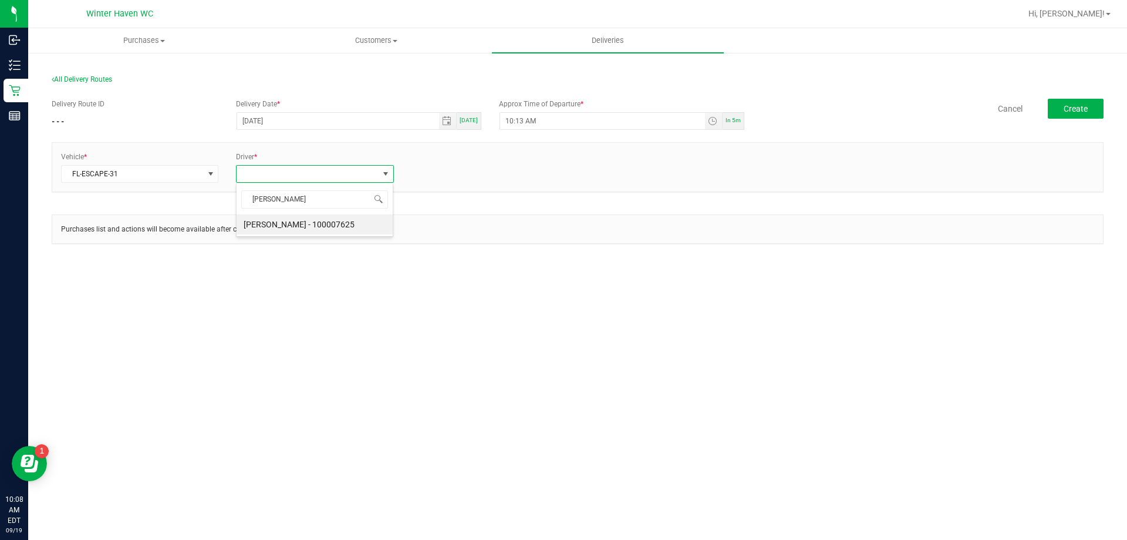
click at [333, 223] on li "[PERSON_NAME] - 100007625" at bounding box center [315, 224] width 156 height 20
click at [445, 170] on link "+ Add Driver" at bounding box center [431, 170] width 39 height 8
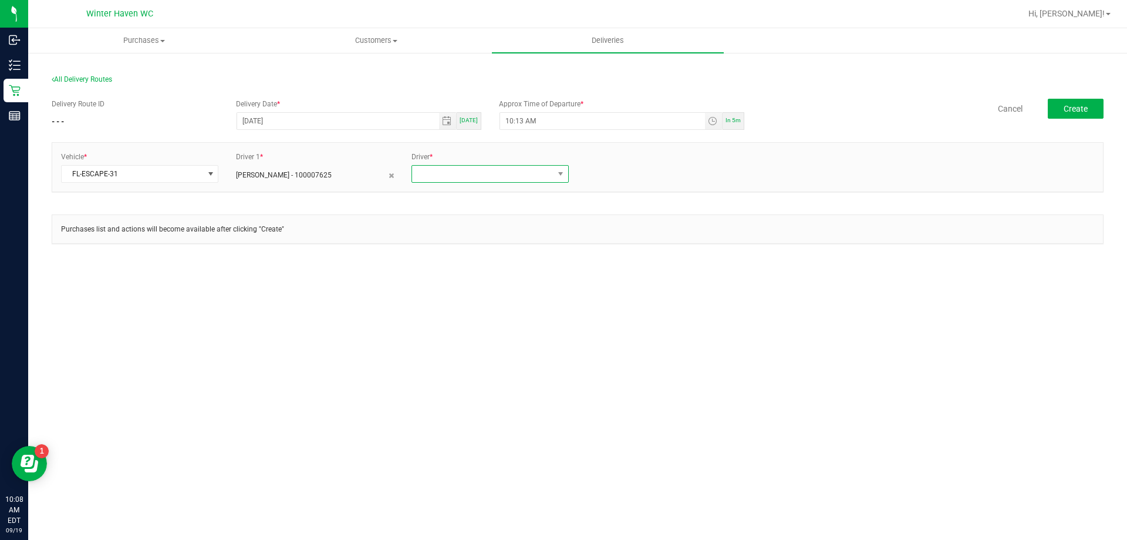
click at [452, 168] on span at bounding box center [483, 174] width 142 height 16
type input "[PERSON_NAME]"
click at [457, 216] on li "[PERSON_NAME] - 100006560" at bounding box center [490, 224] width 156 height 20
click at [1076, 119] on div "Delivery Route ID - - - Delivery Date * [DATE] [DATE] Approx Time of Departure …" at bounding box center [578, 115] width 1052 height 33
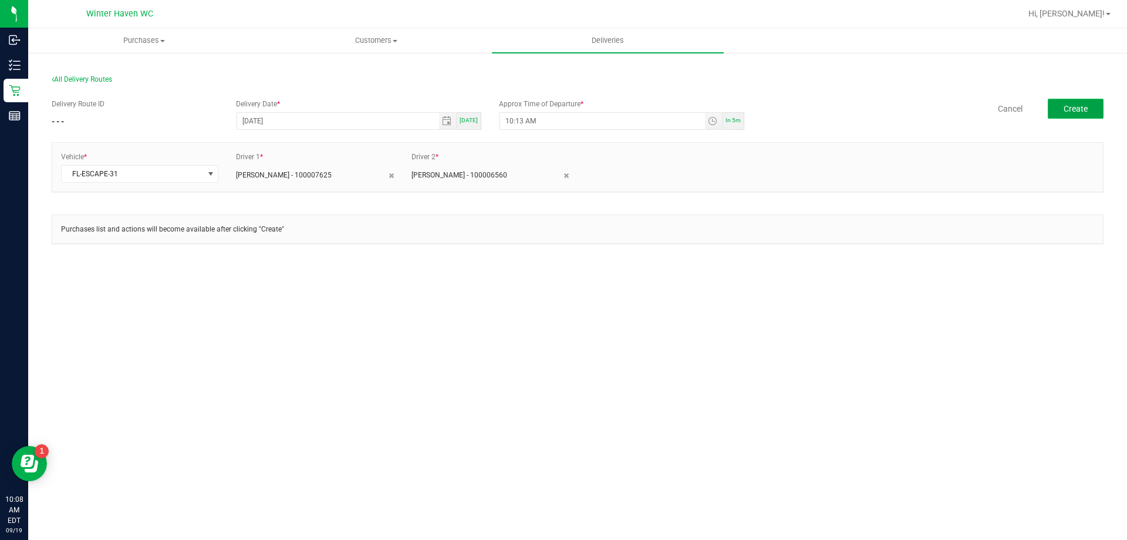
click at [1079, 109] on span "Create" at bounding box center [1076, 108] width 24 height 9
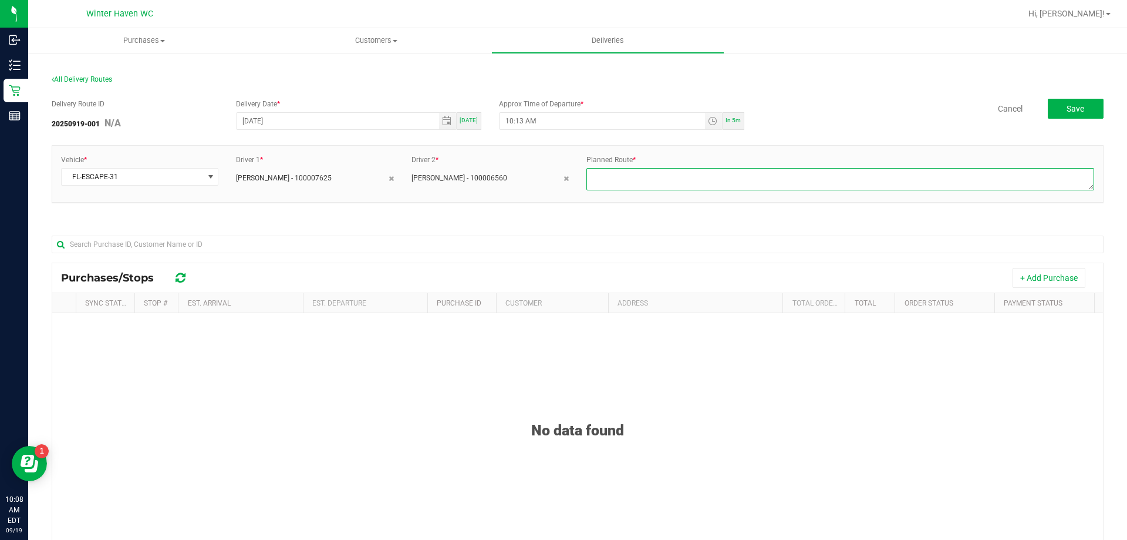
click at [625, 179] on textarea at bounding box center [841, 179] width 508 height 22
type textarea "route 1"
click at [1016, 277] on button "+ Add Purchase" at bounding box center [1049, 278] width 73 height 20
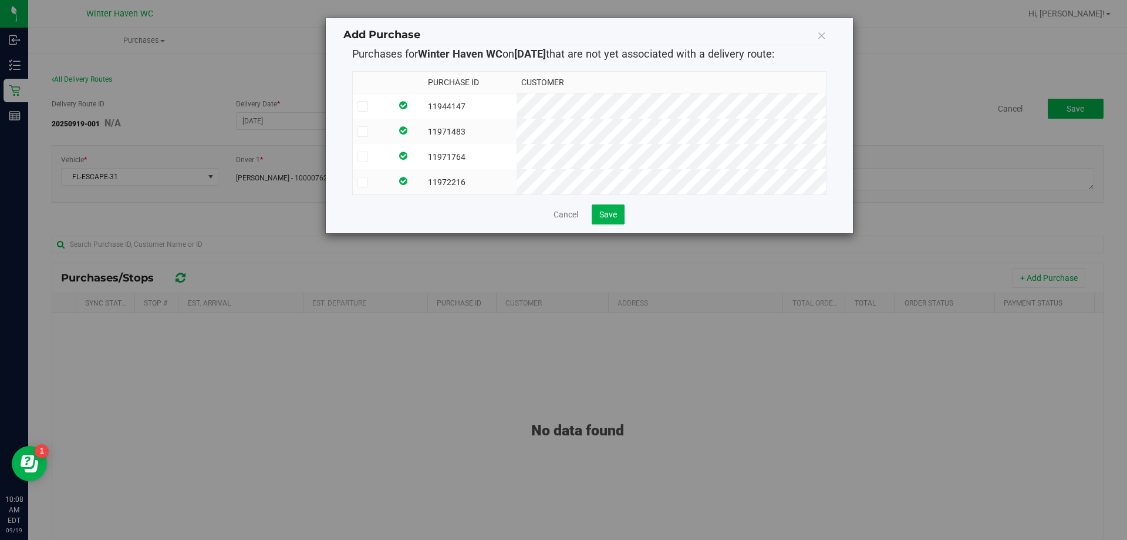
click at [367, 105] on span at bounding box center [363, 106] width 11 height 11
click at [0, 0] on input "checkbox" at bounding box center [0, 0] width 0 height 0
click at [361, 132] on icon at bounding box center [363, 132] width 8 height 0
click at [0, 0] on input "checkbox" at bounding box center [0, 0] width 0 height 0
click at [362, 157] on icon at bounding box center [363, 157] width 8 height 0
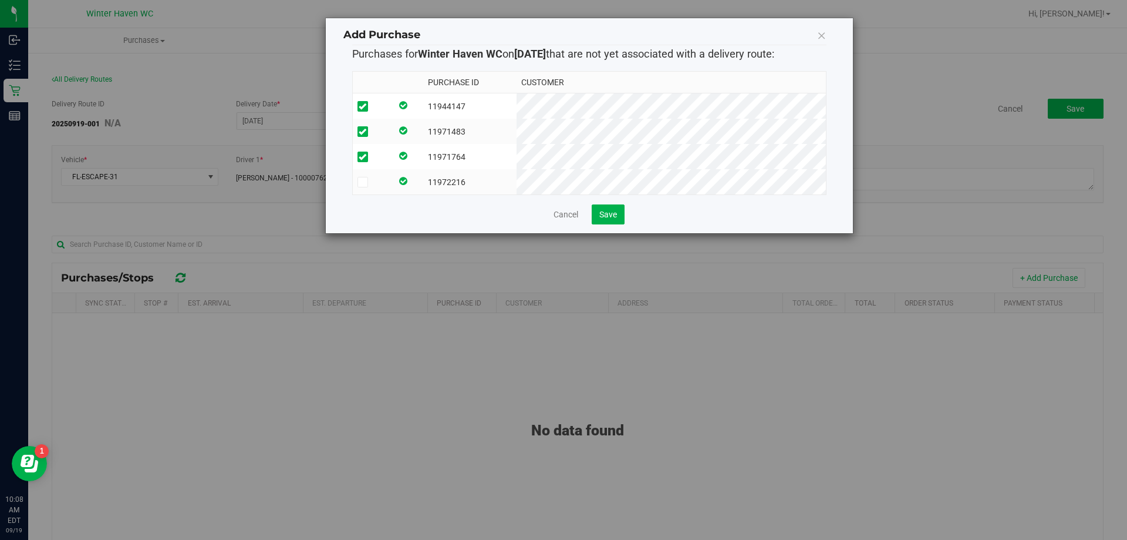
click at [0, 0] on input "checkbox" at bounding box center [0, 0] width 0 height 0
drag, startPoint x: 355, startPoint y: 183, endPoint x: 370, endPoint y: 193, distance: 17.4
click at [355, 185] on td at bounding box center [372, 181] width 39 height 25
click at [611, 219] on span "Save" at bounding box center [608, 214] width 18 height 9
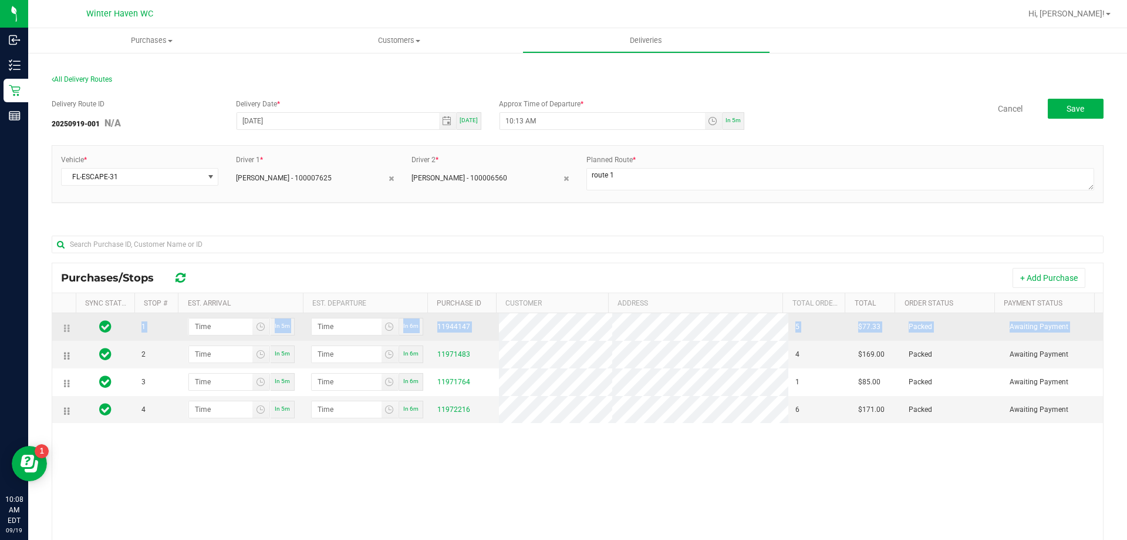
drag, startPoint x: 76, startPoint y: 353, endPoint x: 70, endPoint y: 325, distance: 28.1
click at [70, 325] on tbody "1 In 5m In 6m 11944147 5 $77.33 Packed Awaiting Payment 2 In 5m In 6m 11971483 …" at bounding box center [577, 368] width 1051 height 110
drag, startPoint x: 73, startPoint y: 349, endPoint x: 73, endPoint y: 319, distance: 30.5
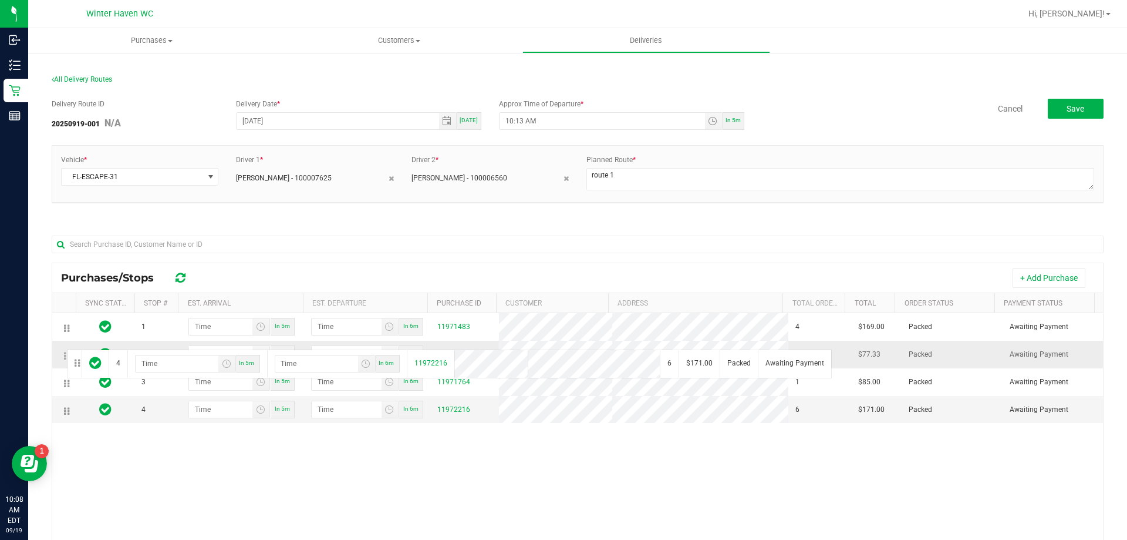
drag, startPoint x: 69, startPoint y: 411, endPoint x: 65, endPoint y: 348, distance: 62.9
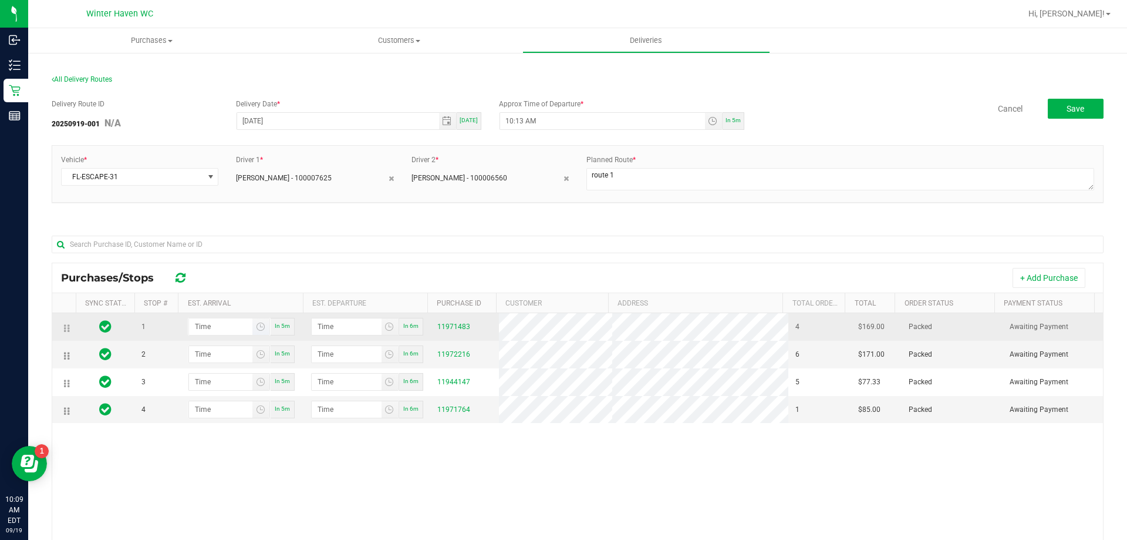
click at [257, 332] on span "Toggle time list" at bounding box center [260, 326] width 17 height 16
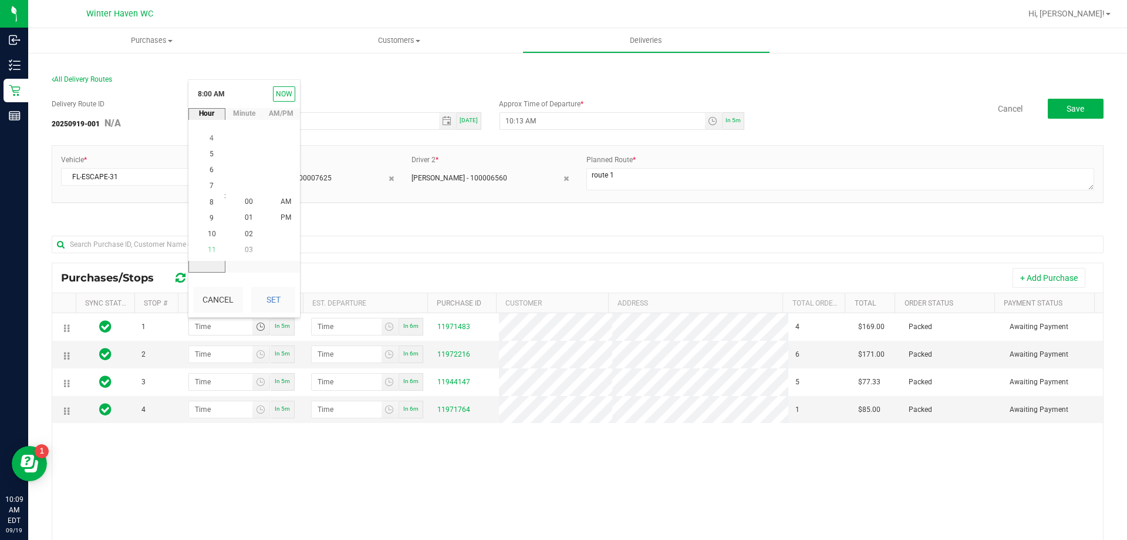
click at [208, 247] on span "11" at bounding box center [212, 249] width 8 height 8
click at [245, 231] on span "13" at bounding box center [249, 234] width 8 height 8
click at [280, 308] on button "Set" at bounding box center [273, 300] width 44 height 26
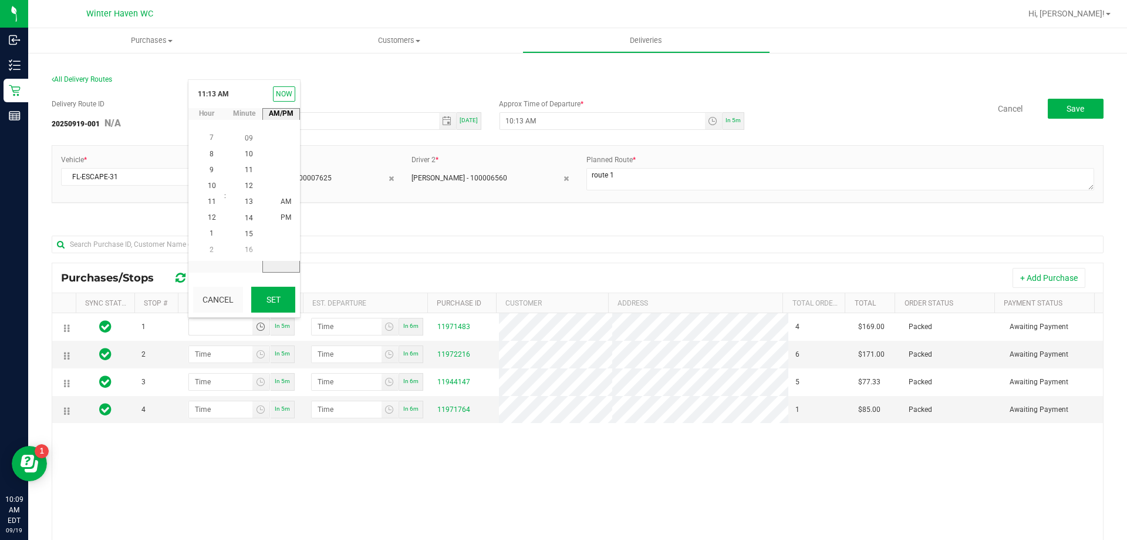
type input "11:13 AM"
type input "11:14 AM"
click at [259, 353] on span "Toggle time list" at bounding box center [260, 353] width 9 height 9
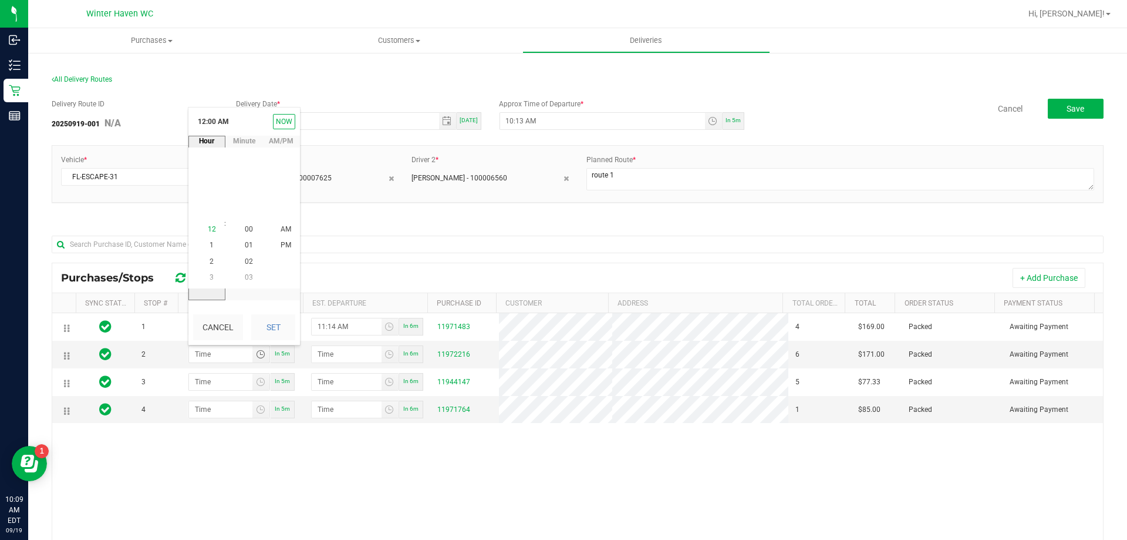
click at [210, 229] on span "12" at bounding box center [212, 229] width 8 height 8
click at [247, 228] on span "07" at bounding box center [249, 229] width 8 height 8
click at [281, 245] on span "PM" at bounding box center [286, 245] width 11 height 8
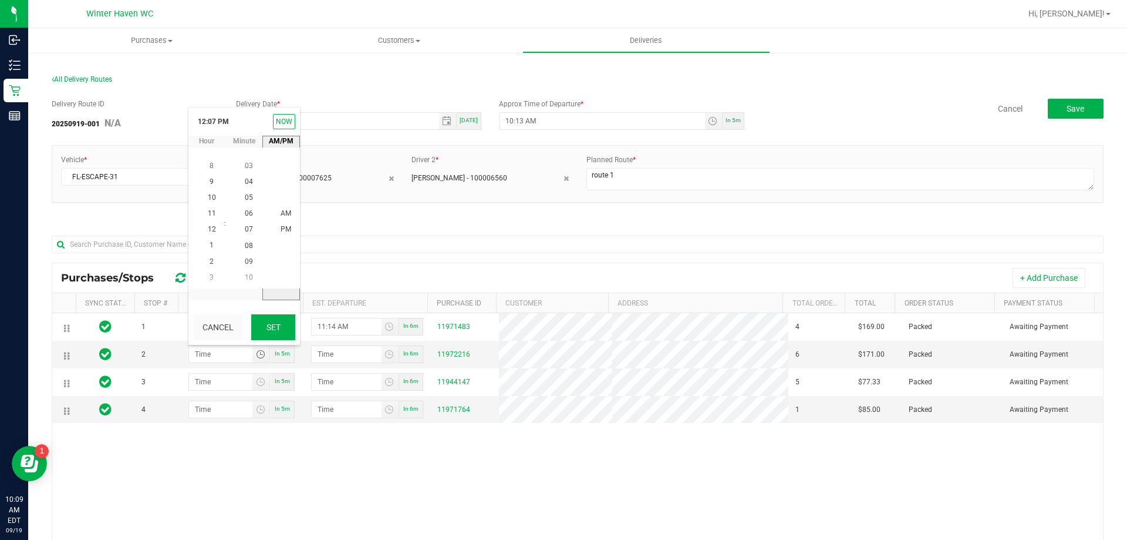
click at [279, 322] on button "Set" at bounding box center [273, 327] width 44 height 26
type input "12:07 PM"
type input "12:08 PM"
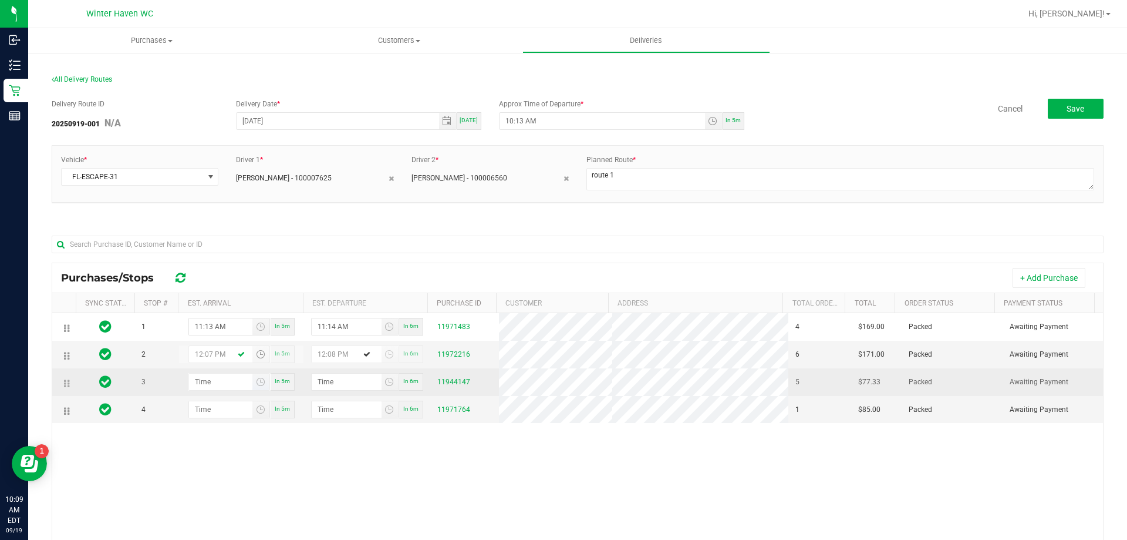
click at [255, 373] on span at bounding box center [229, 382] width 82 height 18
click at [257, 380] on span "Toggle time list" at bounding box center [260, 381] width 9 height 9
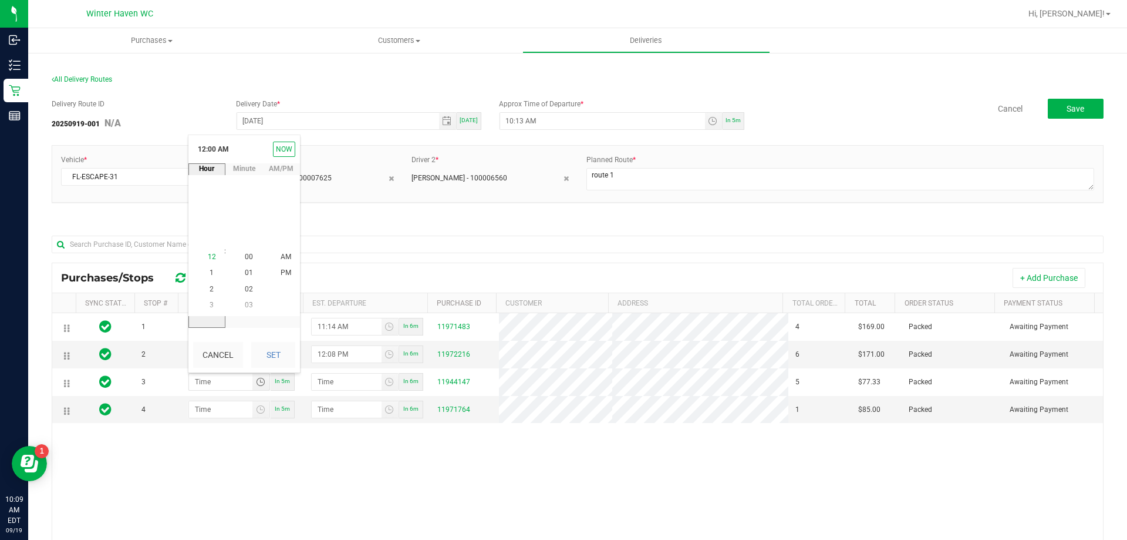
click at [208, 257] on span "12" at bounding box center [212, 257] width 8 height 8
click at [245, 303] on span "37" at bounding box center [249, 305] width 8 height 8
click at [281, 263] on li "AM" at bounding box center [286, 258] width 28 height 16
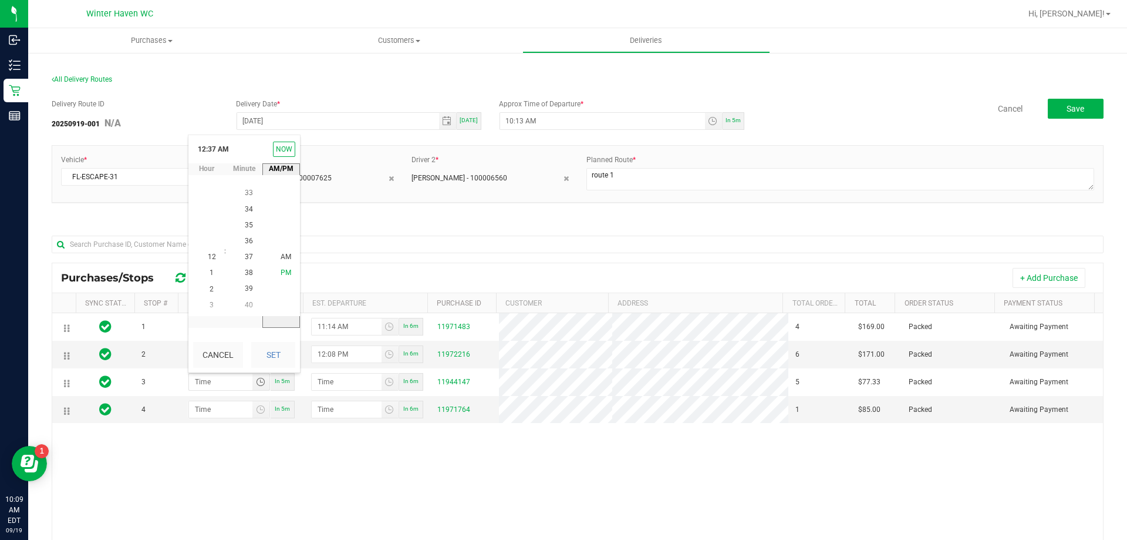
click at [284, 270] on span "PM" at bounding box center [286, 273] width 11 height 8
click at [275, 356] on button "Set" at bounding box center [273, 355] width 44 height 26
type input "12:37 PM"
type input "12:38 PM"
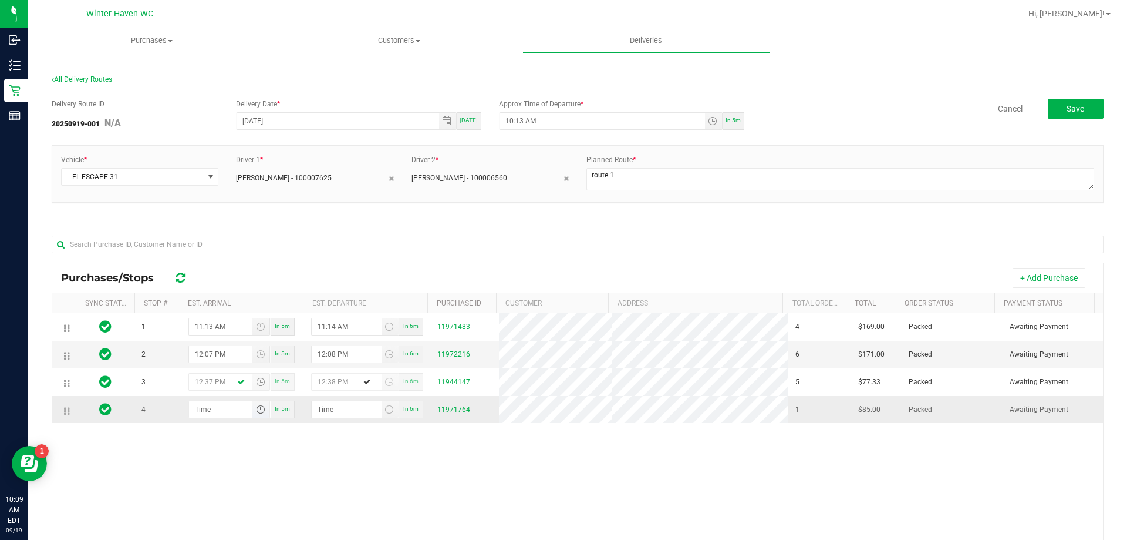
click at [256, 412] on span "Toggle time list" at bounding box center [260, 409] width 9 height 9
click at [204, 299] on li "1" at bounding box center [212, 301] width 28 height 16
click at [247, 252] on span "16" at bounding box center [249, 252] width 8 height 8
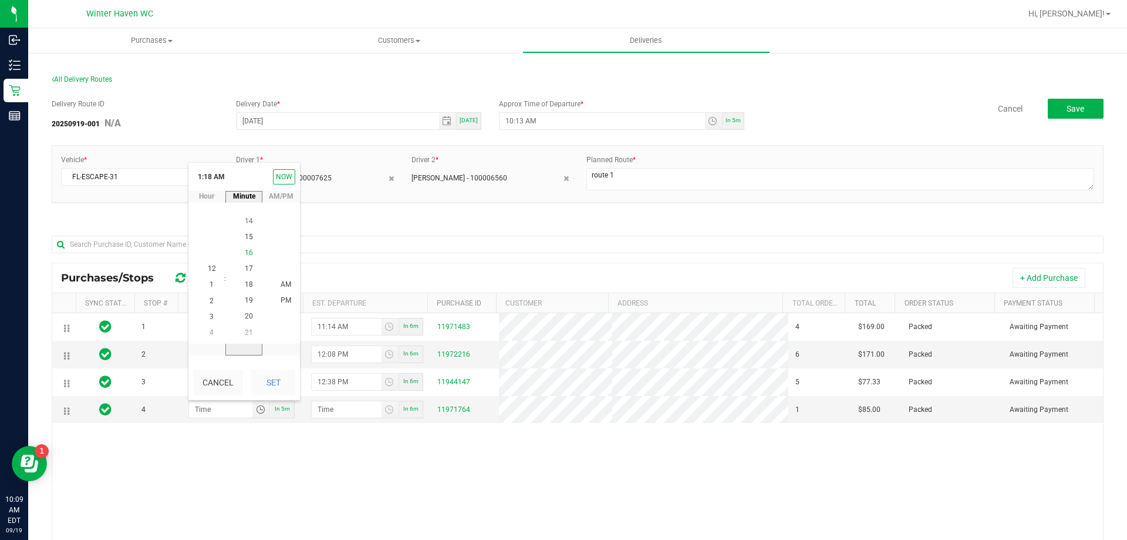
scroll to position [255, 0]
click at [282, 299] on span "PM" at bounding box center [286, 301] width 11 height 8
click at [287, 390] on button "Set" at bounding box center [273, 382] width 44 height 26
type input "1:16 PM"
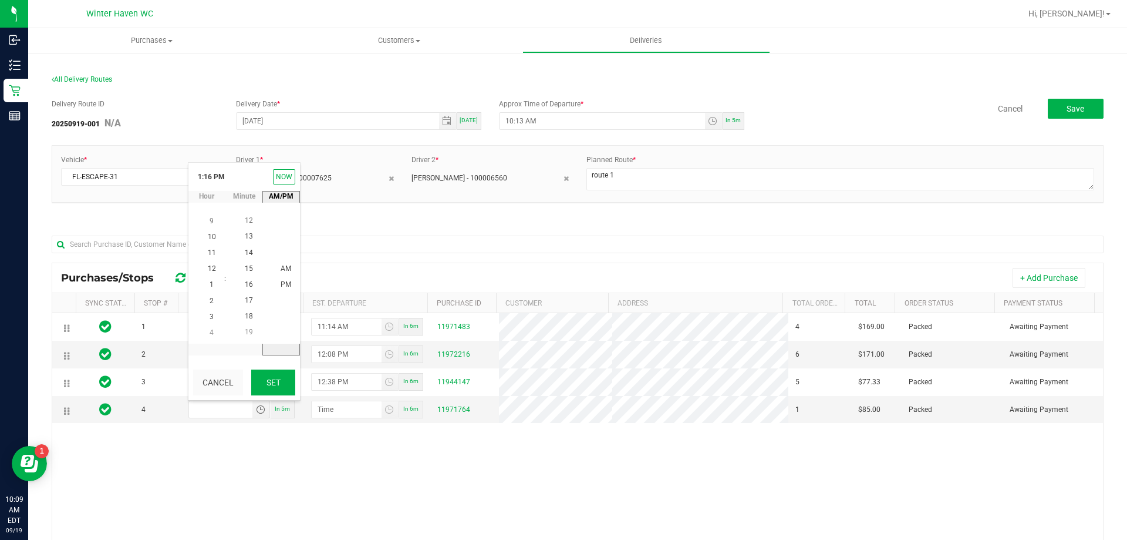
type input "1:17 PM"
click at [1086, 112] on button "Save" at bounding box center [1076, 109] width 56 height 20
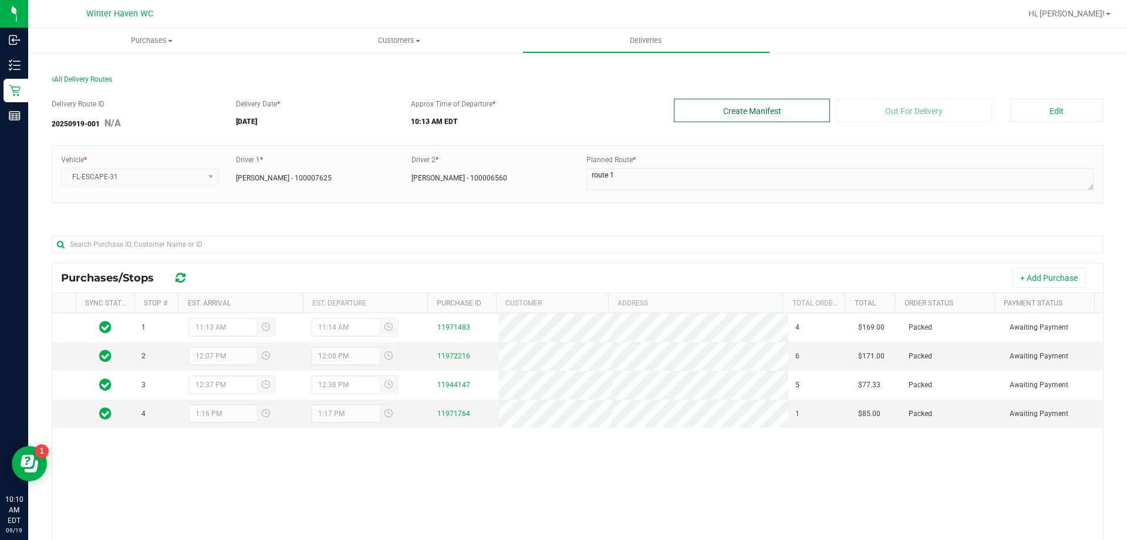
click at [798, 109] on button "Create Manifest" at bounding box center [752, 110] width 156 height 23
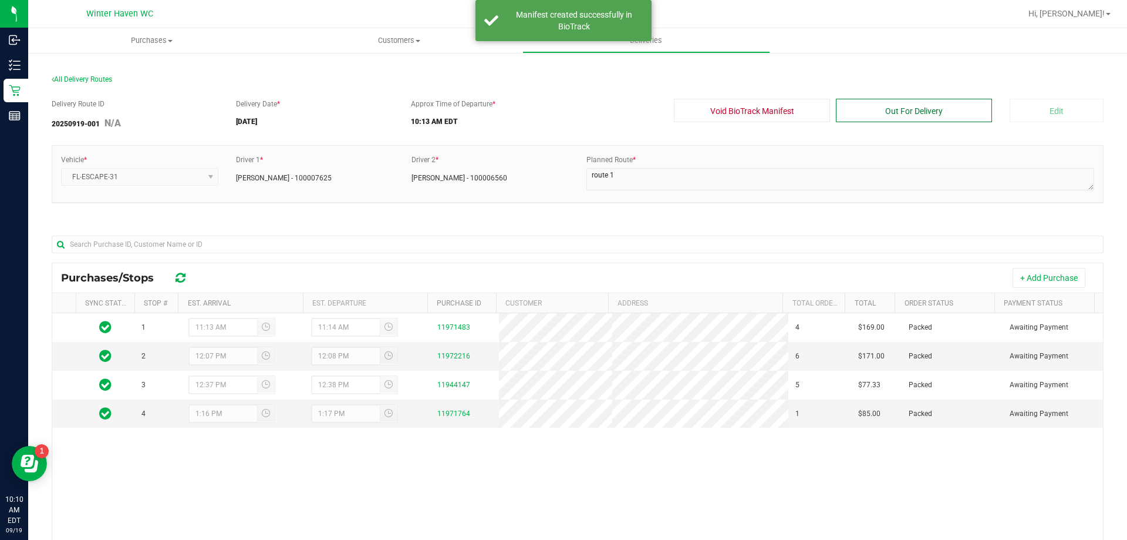
click at [962, 107] on button "Out For Delivery" at bounding box center [914, 110] width 156 height 23
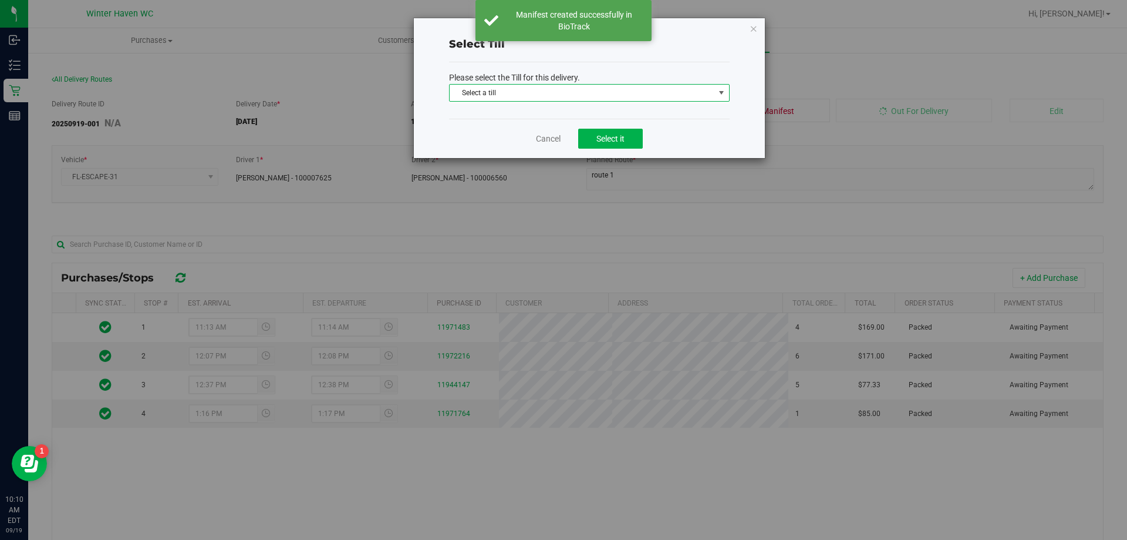
click at [691, 100] on span "Select a till" at bounding box center [582, 93] width 265 height 16
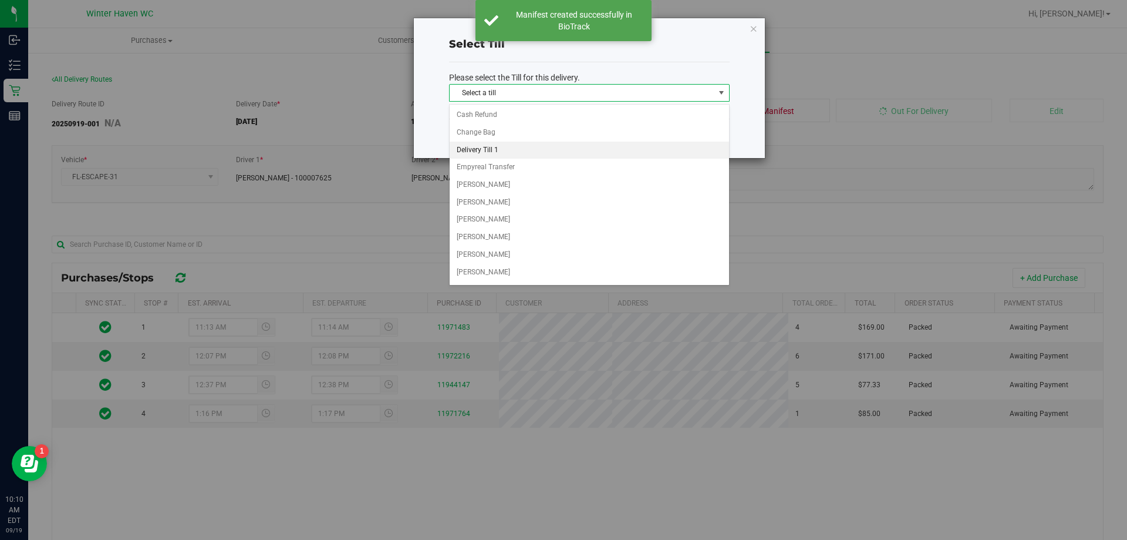
click at [575, 144] on li "Delivery Till 1" at bounding box center [589, 151] width 279 height 18
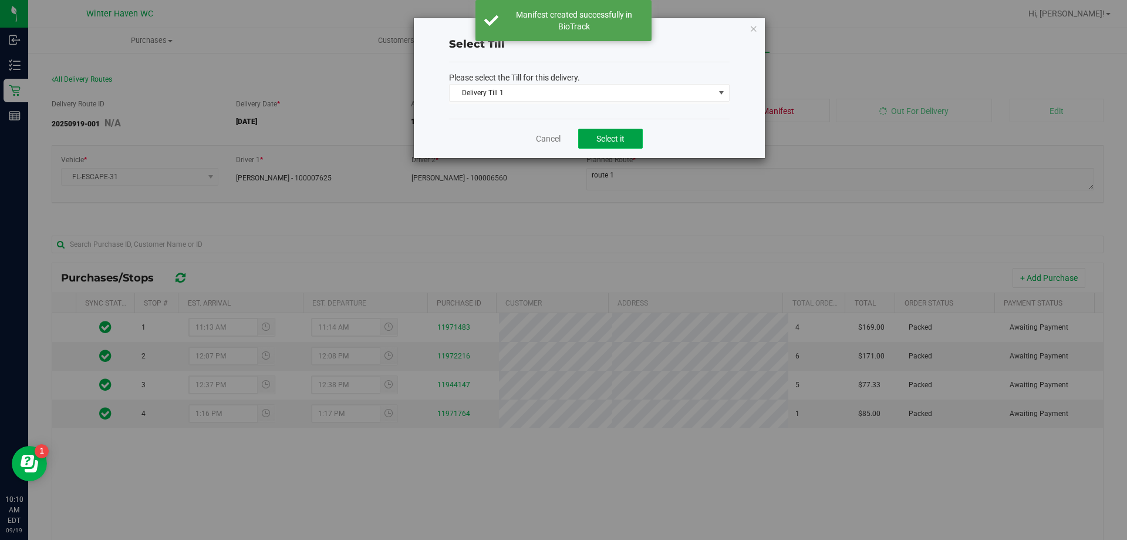
click at [595, 134] on button "Select it" at bounding box center [610, 139] width 65 height 20
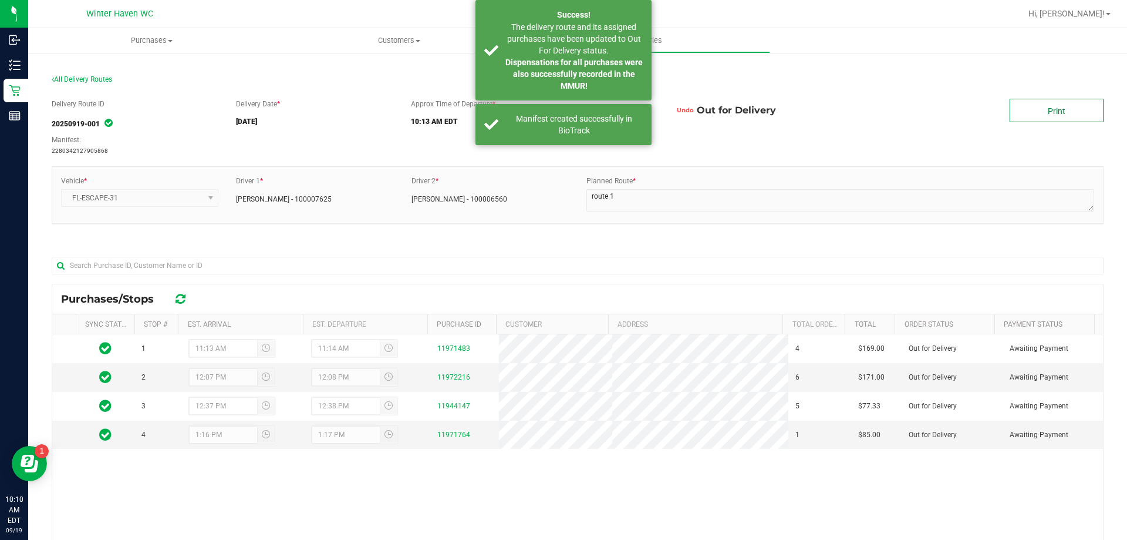
click at [1065, 107] on link "Print" at bounding box center [1057, 110] width 94 height 23
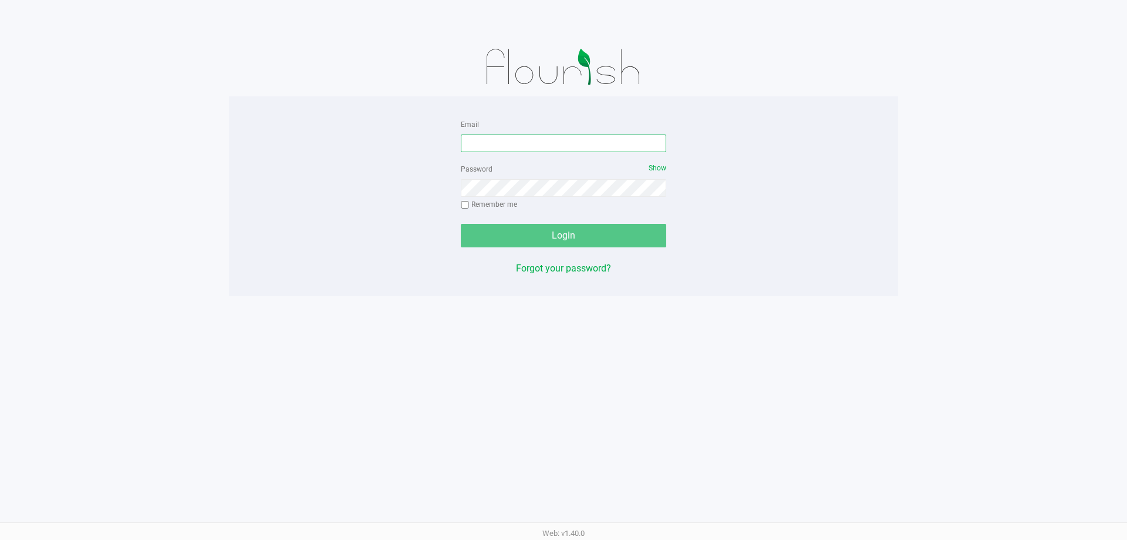
click at [517, 135] on input "Email" at bounding box center [564, 143] width 206 height 18
type input "[EMAIL_ADDRESS][DOMAIN_NAME]"
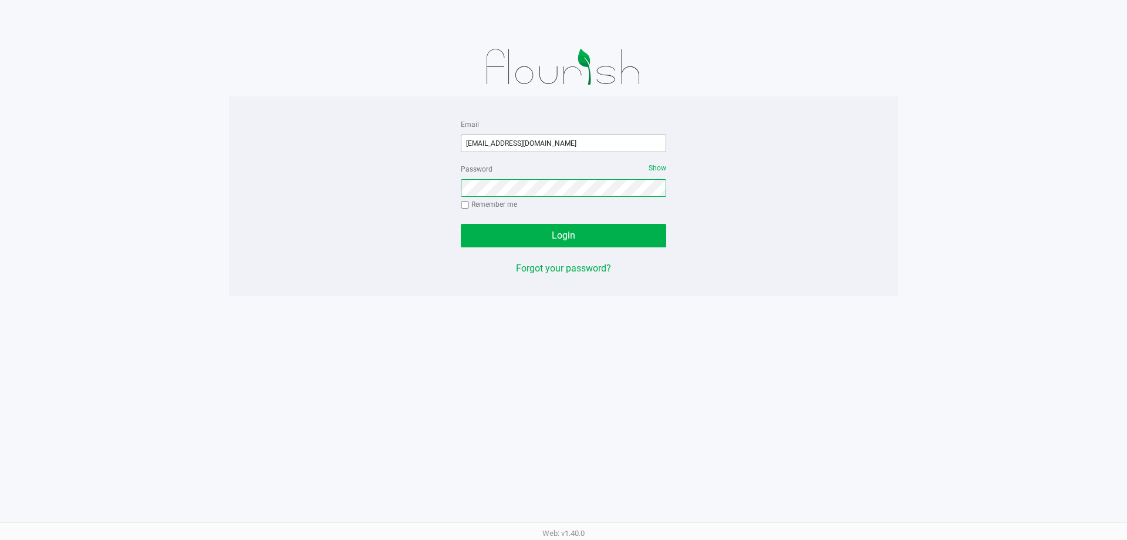
click at [461, 224] on button "Login" at bounding box center [564, 235] width 206 height 23
